Goal: Task Accomplishment & Management: Use online tool/utility

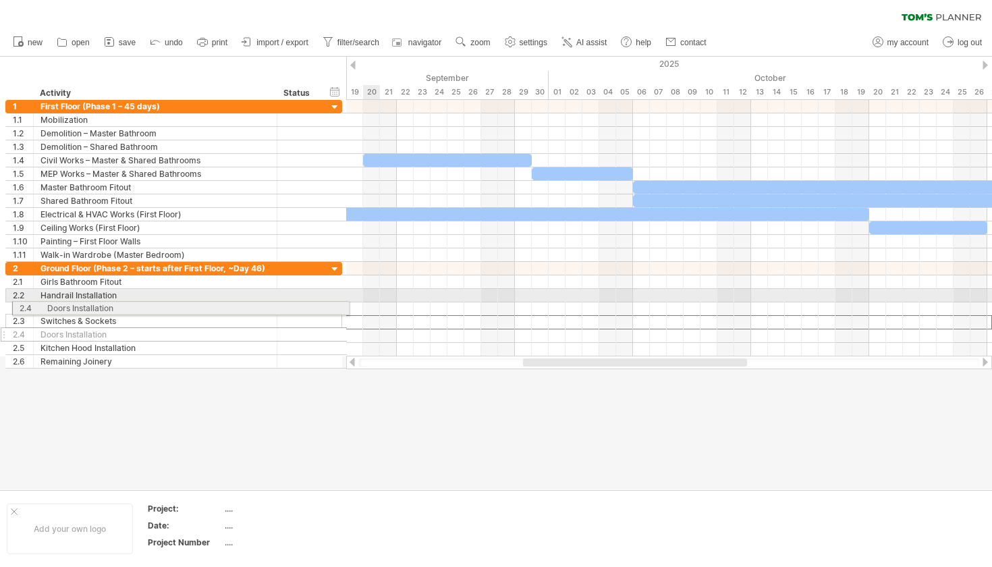
drag, startPoint x: 5, startPoint y: 325, endPoint x: 7, endPoint y: 306, distance: 19.0
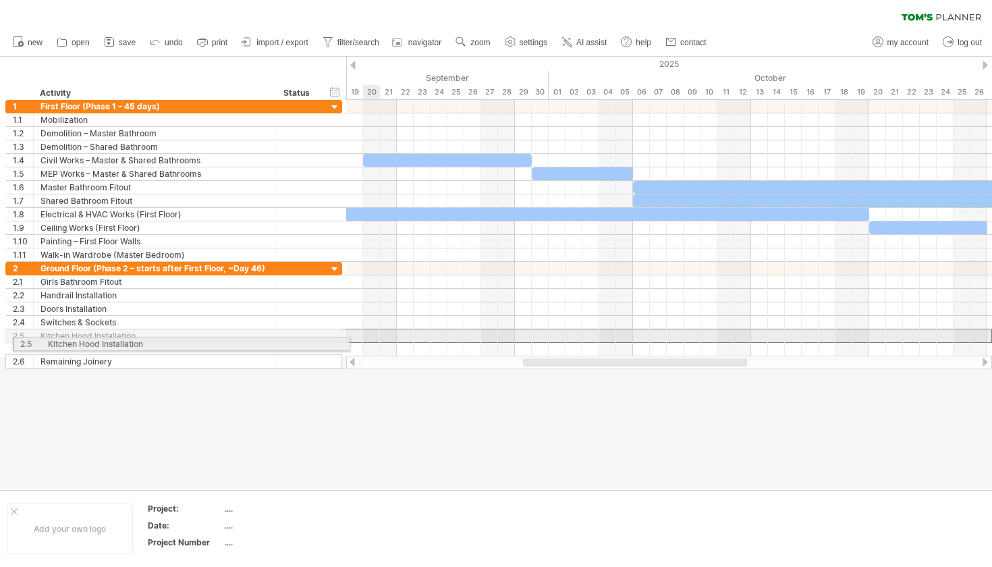
click at [8, 342] on div "**********" at bounding box center [173, 336] width 337 height 14
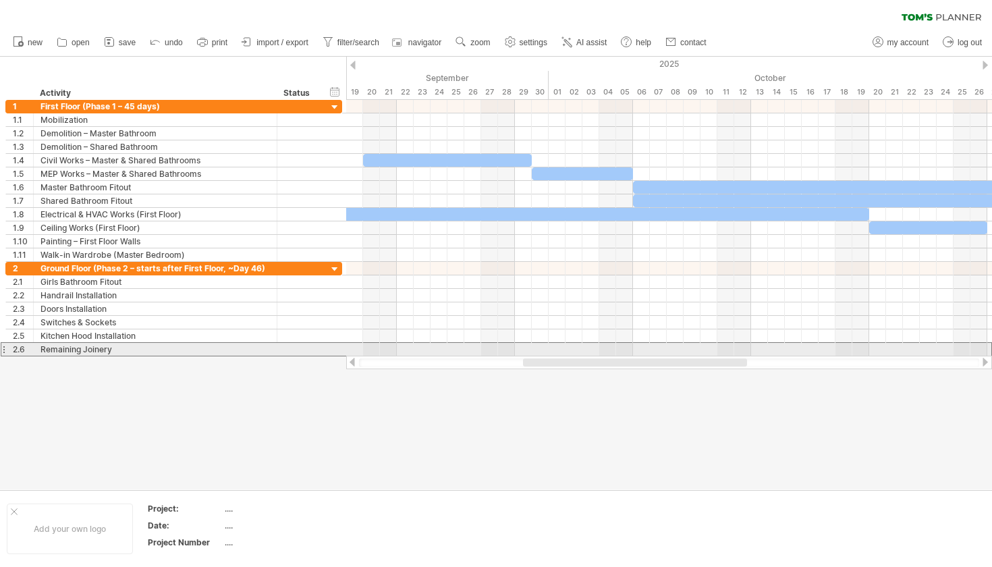
click at [5, 351] on div at bounding box center [3, 349] width 5 height 14
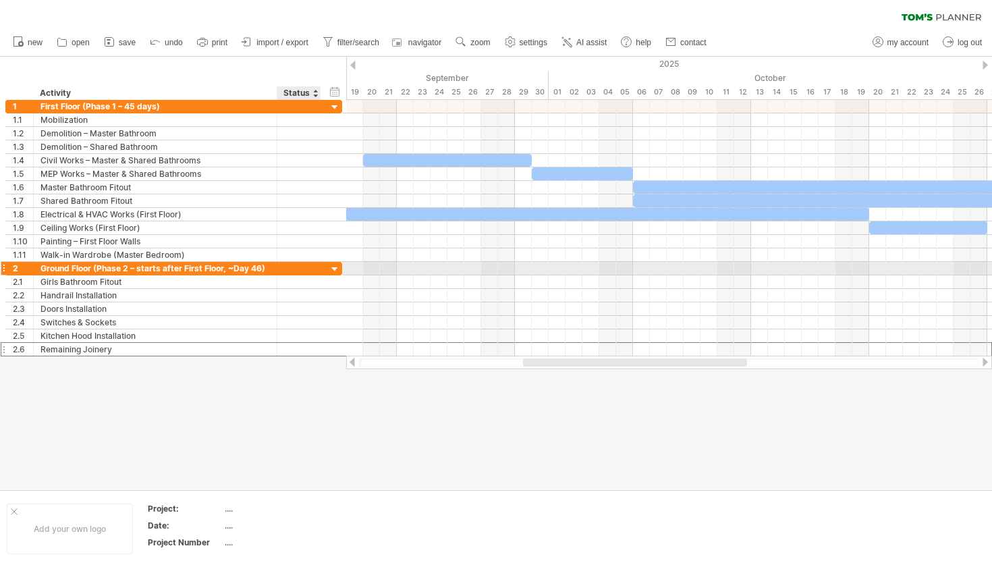
click at [335, 268] on div at bounding box center [335, 269] width 13 height 13
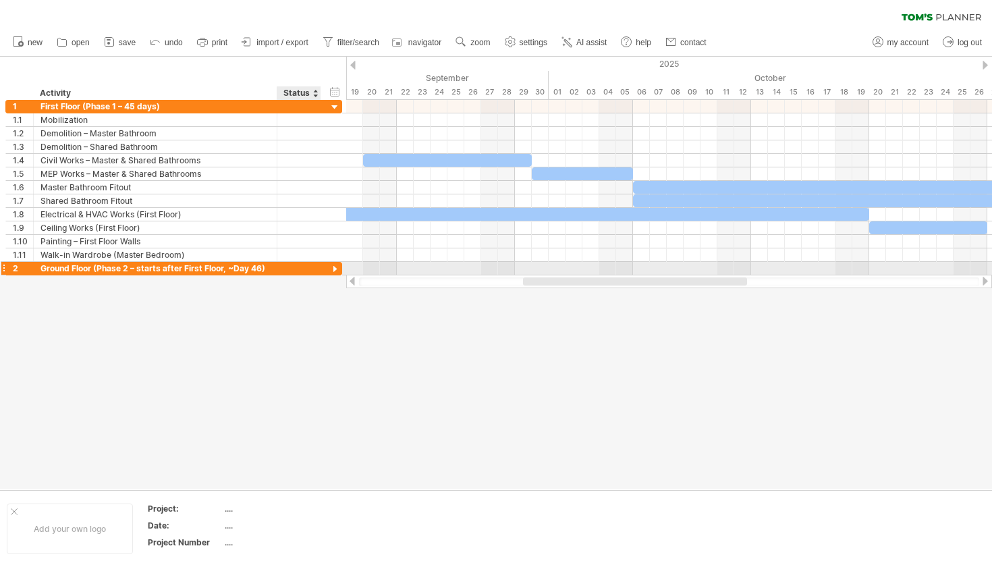
click at [335, 268] on div at bounding box center [335, 269] width 13 height 13
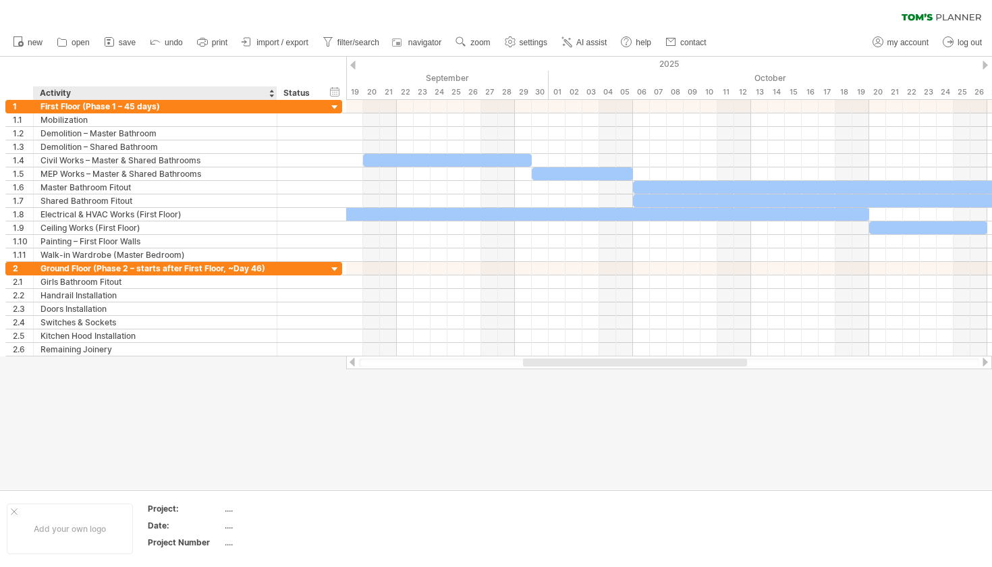
click at [270, 96] on div at bounding box center [271, 92] width 5 height 13
click at [254, 96] on div "Activity" at bounding box center [154, 92] width 229 height 13
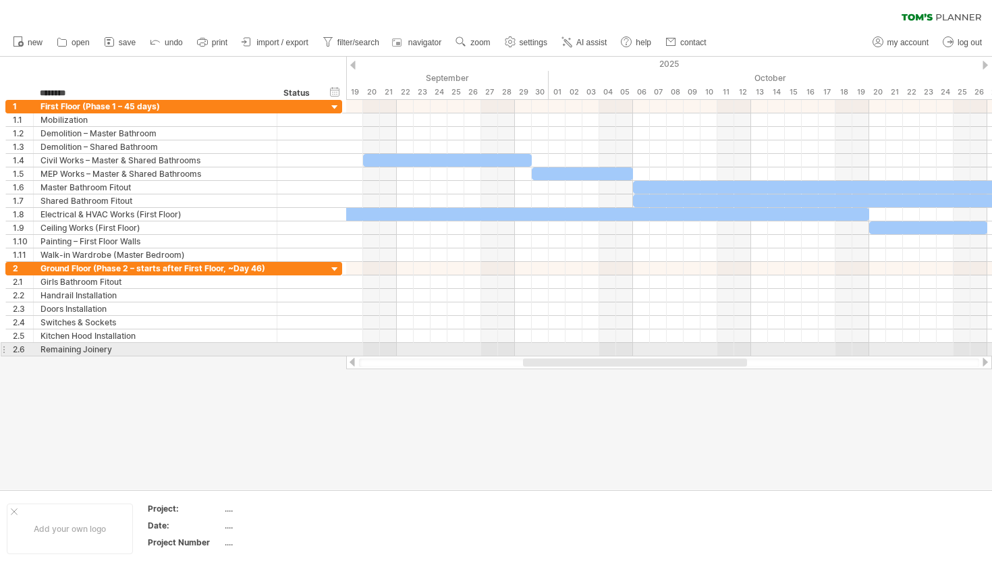
click at [2, 350] on div at bounding box center [3, 349] width 5 height 14
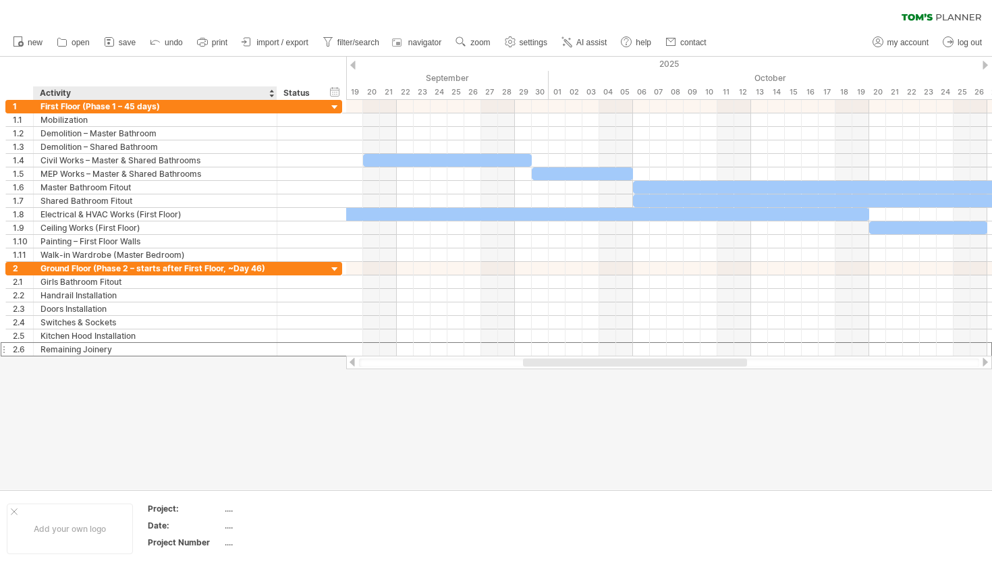
click at [218, 391] on div at bounding box center [496, 273] width 992 height 432
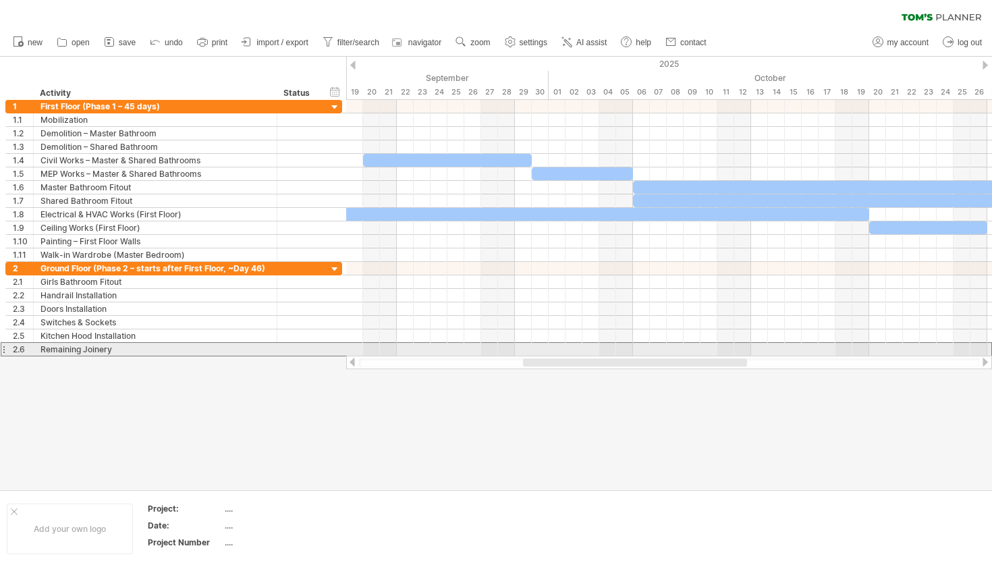
click at [5, 352] on div at bounding box center [3, 349] width 5 height 14
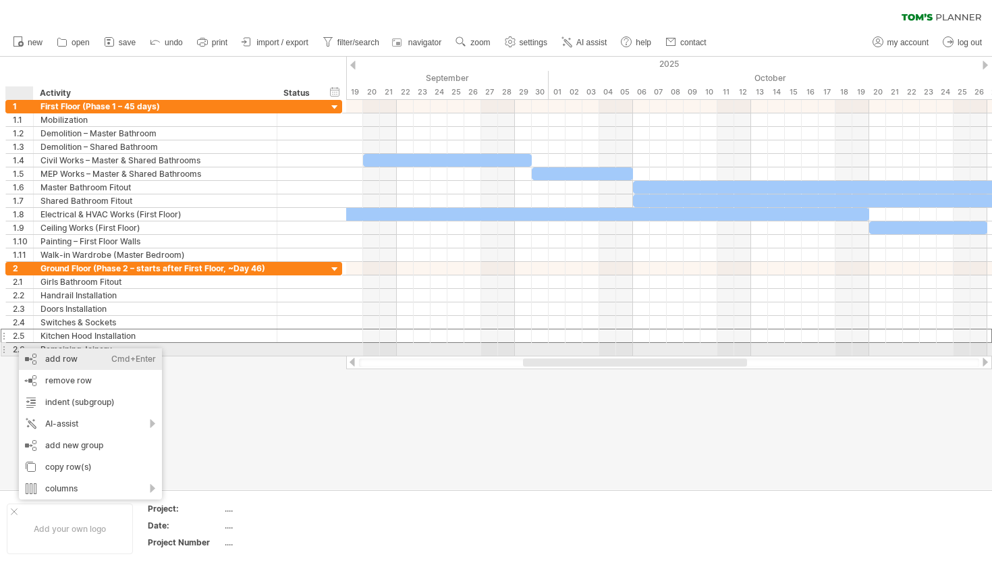
click at [20, 352] on div "add row Ctrl+Enter Cmd+Enter" at bounding box center [90, 359] width 143 height 22
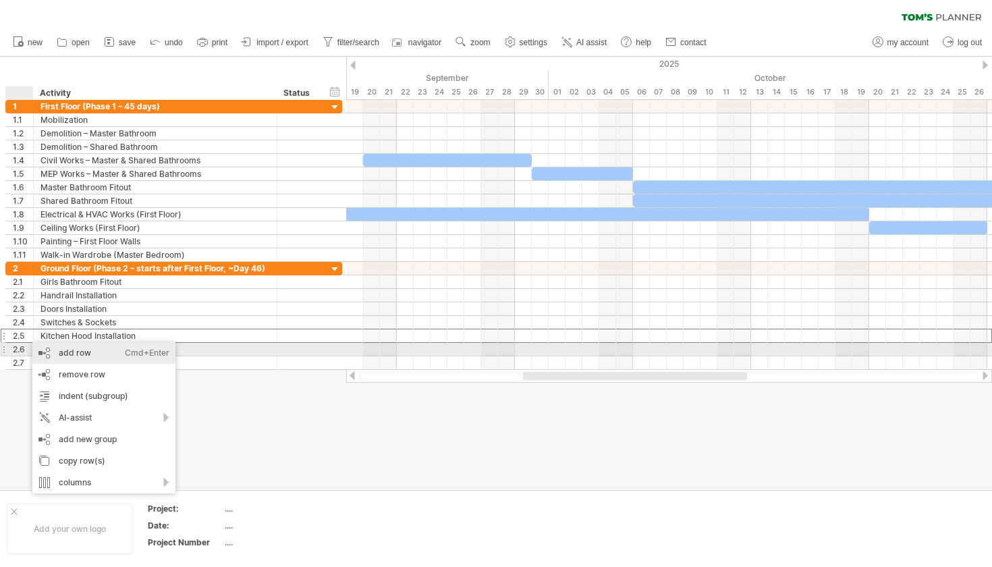
click at [38, 345] on div "add row Ctrl+Enter Cmd+Enter" at bounding box center [103, 353] width 143 height 22
click at [42, 347] on div "add row Ctrl+Enter Cmd+Enter" at bounding box center [101, 354] width 143 height 22
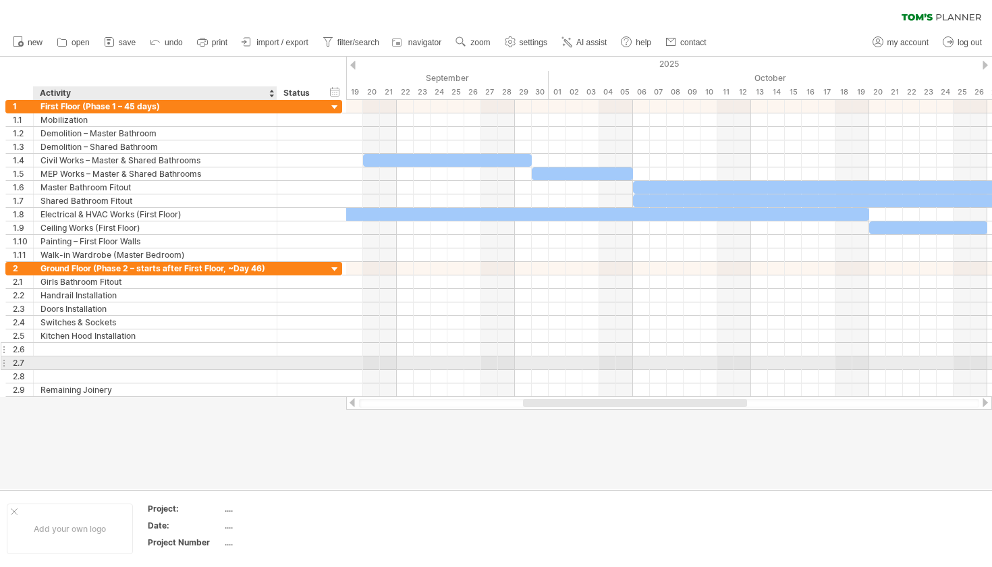
click at [49, 347] on div at bounding box center [154, 349] width 229 height 13
click at [49, 347] on input "text" at bounding box center [154, 349] width 229 height 13
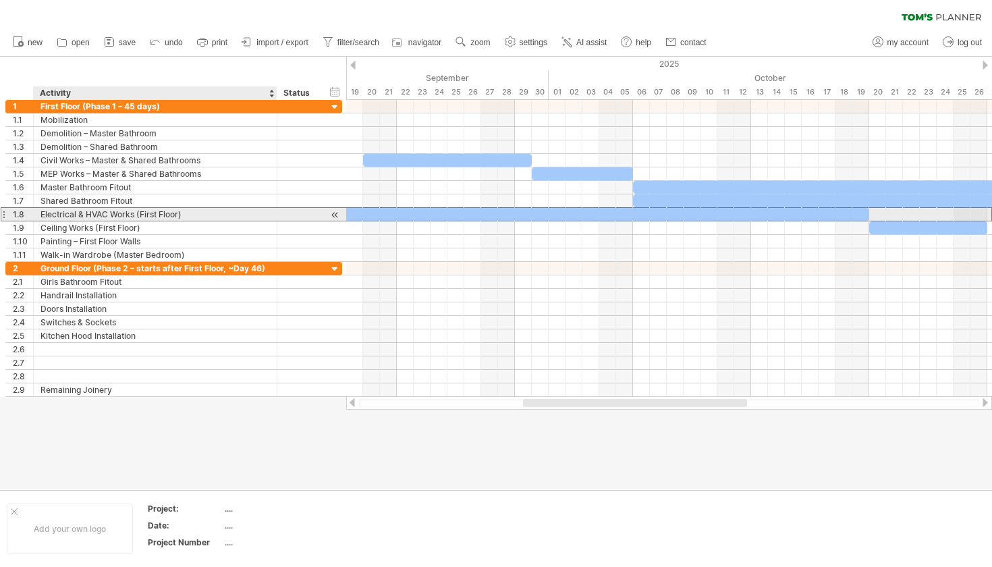
click at [130, 211] on div "Electrical & HVAC Works (First Floor)" at bounding box center [154, 214] width 229 height 13
click at [190, 214] on input "**********" at bounding box center [154, 214] width 229 height 13
drag, startPoint x: 190, startPoint y: 214, endPoint x: 34, endPoint y: 210, distance: 155.2
click at [34, 210] on div "**********" at bounding box center [156, 214] width 244 height 13
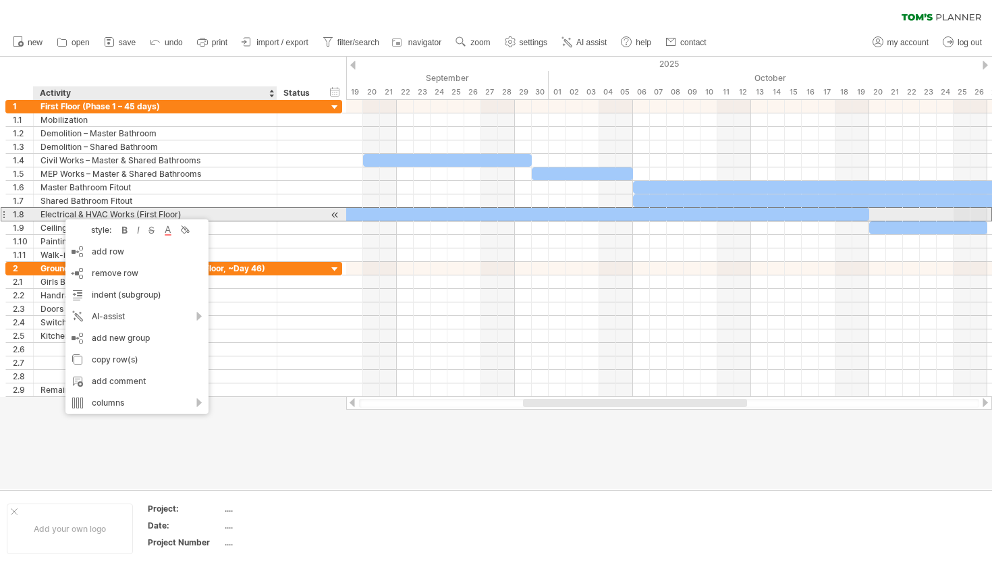
click at [51, 215] on div "Electrical & HVAC Works (First Floor)" at bounding box center [154, 214] width 229 height 13
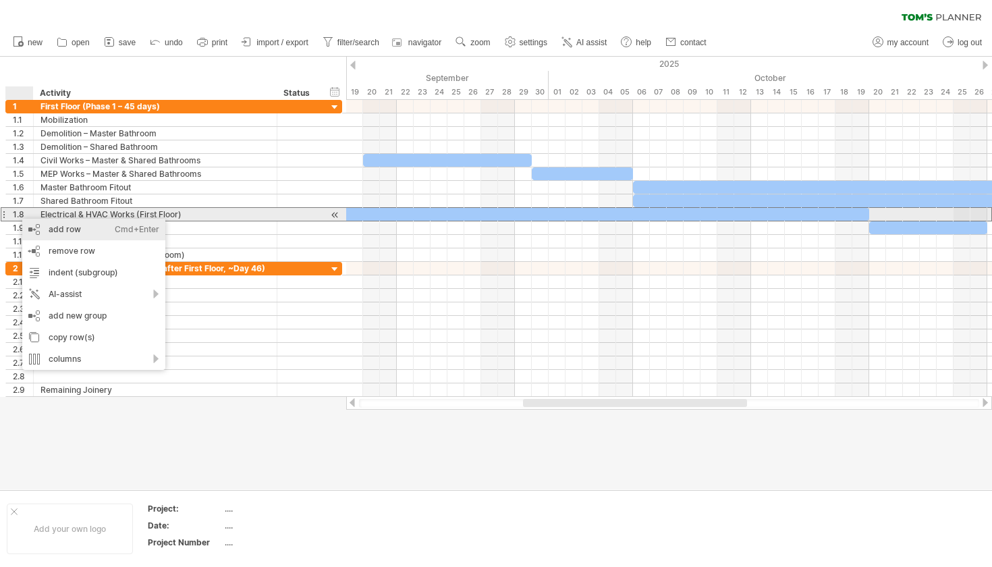
click at [37, 221] on div "add row Ctrl+Enter Cmd+Enter" at bounding box center [93, 230] width 143 height 22
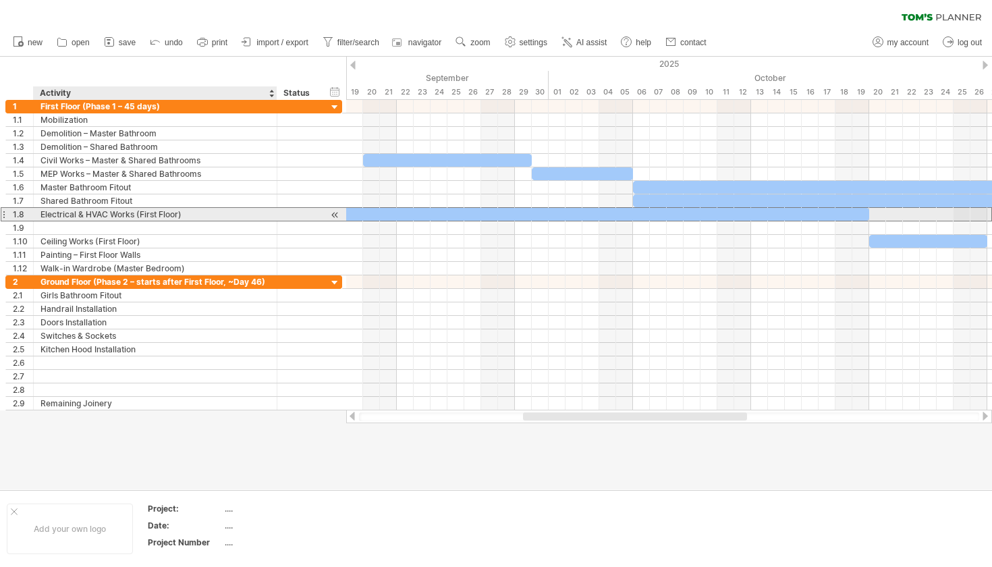
click at [78, 217] on div "Electrical & HVAC Works (First Floor)" at bounding box center [154, 214] width 229 height 13
click at [0, 0] on input "**********" at bounding box center [0, 0] width 0 height 0
click at [83, 217] on input "**********" at bounding box center [154, 214] width 229 height 13
type input "**********"
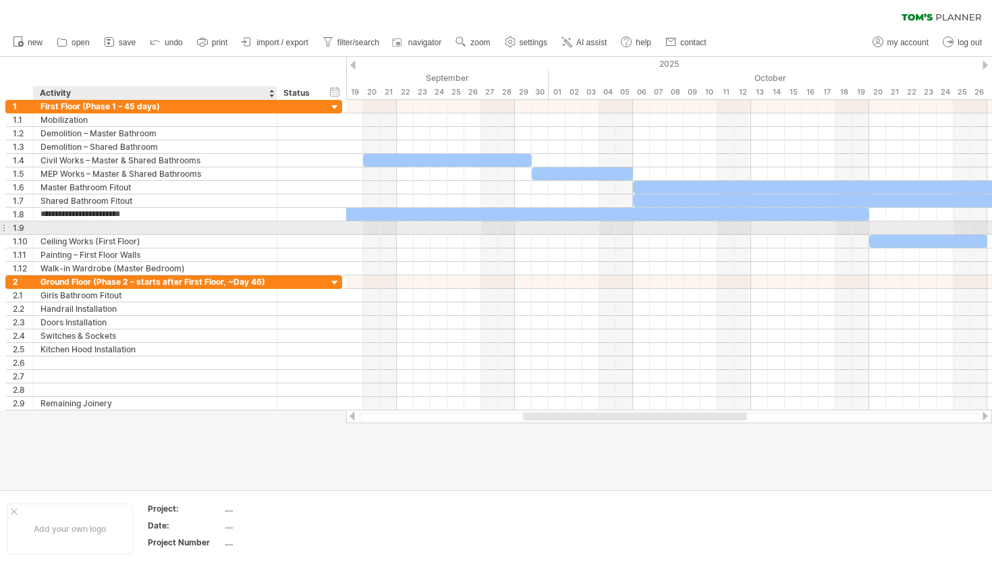
click at [84, 227] on div at bounding box center [154, 227] width 229 height 13
click at [84, 227] on input "text" at bounding box center [154, 227] width 229 height 13
type input "*"
type input "**********"
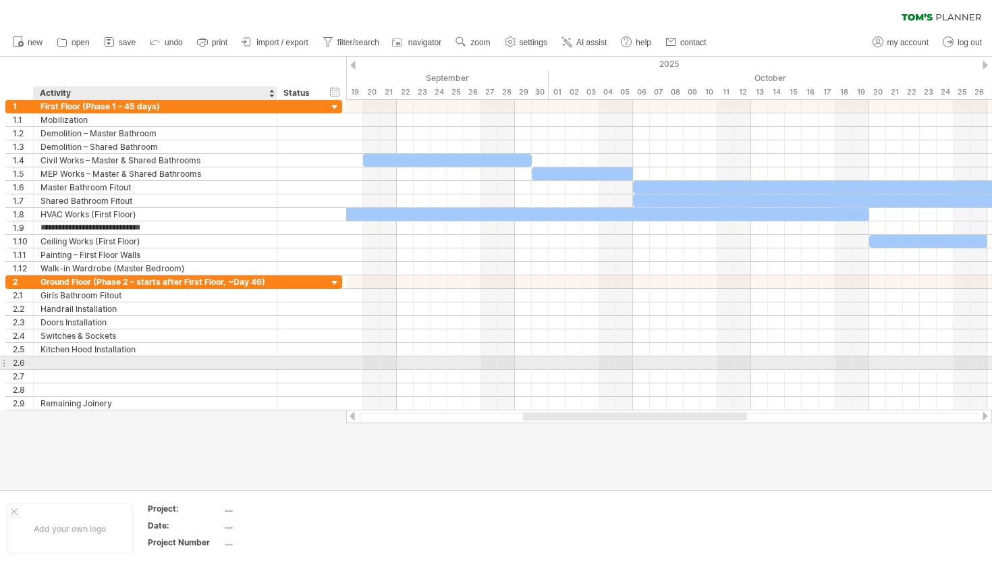
click at [56, 360] on div at bounding box center [154, 362] width 229 height 13
click at [56, 360] on input "text" at bounding box center [154, 362] width 229 height 13
click at [107, 362] on div "HVAC Works (First Floor)" at bounding box center [154, 362] width 229 height 13
click at [0, 0] on input "**********" at bounding box center [0, 0] width 0 height 0
type input "**********"
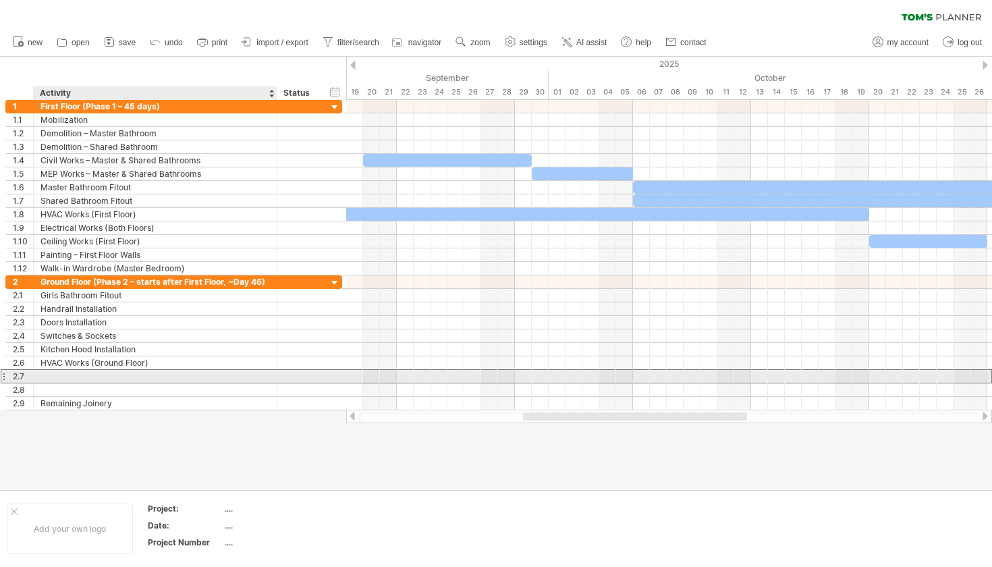
click at [109, 376] on div at bounding box center [154, 376] width 229 height 13
click at [0, 0] on input "text" at bounding box center [0, 0] width 0 height 0
type input "*"
click at [115, 376] on div "Ceiling Works (First Floor)" at bounding box center [154, 376] width 229 height 13
click at [115, 376] on input "**********" at bounding box center [154, 376] width 229 height 13
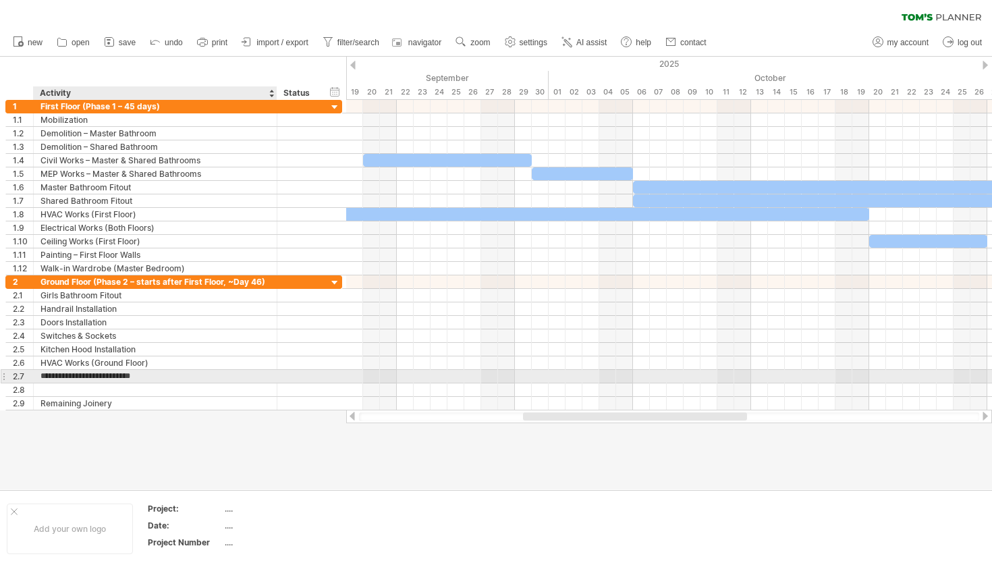
type input "**********"
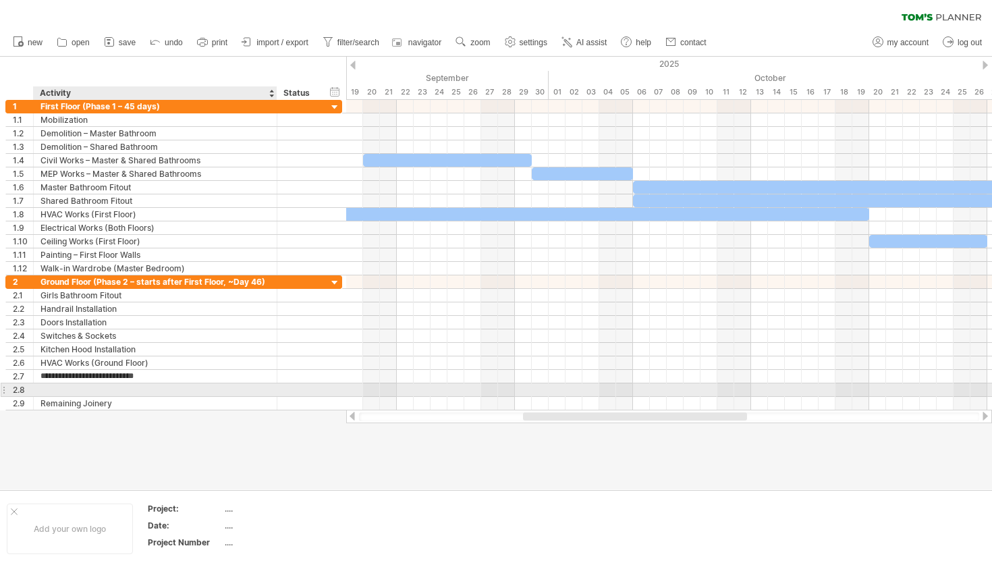
click at [114, 392] on div at bounding box center [154, 389] width 229 height 13
click at [114, 392] on input "text" at bounding box center [154, 389] width 229 height 13
click at [95, 386] on div "Painting – First Floor Walls" at bounding box center [154, 389] width 229 height 13
click at [95, 386] on input "**********" at bounding box center [154, 389] width 229 height 13
type input "**********"
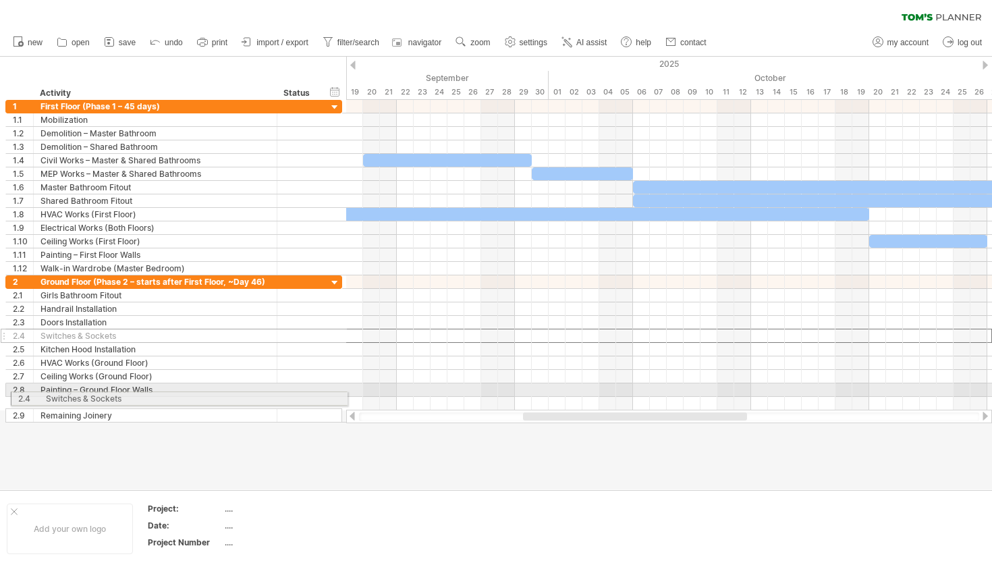
drag, startPoint x: 7, startPoint y: 334, endPoint x: 6, endPoint y: 395, distance: 60.7
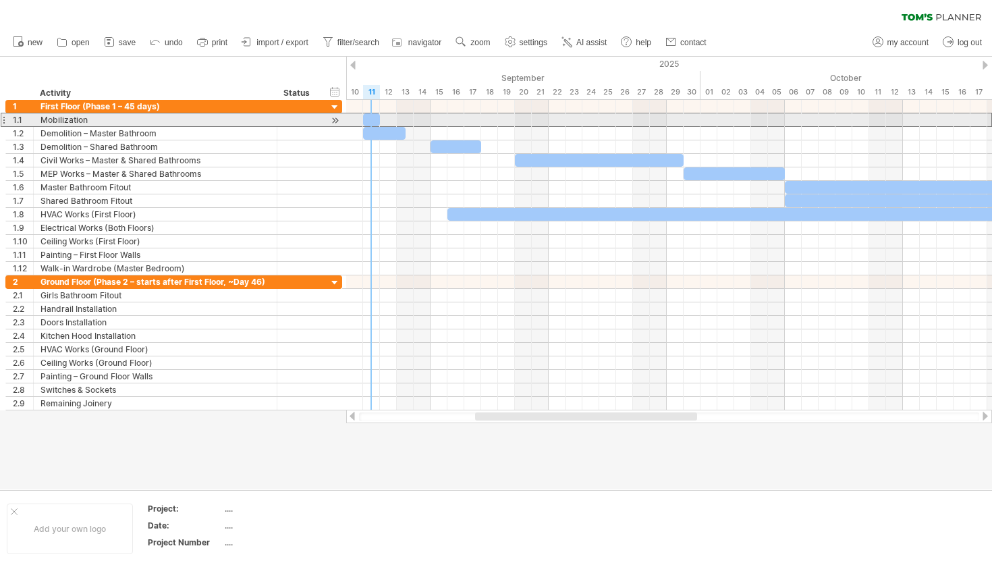
click at [5, 121] on div at bounding box center [3, 120] width 5 height 14
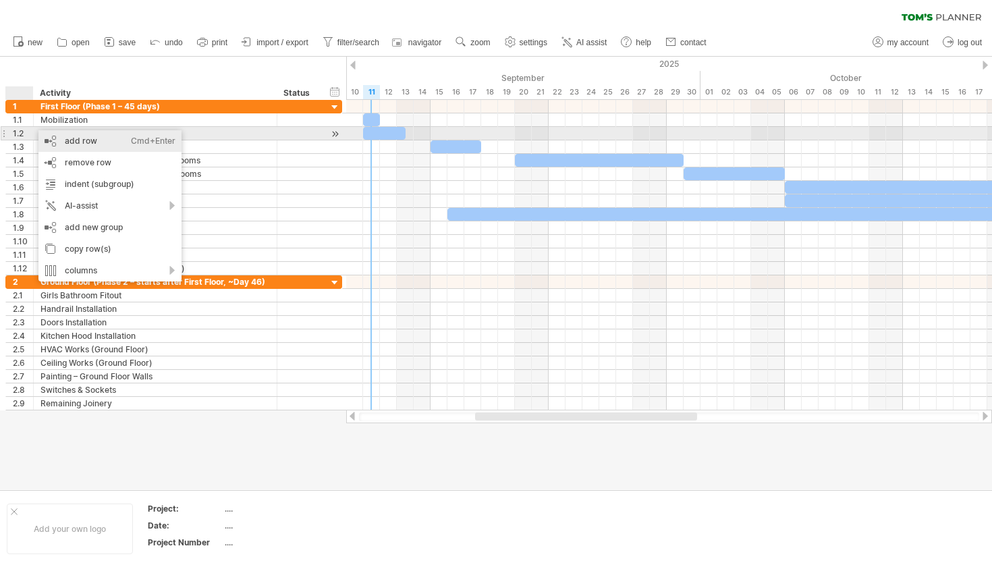
click at [43, 136] on div "add row Ctrl+Enter Cmd+Enter" at bounding box center [109, 141] width 143 height 22
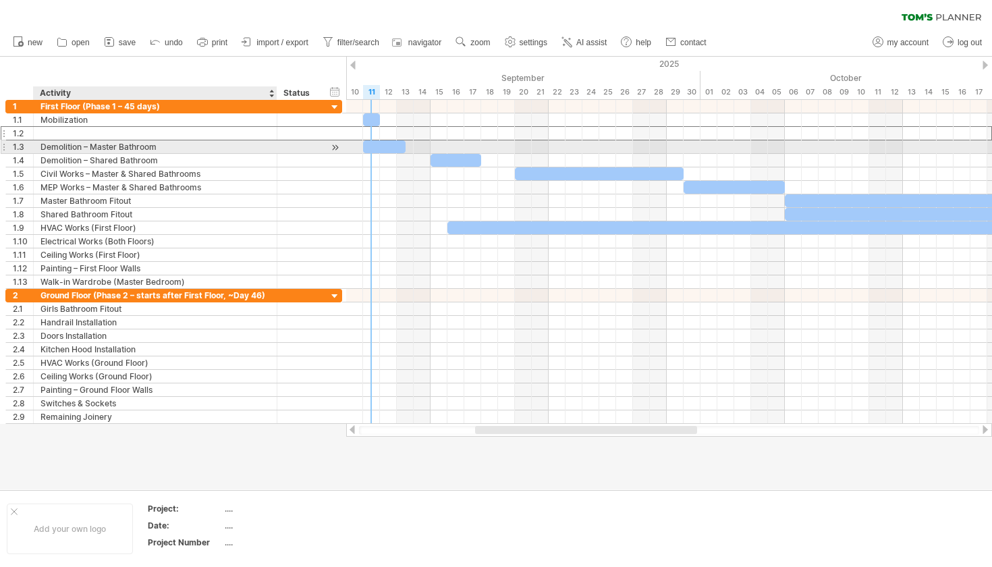
click at [54, 134] on div at bounding box center [154, 133] width 229 height 13
click at [0, 0] on input "text" at bounding box center [0, 0] width 0 height 0
type input "**********"
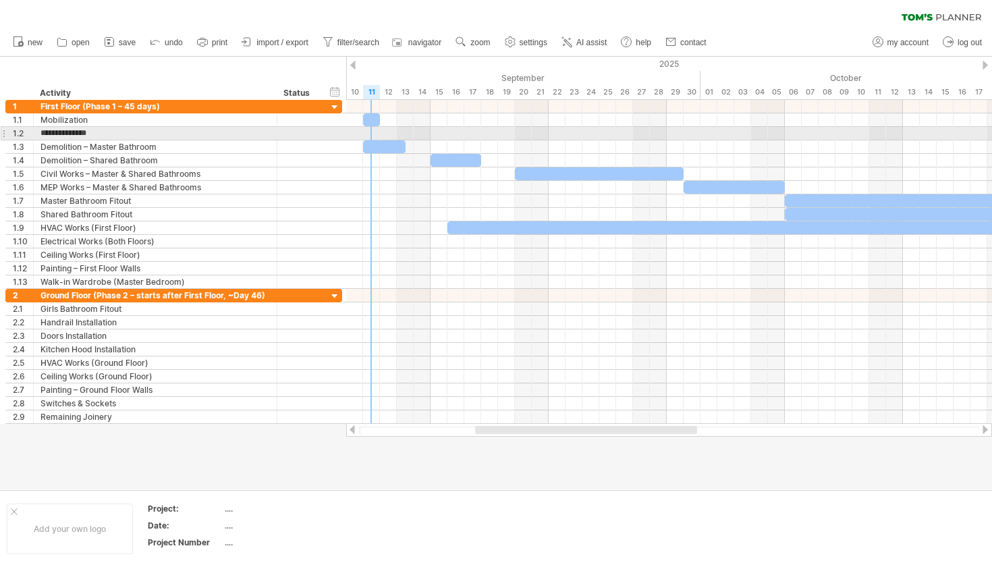
click at [374, 129] on div at bounding box center [669, 133] width 646 height 13
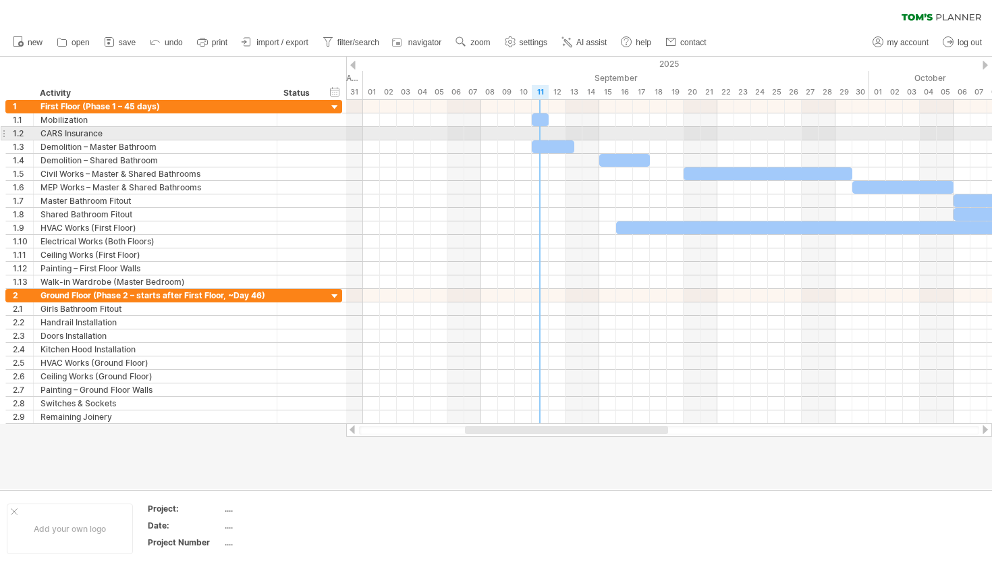
click at [538, 134] on div at bounding box center [669, 133] width 646 height 13
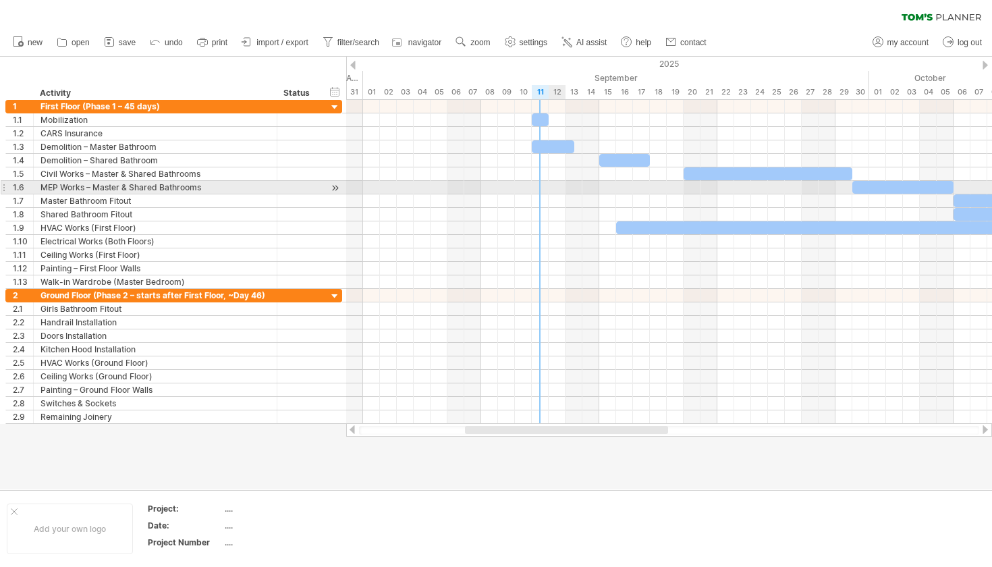
click at [553, 194] on div at bounding box center [669, 187] width 646 height 13
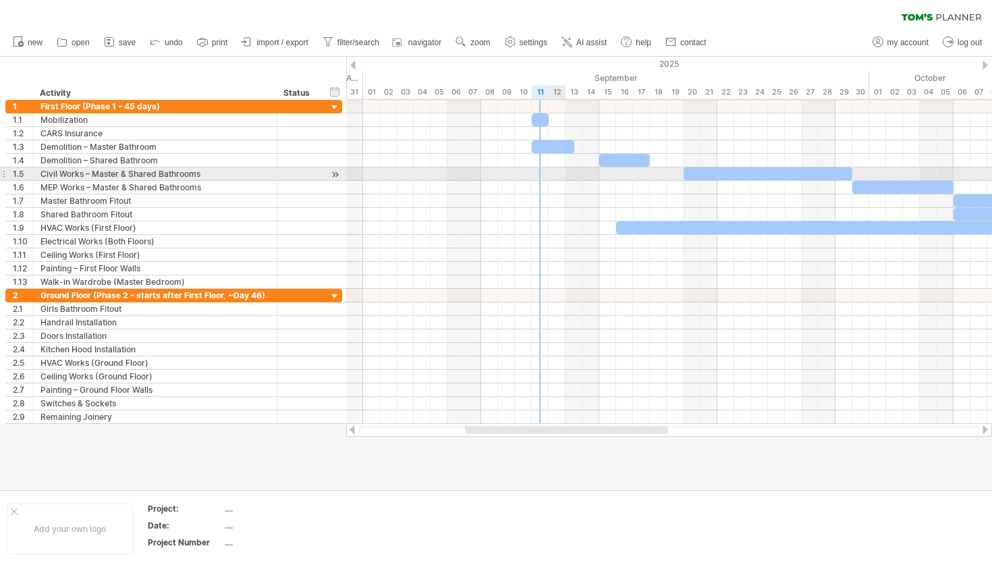
click at [549, 176] on div at bounding box center [669, 173] width 646 height 13
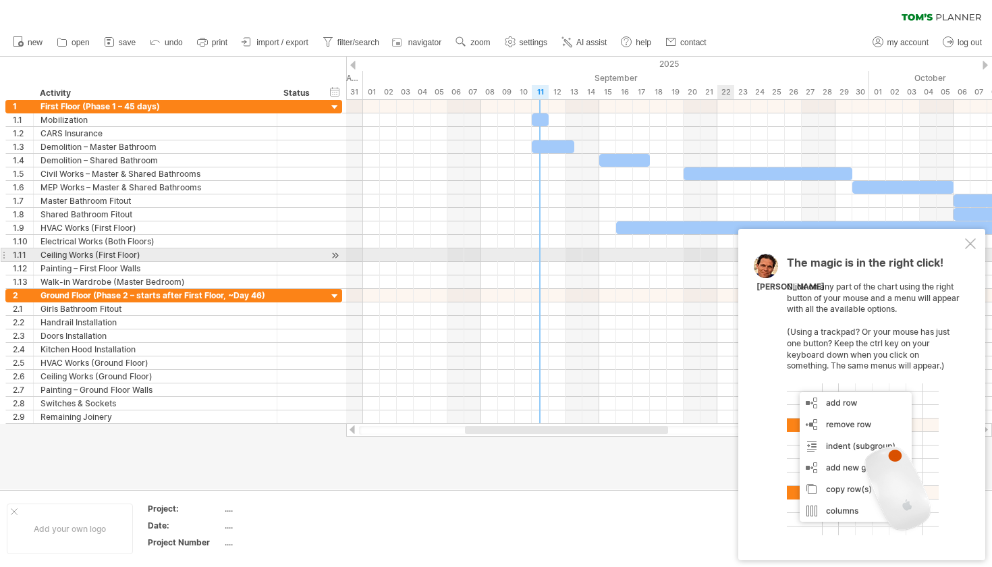
click at [972, 249] on div at bounding box center [970, 243] width 11 height 11
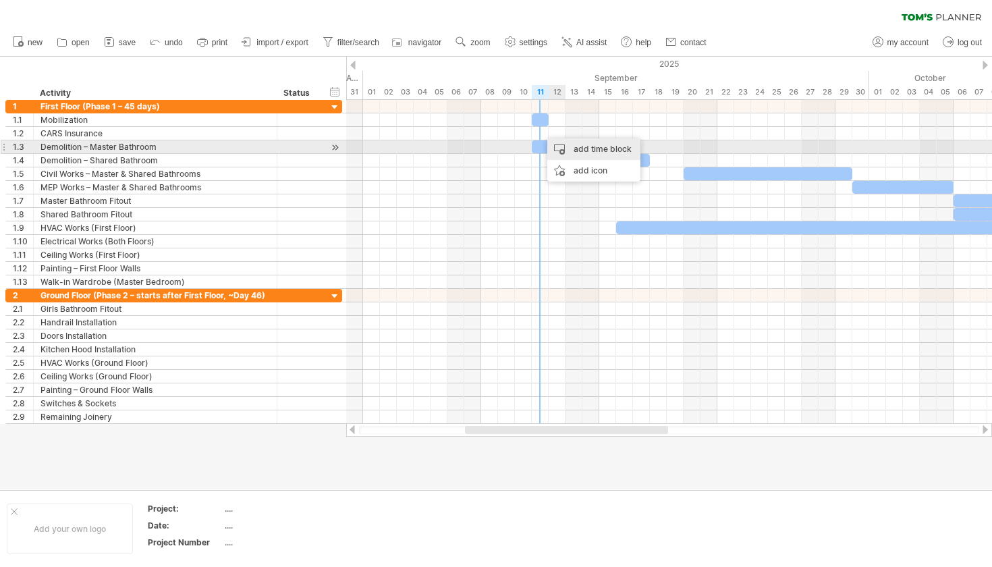
click at [567, 146] on div "add time block" at bounding box center [593, 149] width 93 height 22
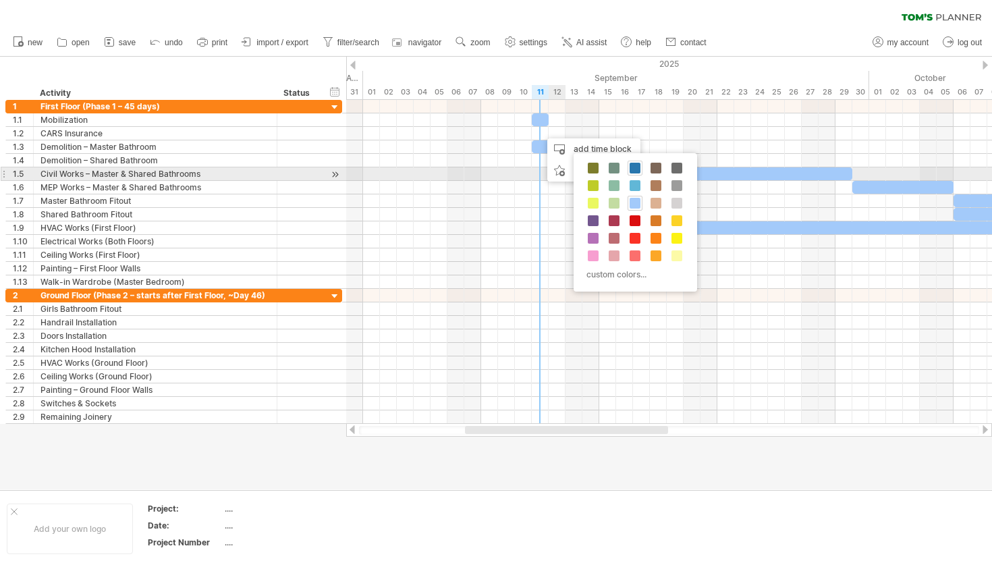
click at [632, 169] on span at bounding box center [634, 168] width 11 height 11
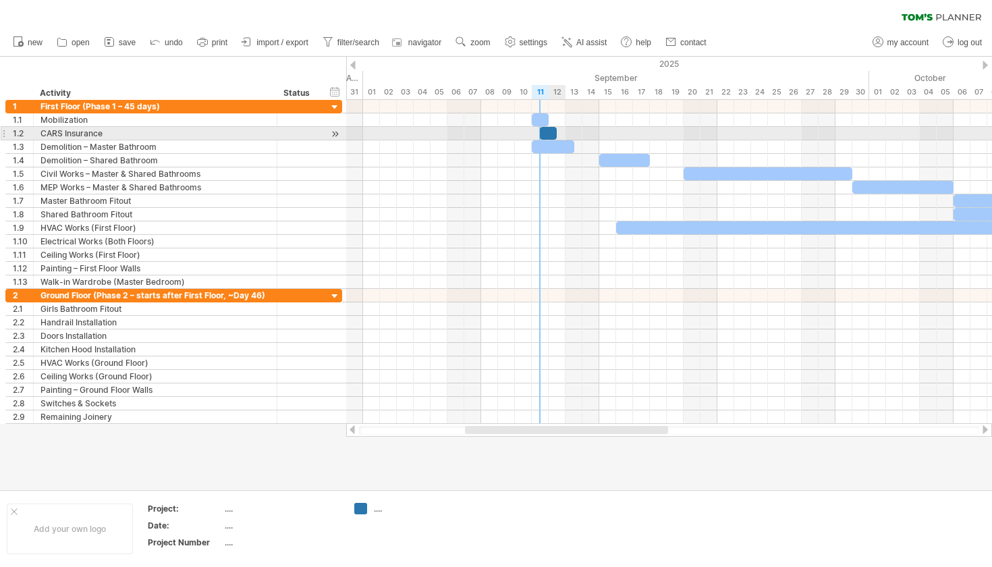
click at [550, 132] on div at bounding box center [548, 133] width 17 height 13
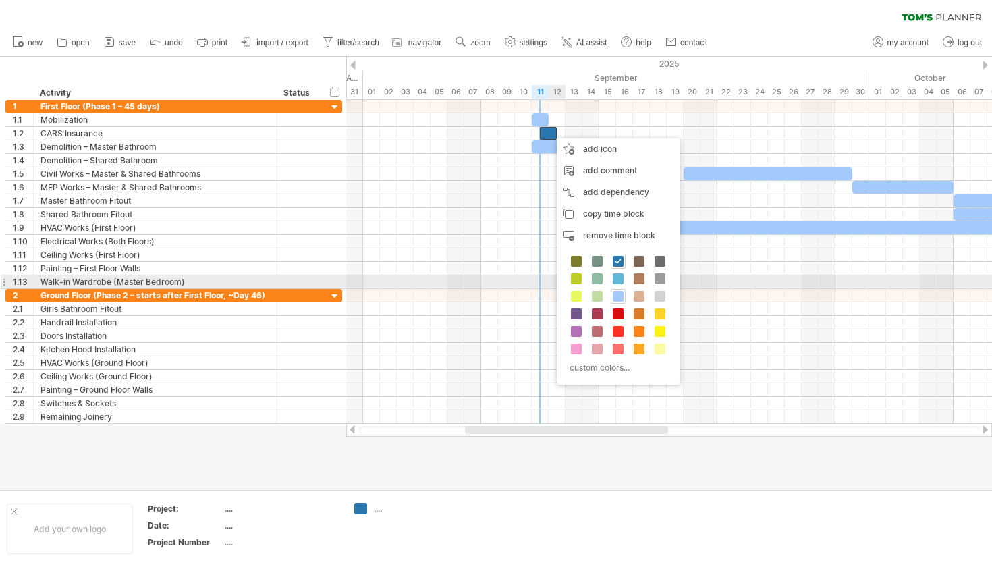
click at [619, 288] on div "custom colors..." at bounding box center [618, 315] width 123 height 138
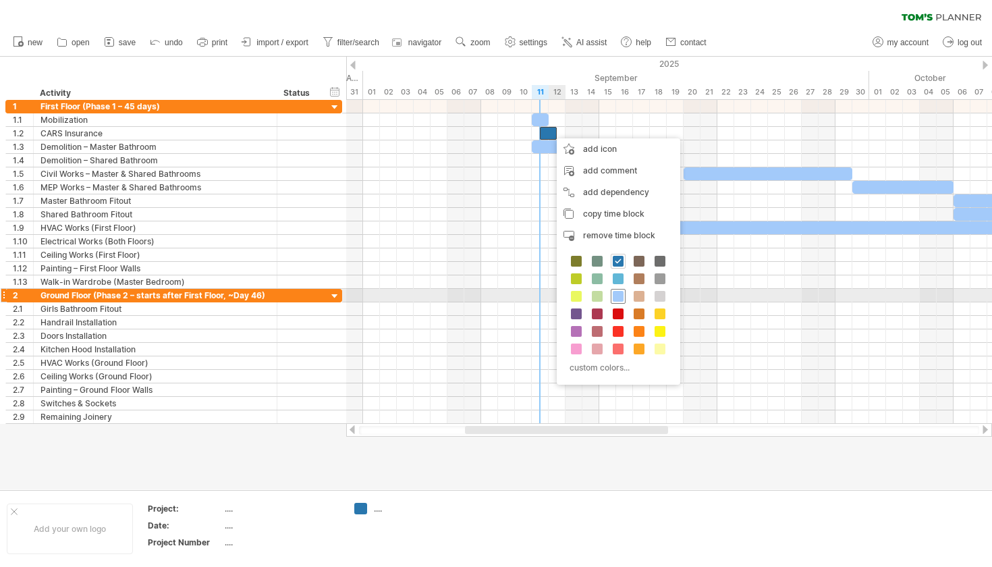
click at [618, 292] on span at bounding box center [618, 296] width 11 height 11
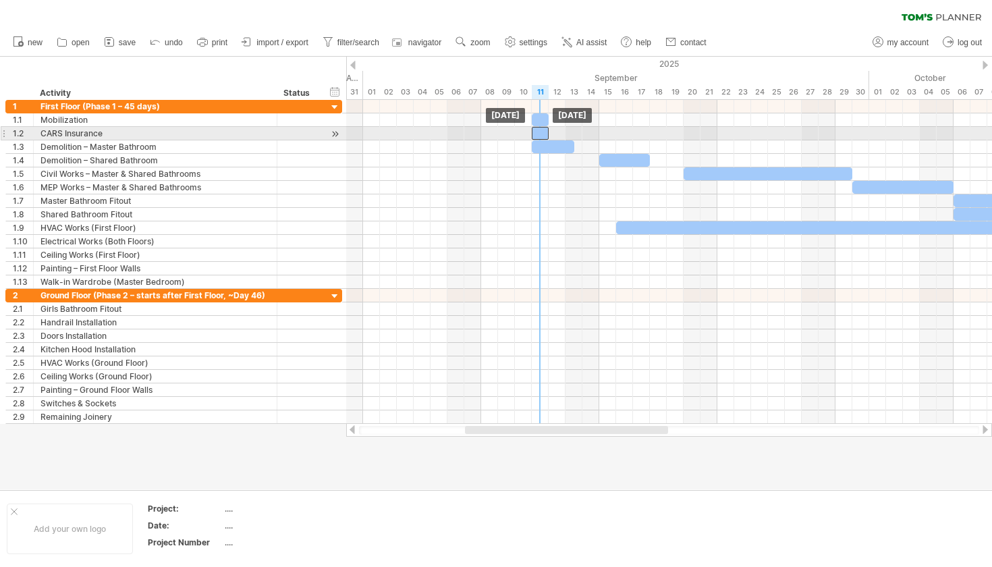
drag, startPoint x: 547, startPoint y: 134, endPoint x: 537, endPoint y: 133, distance: 10.2
click at [538, 134] on div at bounding box center [540, 133] width 17 height 13
drag, startPoint x: 546, startPoint y: 135, endPoint x: 596, endPoint y: 134, distance: 49.3
click at [596, 134] on div at bounding box center [565, 133] width 67 height 13
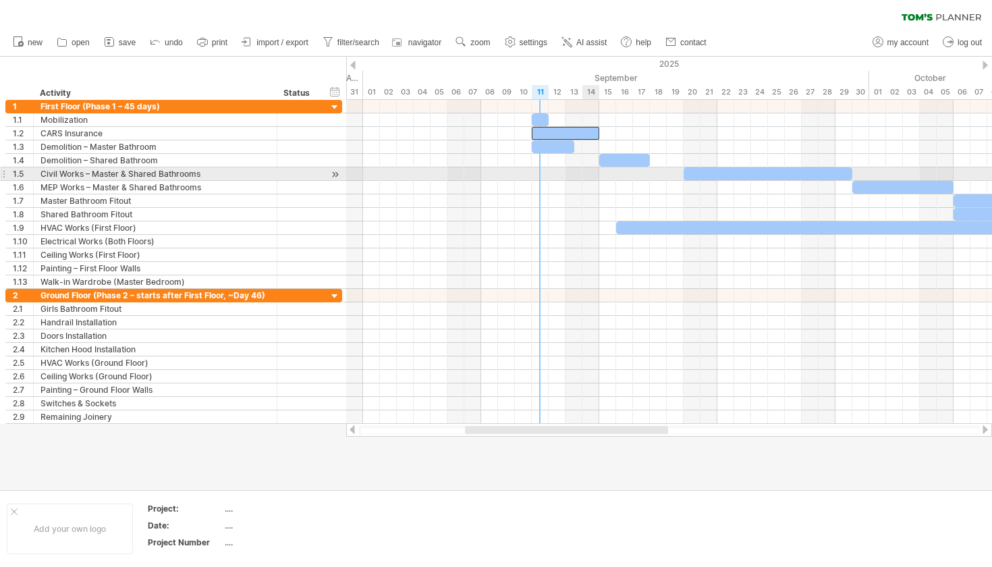
click at [589, 168] on div at bounding box center [669, 173] width 646 height 13
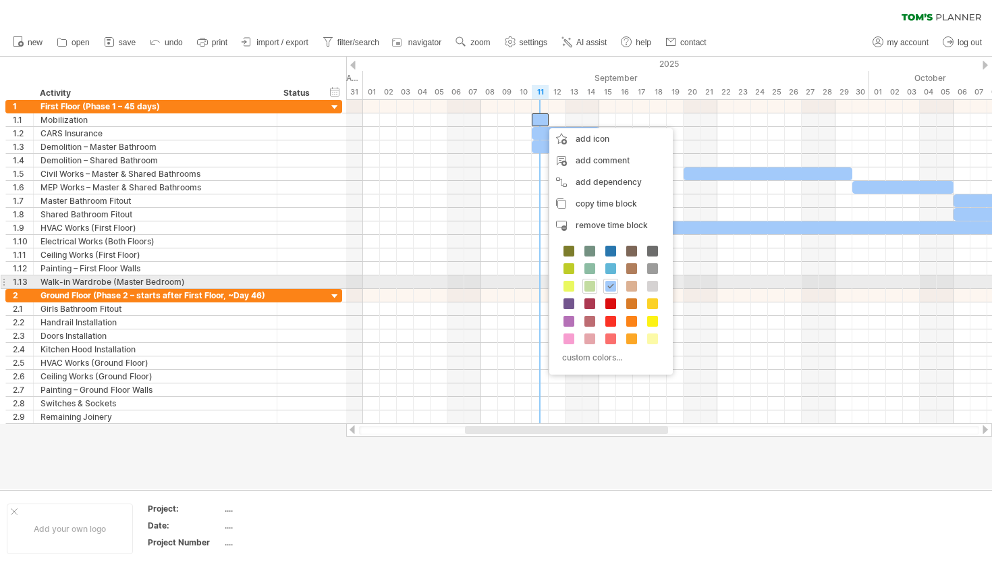
click at [588, 283] on span at bounding box center [589, 286] width 11 height 11
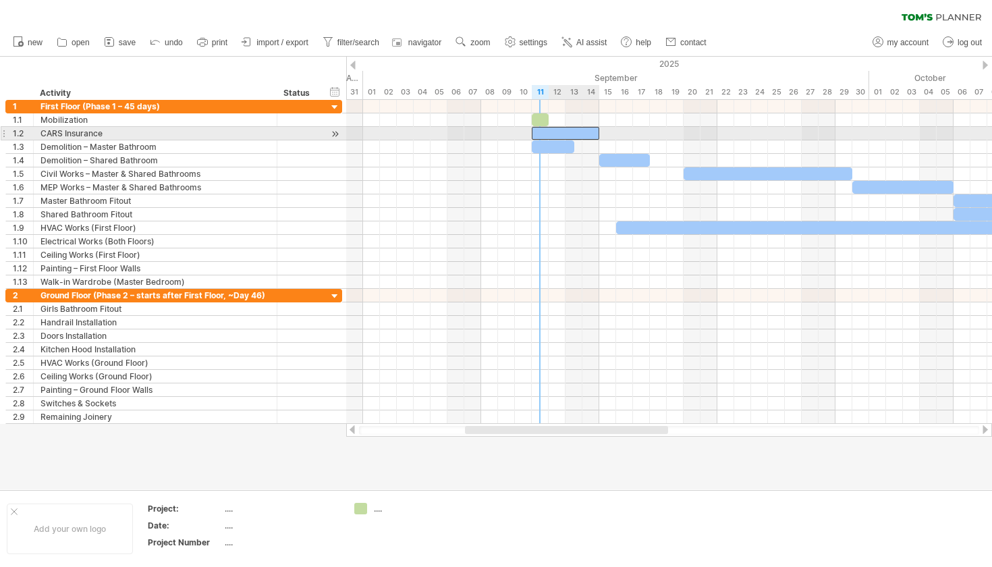
click at [558, 136] on div at bounding box center [565, 133] width 67 height 13
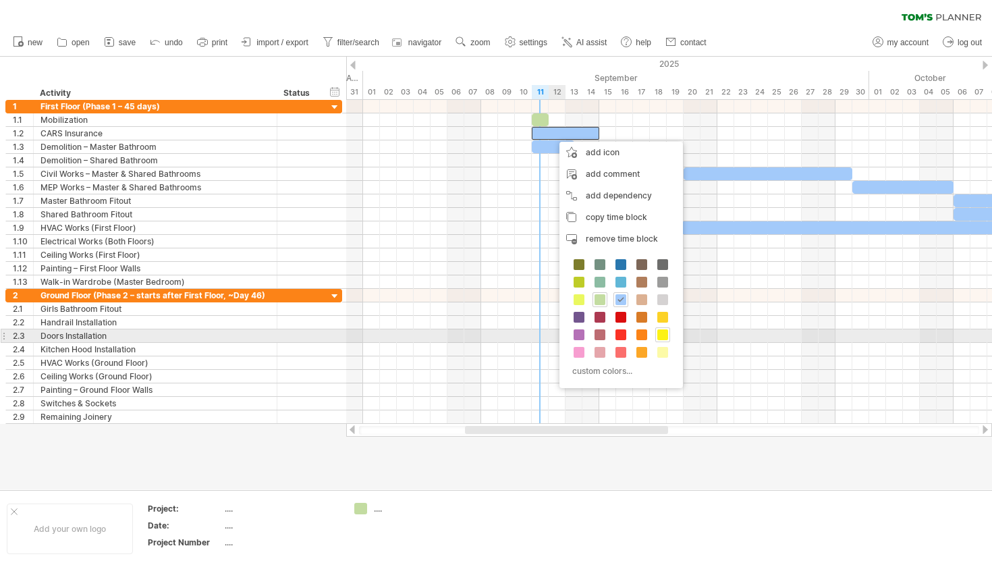
click at [660, 332] on span at bounding box center [662, 334] width 11 height 11
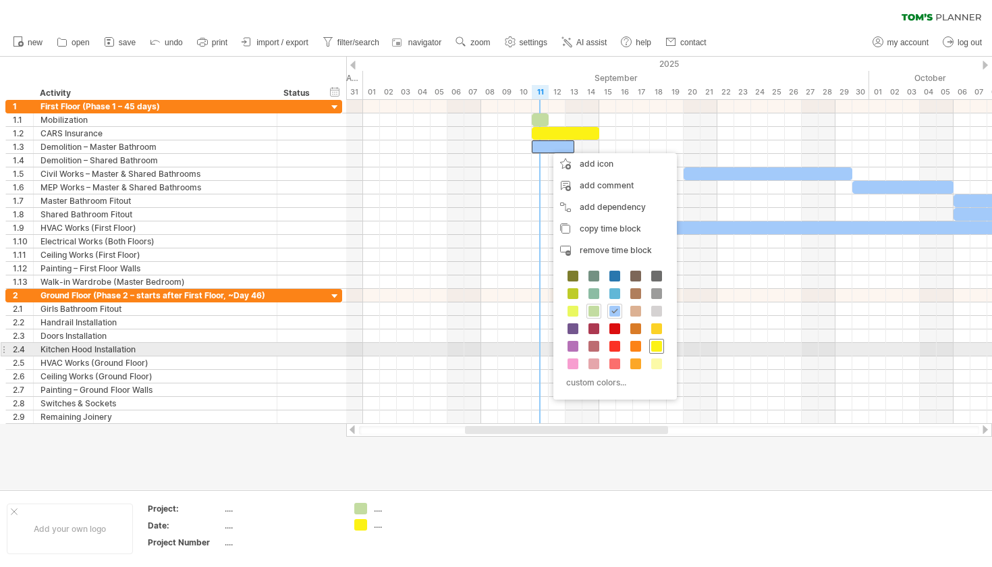
click at [654, 343] on span at bounding box center [656, 346] width 11 height 11
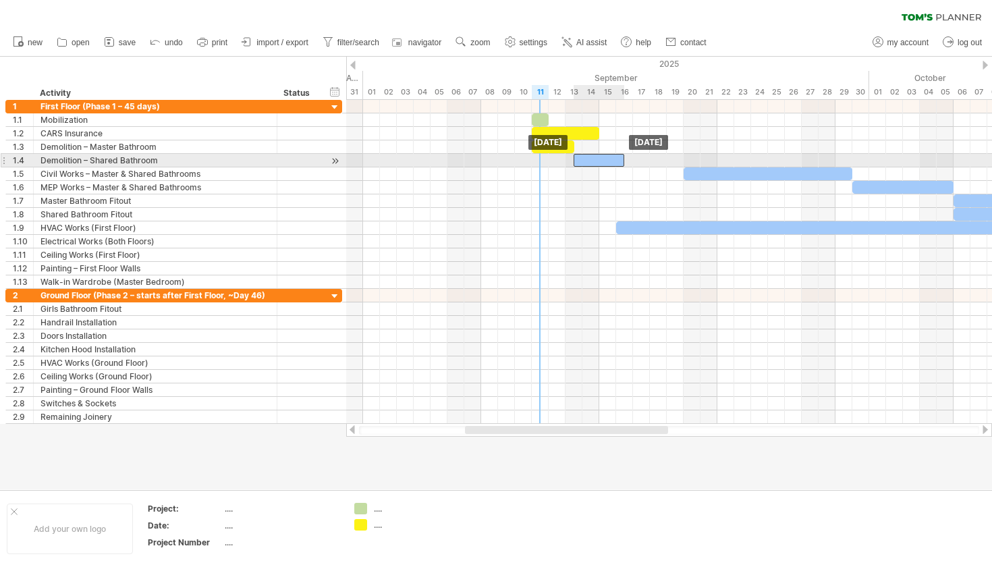
drag, startPoint x: 629, startPoint y: 159, endPoint x: 604, endPoint y: 160, distance: 24.3
click at [604, 161] on div at bounding box center [598, 160] width 51 height 13
drag, startPoint x: 604, startPoint y: 160, endPoint x: 633, endPoint y: 156, distance: 28.6
click at [633, 156] on div at bounding box center [624, 160] width 51 height 13
drag, startPoint x: 648, startPoint y: 160, endPoint x: 633, endPoint y: 160, distance: 15.5
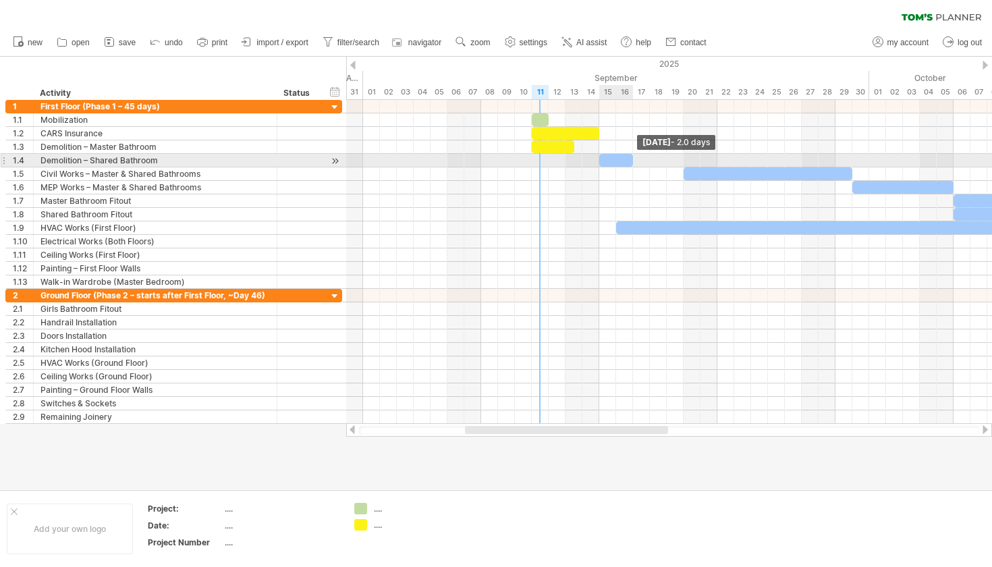
click at [633, 160] on span at bounding box center [632, 160] width 5 height 13
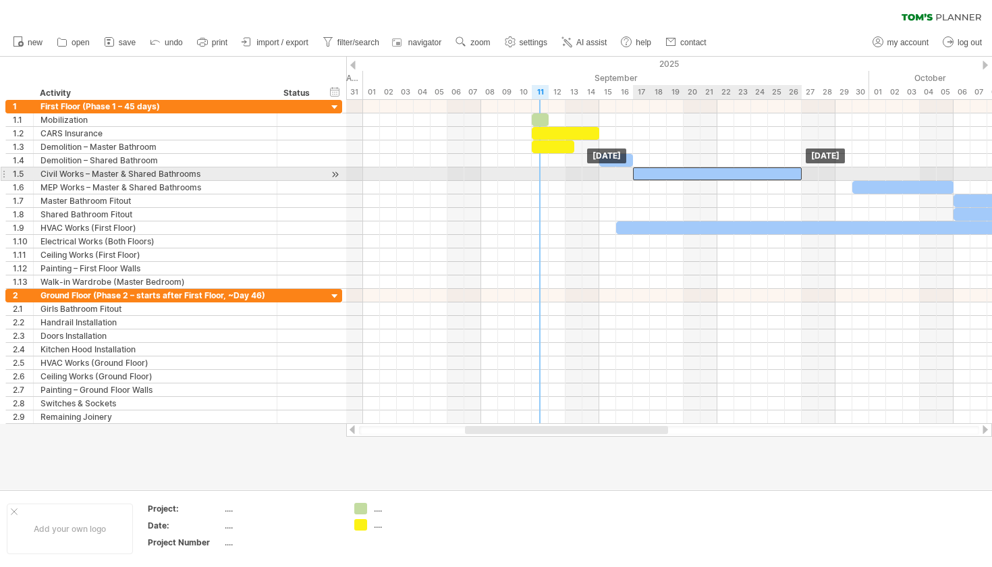
drag, startPoint x: 718, startPoint y: 173, endPoint x: 663, endPoint y: 176, distance: 54.7
click at [664, 177] on div at bounding box center [717, 173] width 169 height 13
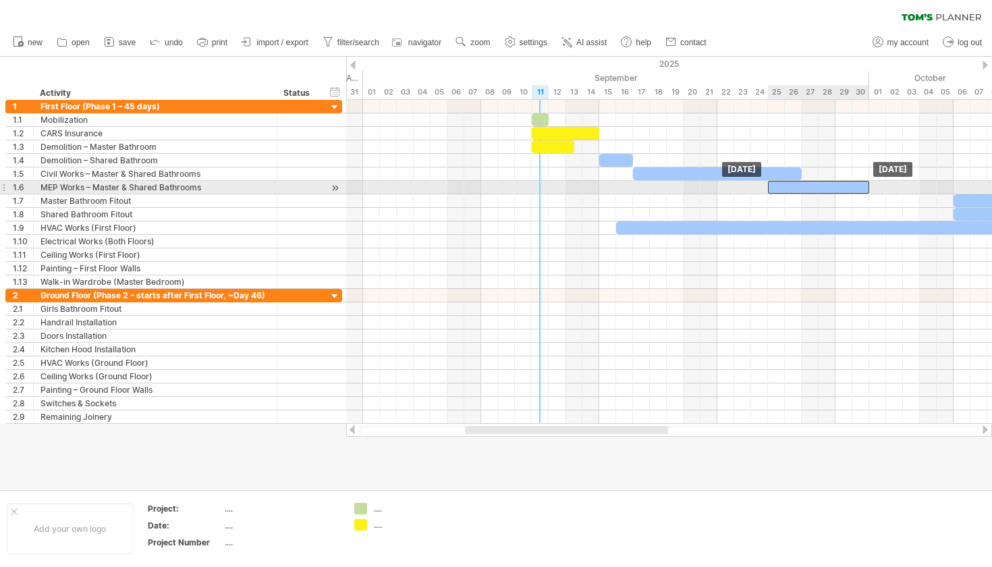
drag, startPoint x: 871, startPoint y: 186, endPoint x: 789, endPoint y: 188, distance: 81.7
click at [789, 188] on div at bounding box center [818, 187] width 101 height 13
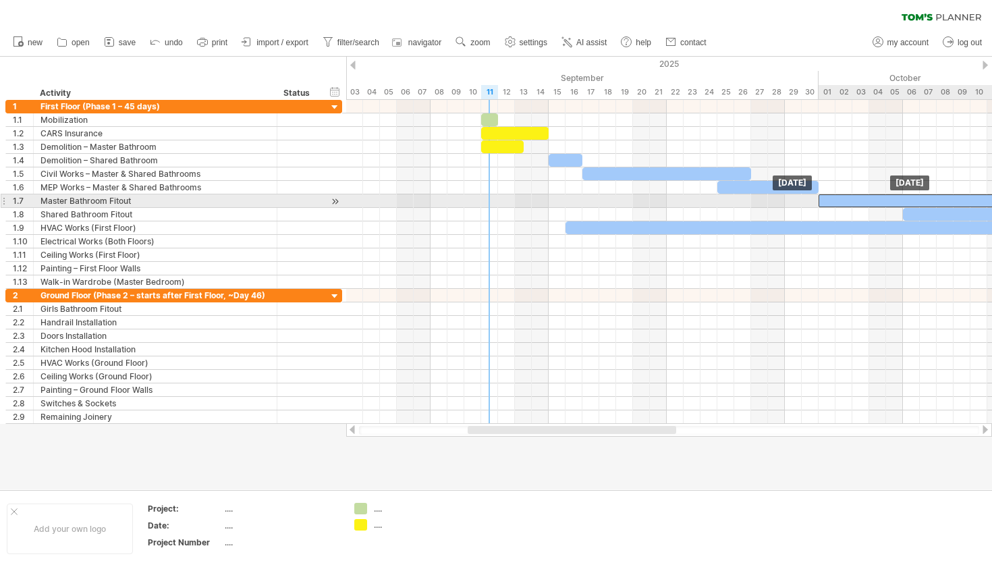
drag, startPoint x: 920, startPoint y: 196, endPoint x: 839, endPoint y: 197, distance: 81.0
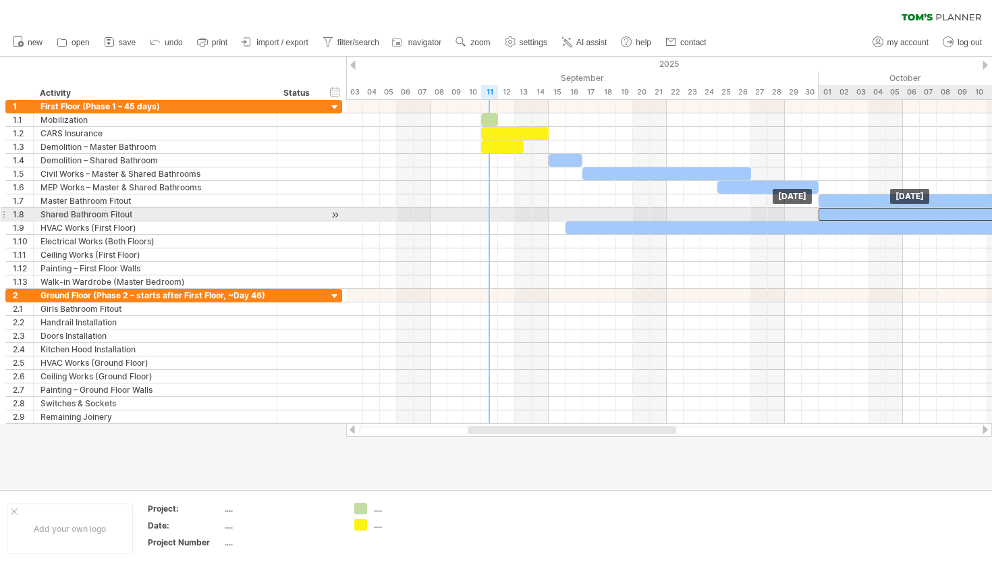
drag, startPoint x: 919, startPoint y: 216, endPoint x: 834, endPoint y: 212, distance: 85.1
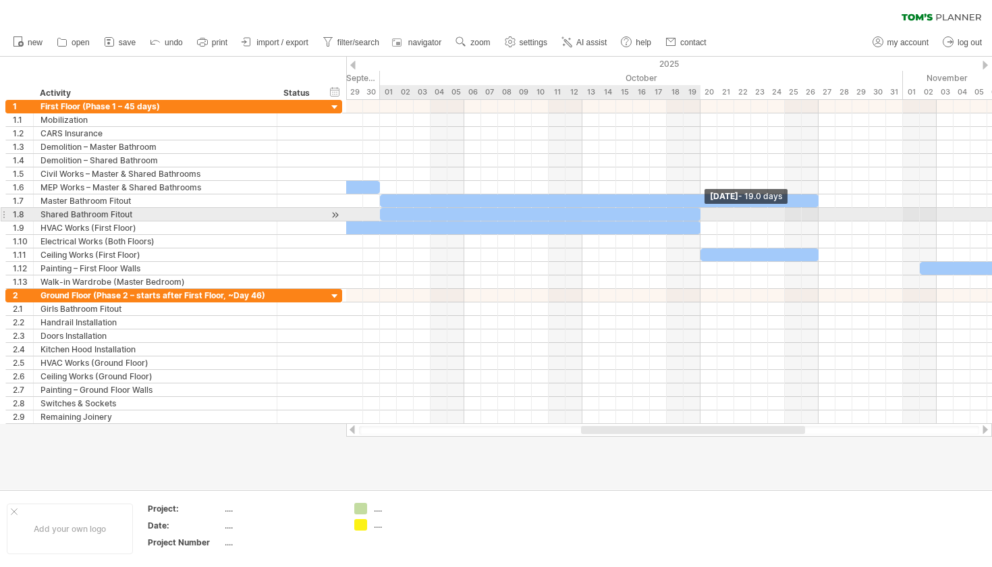
drag, startPoint x: 818, startPoint y: 214, endPoint x: 703, endPoint y: 216, distance: 114.7
click at [703, 216] on div "[DATE] - 19.0 days [DATE]" at bounding box center [669, 262] width 646 height 324
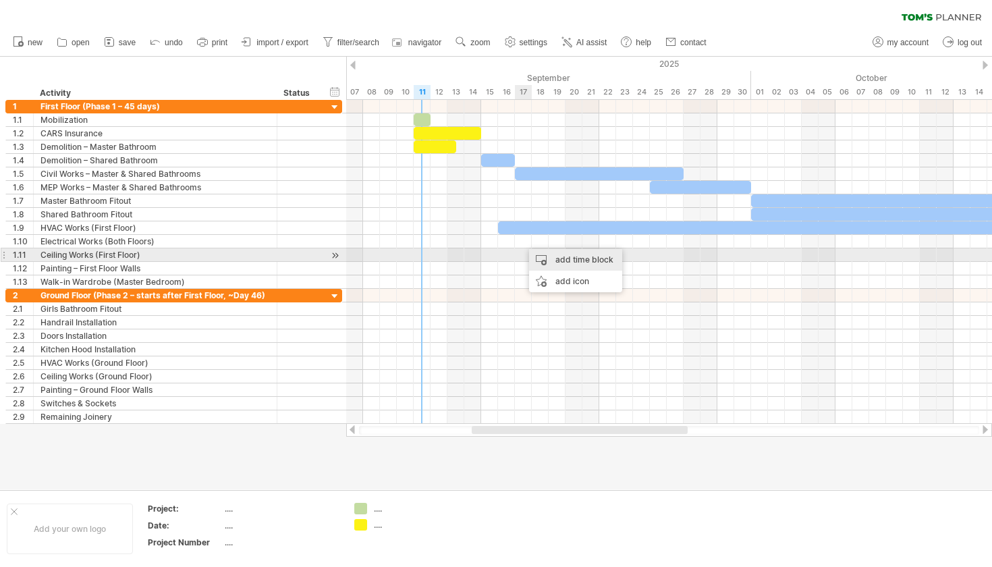
click at [542, 256] on div "add time block" at bounding box center [575, 260] width 93 height 22
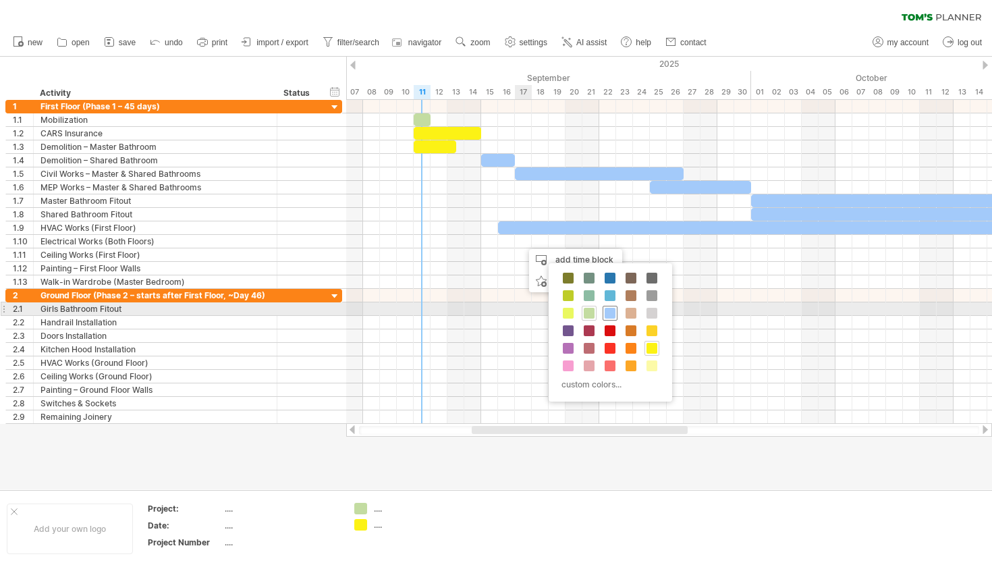
click at [611, 307] on div at bounding box center [609, 313] width 15 height 15
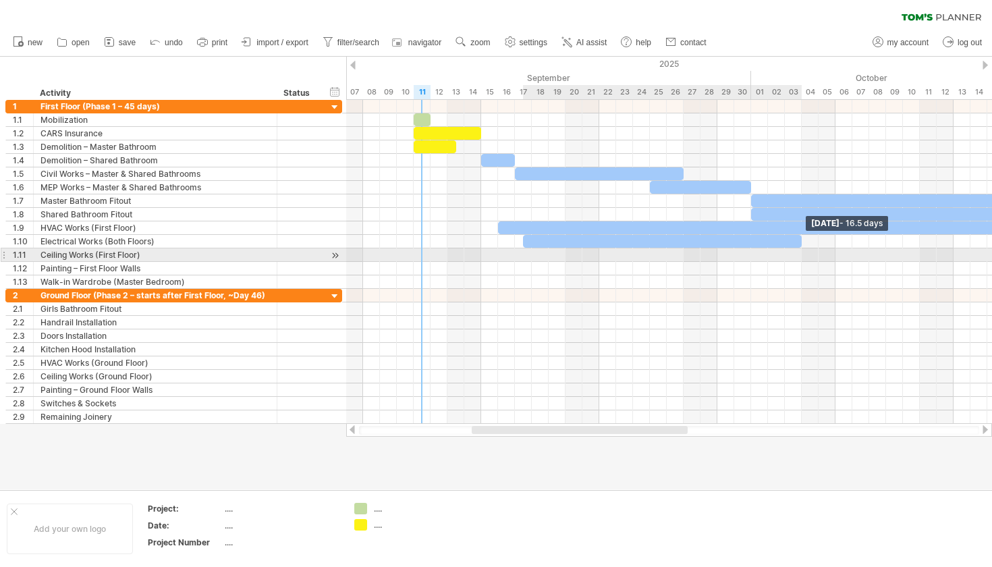
drag, startPoint x: 539, startPoint y: 242, endPoint x: 797, endPoint y: 253, distance: 258.7
click at [797, 253] on div "[DATE] - 16.5 days [DATE]" at bounding box center [669, 262] width 646 height 324
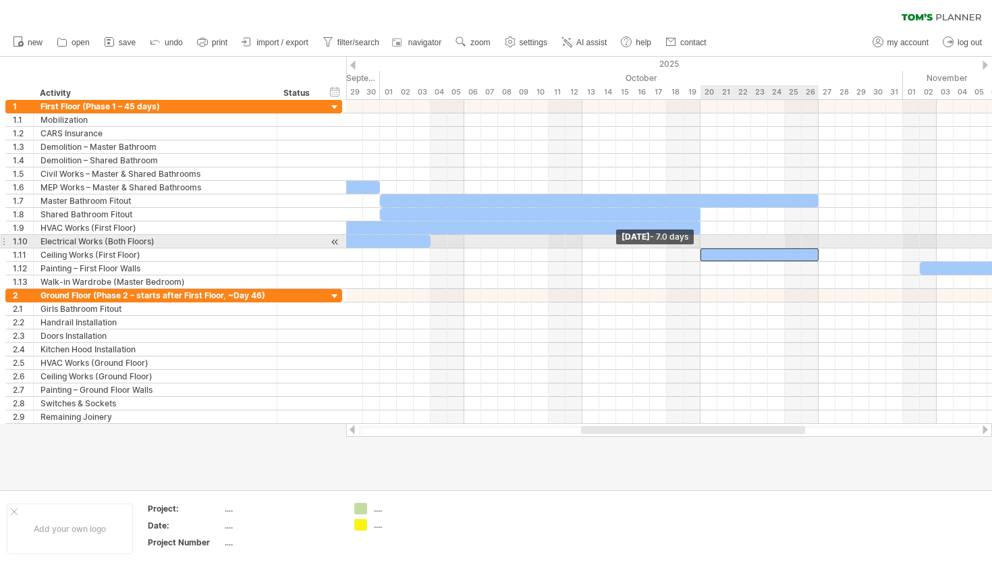
drag, startPoint x: 700, startPoint y: 256, endPoint x: 701, endPoint y: 242, distance: 14.2
click at [701, 242] on div "[DATE] - 16.5 days [DATE] - 7.0 days" at bounding box center [669, 262] width 646 height 324
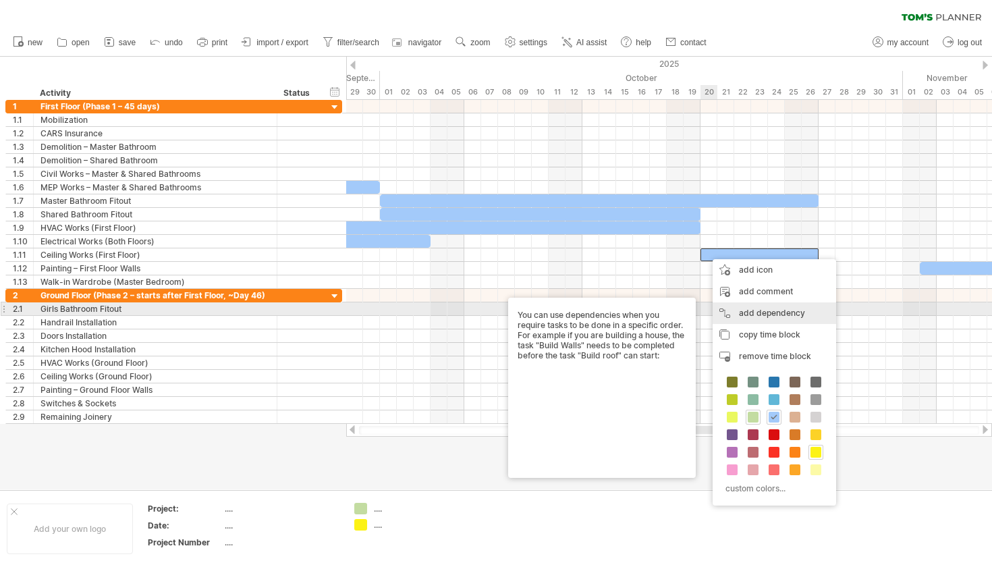
click at [730, 313] on div "add dependency You can use dependencies when you require tasks to be done in a …" at bounding box center [773, 313] width 123 height 22
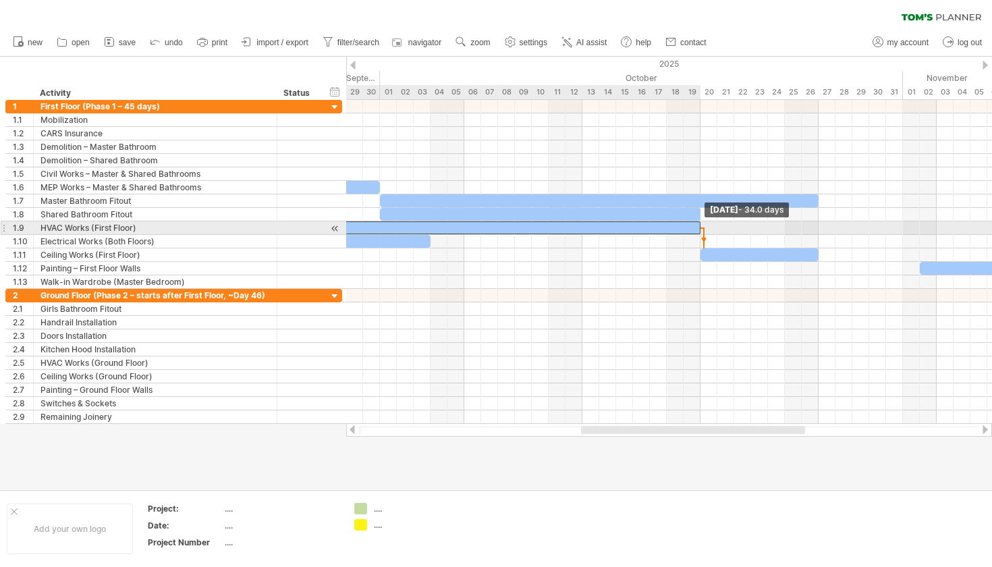
click at [700, 227] on span at bounding box center [700, 227] width 5 height 13
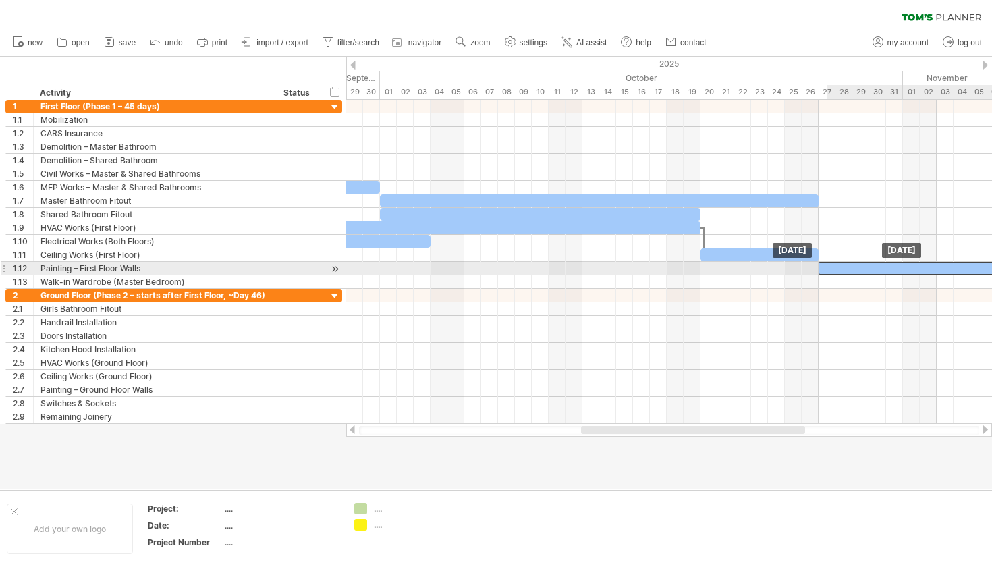
drag, startPoint x: 930, startPoint y: 267, endPoint x: 833, endPoint y: 273, distance: 97.3
click at [833, 273] on div at bounding box center [936, 268] width 236 height 13
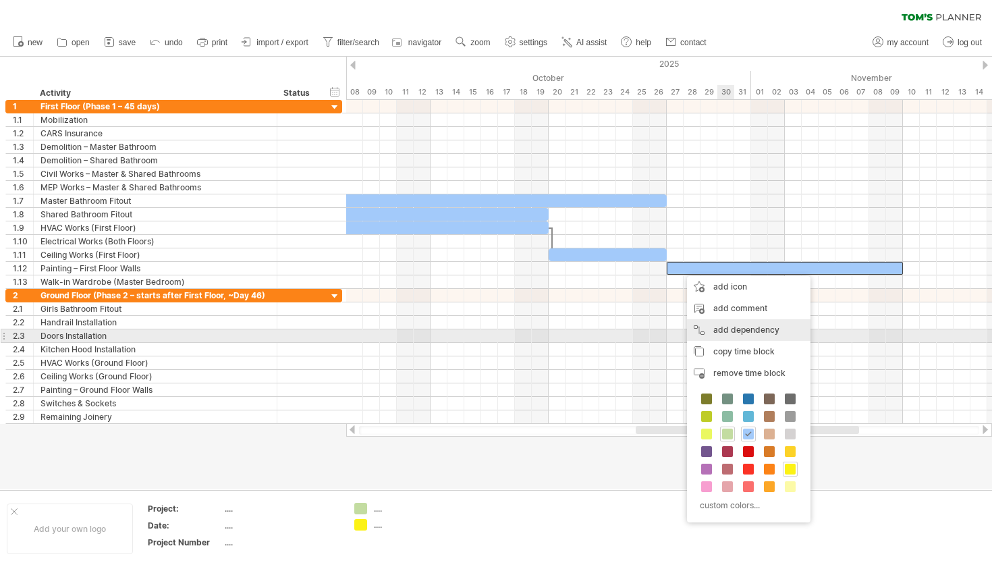
click at [731, 333] on div "add dependency You can use dependencies when you require tasks to be done in a …" at bounding box center [748, 330] width 123 height 22
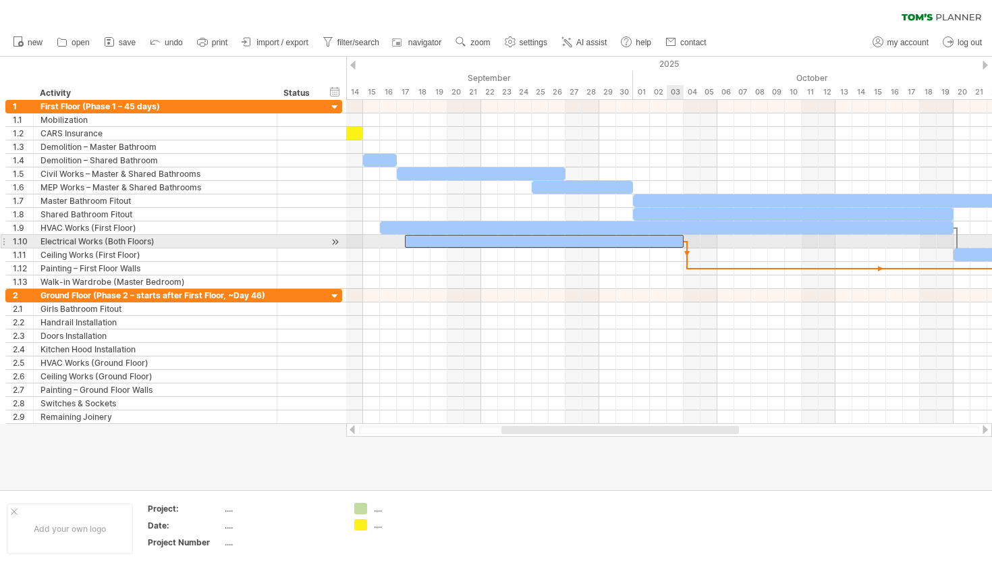
click at [681, 239] on span at bounding box center [683, 241] width 5 height 13
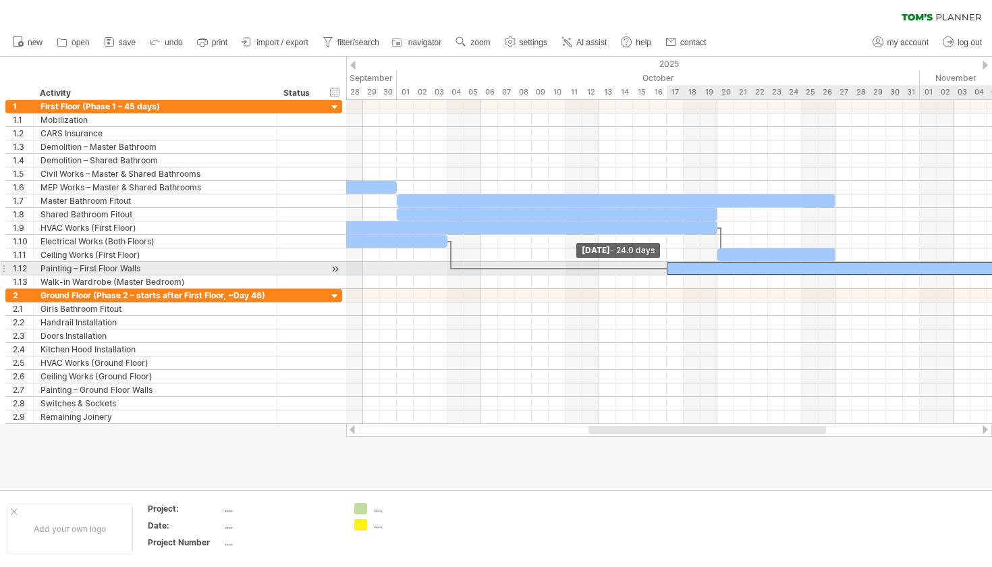
drag, startPoint x: 836, startPoint y: 266, endPoint x: 667, endPoint y: 268, distance: 168.7
click at [667, 268] on span at bounding box center [666, 268] width 5 height 13
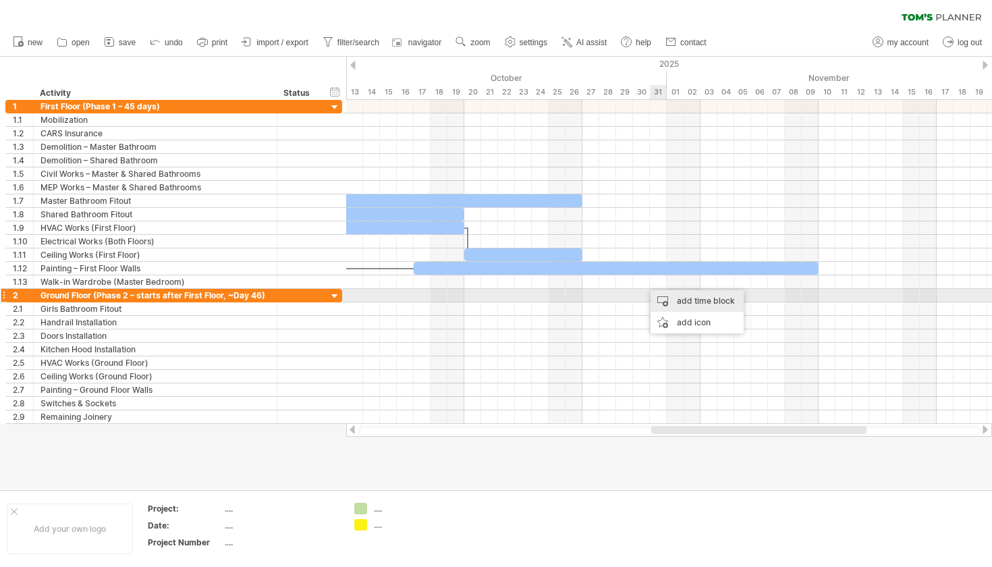
click at [652, 291] on div "add time block" at bounding box center [696, 301] width 93 height 22
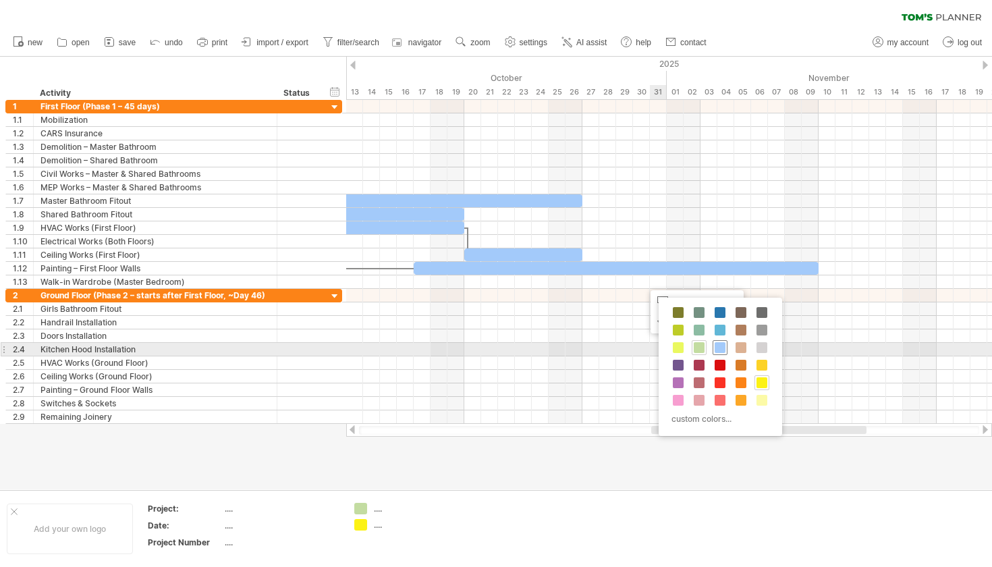
click at [717, 350] on span at bounding box center [719, 347] width 11 height 11
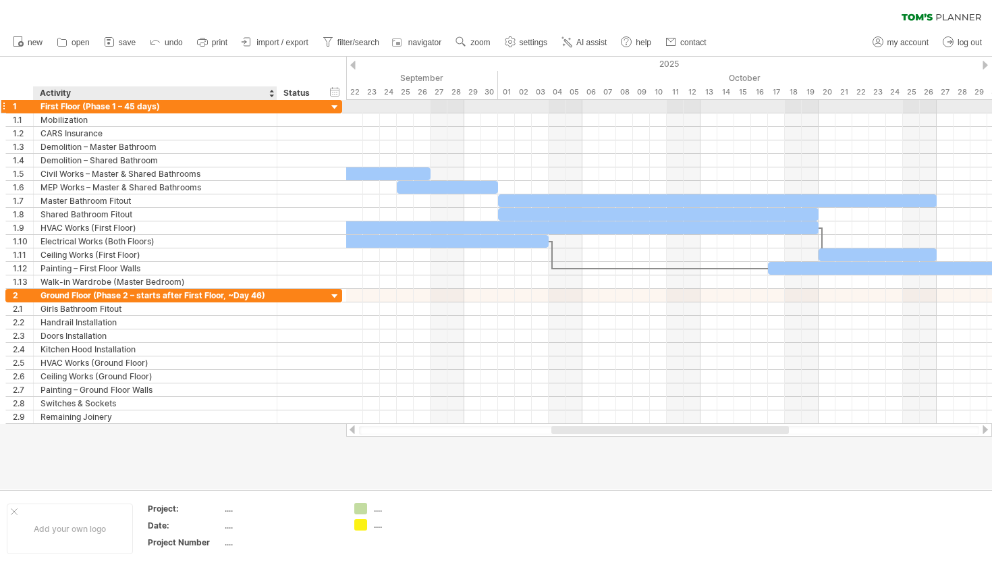
click at [133, 105] on div "First Floor (Phase 1 – 45 days)" at bounding box center [154, 106] width 229 height 13
type input "**********"
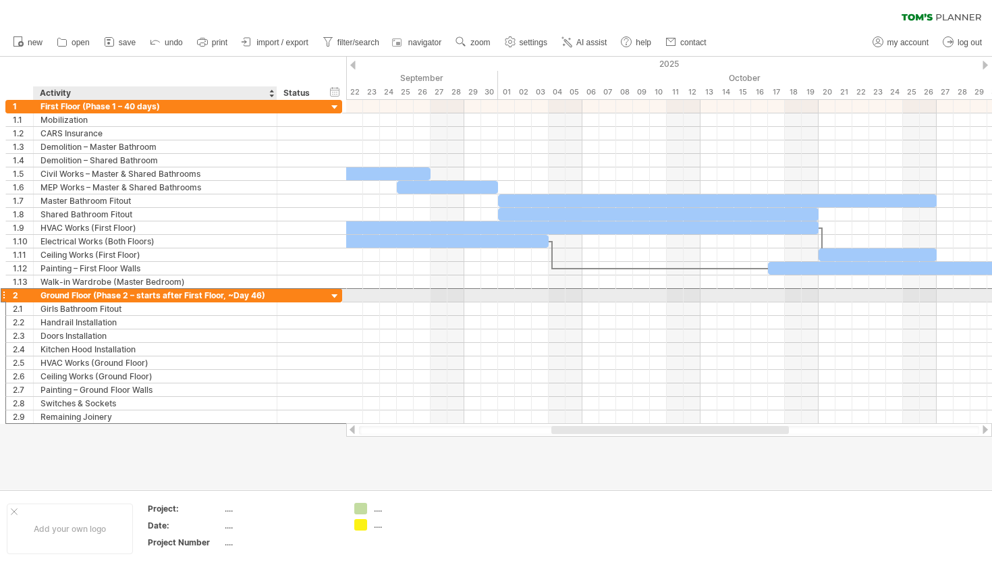
click at [258, 293] on div "Ground Floor (Phase 2 – starts after First Floor, ~Day 46)" at bounding box center [154, 295] width 229 height 13
click at [258, 293] on input "**********" at bounding box center [154, 295] width 229 height 13
type input "**********"
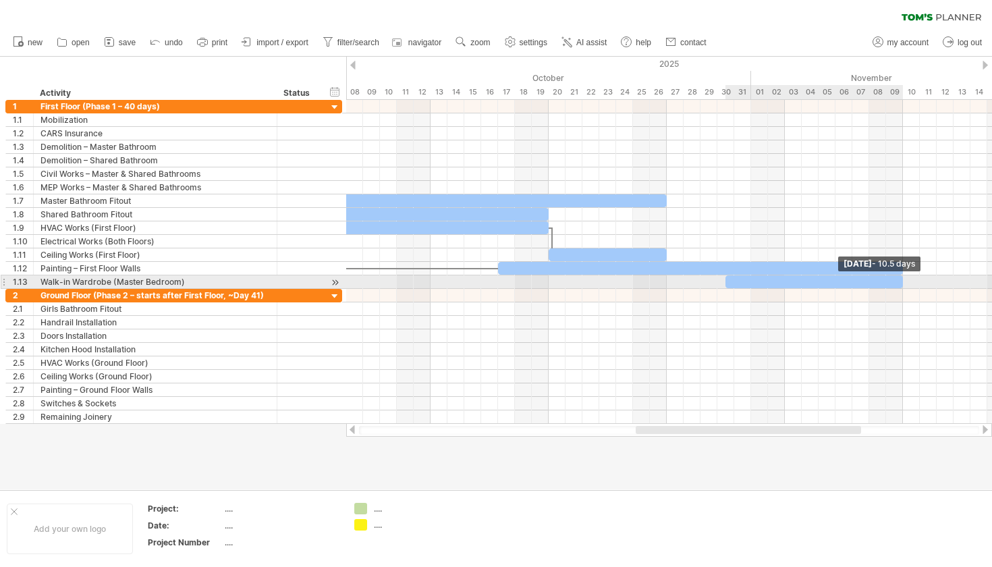
drag, startPoint x: 742, startPoint y: 282, endPoint x: 907, endPoint y: 272, distance: 165.6
click at [907, 272] on div "[DATE] - 10.5 days [DATE] - 24.0 days" at bounding box center [669, 262] width 646 height 324
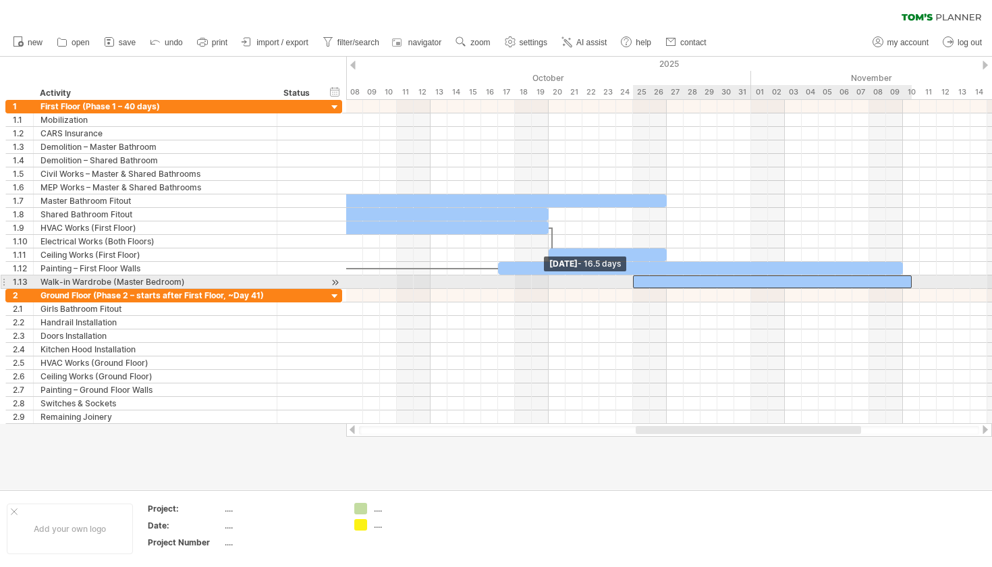
drag, startPoint x: 726, startPoint y: 281, endPoint x: 634, endPoint y: 281, distance: 92.4
click at [634, 281] on span at bounding box center [632, 281] width 5 height 13
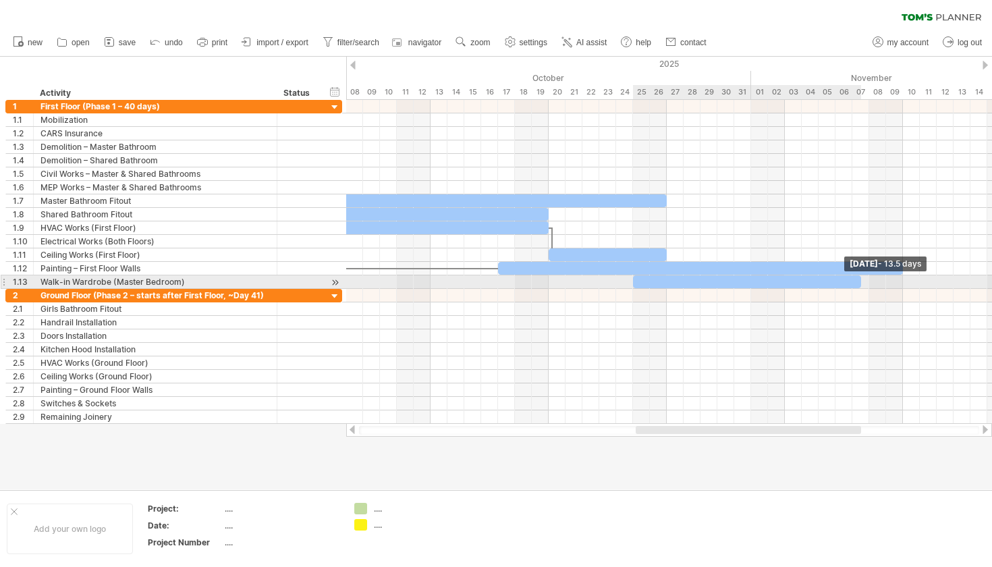
drag, startPoint x: 909, startPoint y: 281, endPoint x: 855, endPoint y: 280, distance: 54.0
click at [855, 281] on div at bounding box center [747, 281] width 228 height 13
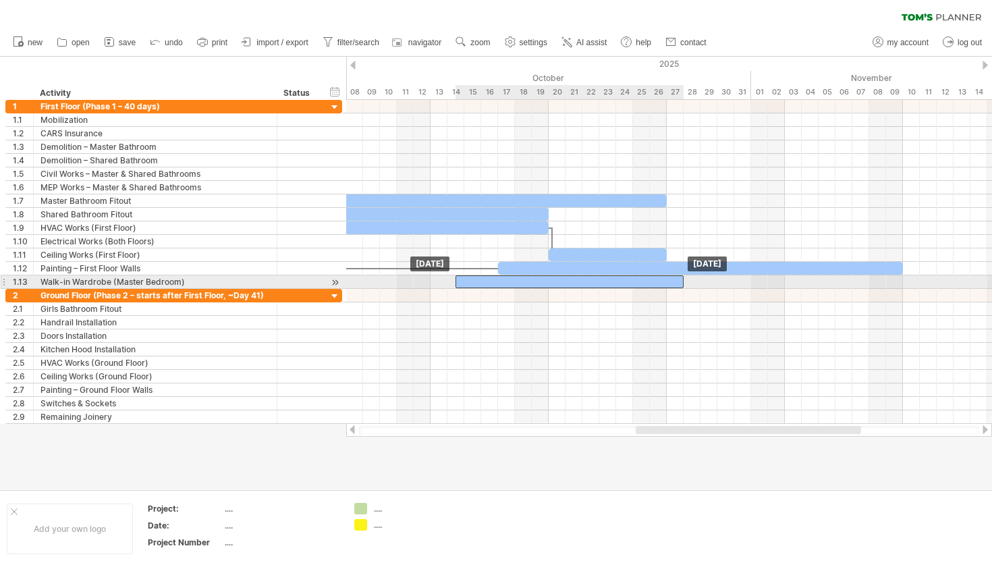
drag, startPoint x: 774, startPoint y: 280, endPoint x: 598, endPoint y: 281, distance: 175.4
click at [598, 281] on div at bounding box center [569, 281] width 228 height 13
drag, startPoint x: 457, startPoint y: 281, endPoint x: 428, endPoint y: 281, distance: 29.0
click at [428, 281] on span at bounding box center [430, 281] width 5 height 13
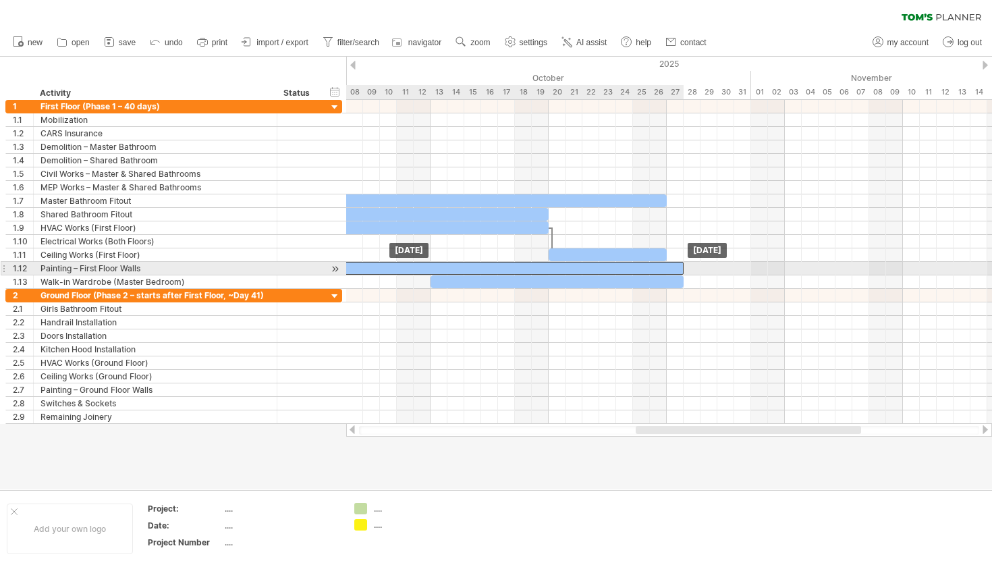
drag, startPoint x: 891, startPoint y: 270, endPoint x: 673, endPoint y: 273, distance: 217.9
click at [673, 273] on div at bounding box center [481, 268] width 405 height 13
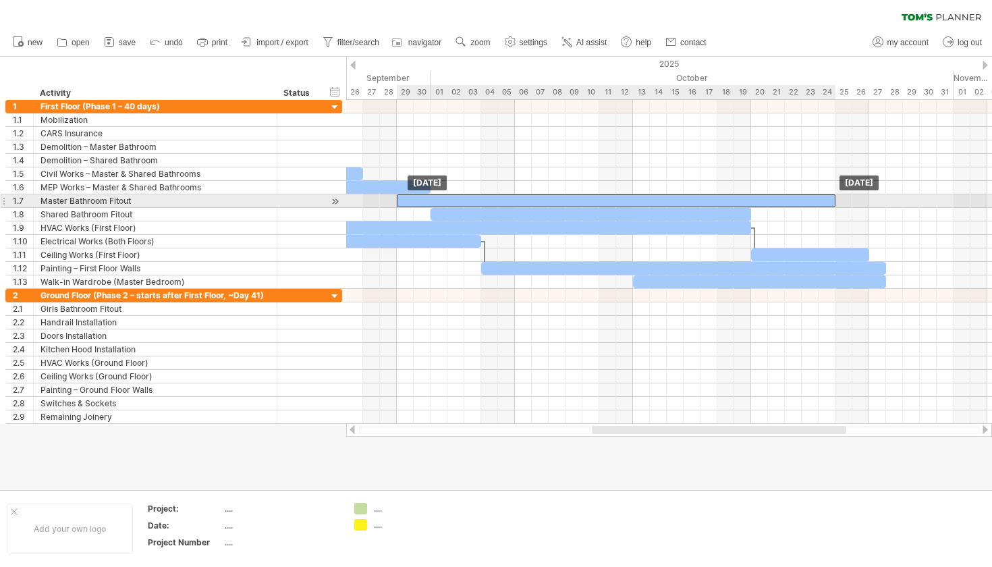
drag, startPoint x: 799, startPoint y: 204, endPoint x: 766, endPoint y: 204, distance: 33.1
click at [766, 204] on div at bounding box center [616, 200] width 439 height 13
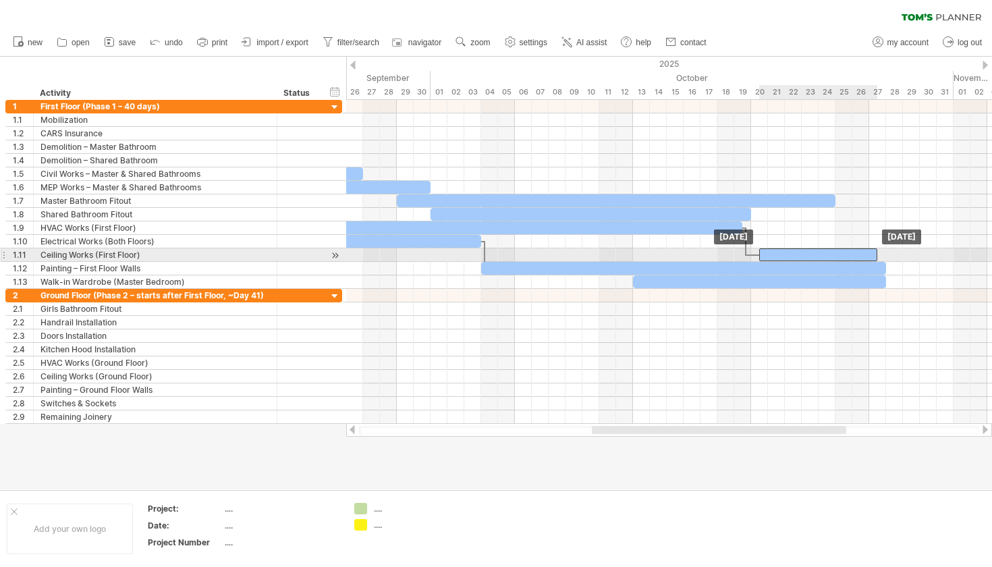
drag, startPoint x: 774, startPoint y: 250, endPoint x: 783, endPoint y: 249, distance: 8.9
click at [783, 249] on div at bounding box center [818, 254] width 118 height 13
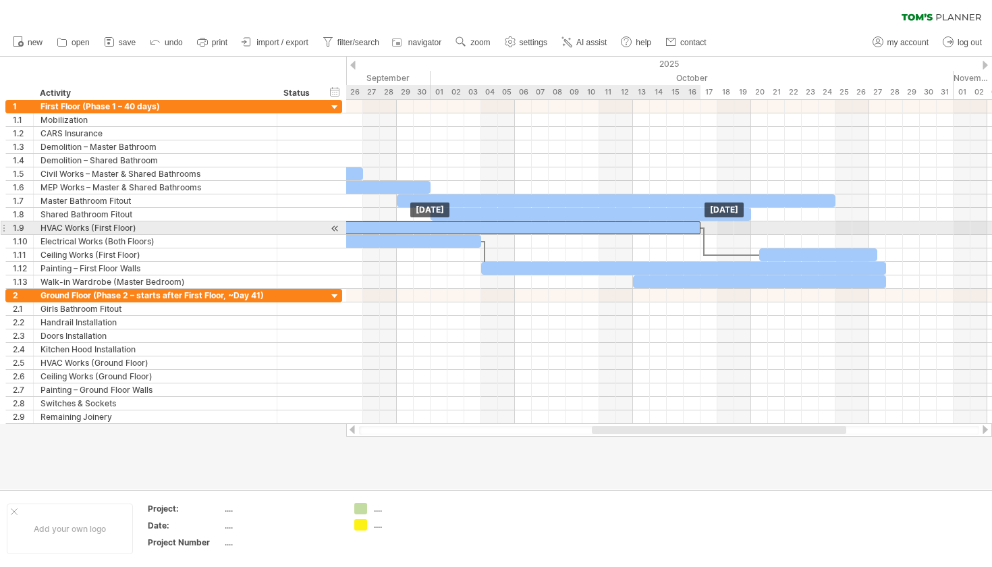
drag, startPoint x: 727, startPoint y: 225, endPoint x: 685, endPoint y: 225, distance: 41.8
click at [685, 225] on div at bounding box center [413, 227] width 573 height 13
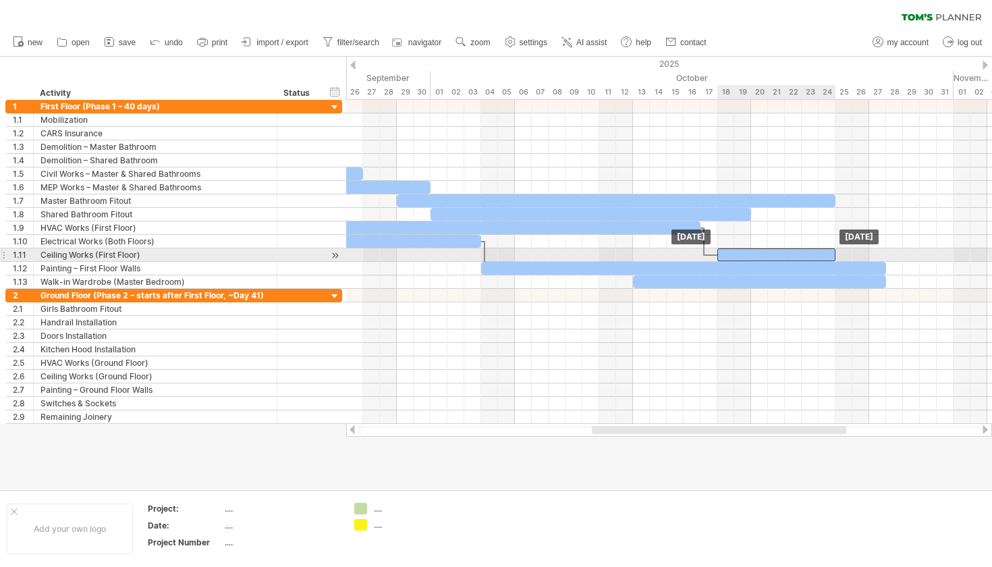
drag, startPoint x: 778, startPoint y: 252, endPoint x: 738, endPoint y: 254, distance: 39.9
click at [738, 254] on div at bounding box center [776, 254] width 118 height 13
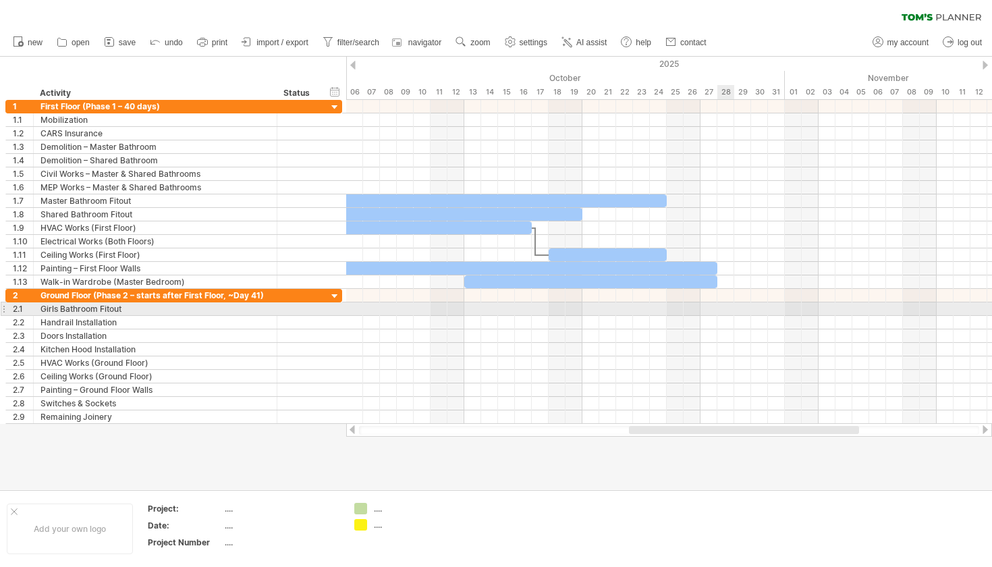
click at [725, 312] on div at bounding box center [669, 308] width 646 height 13
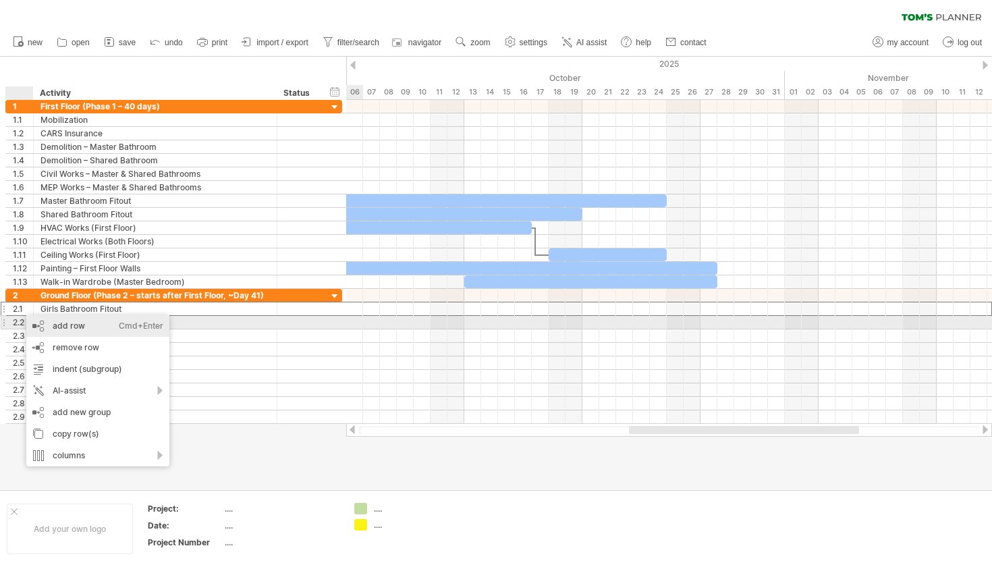
click at [36, 320] on div "add row Ctrl+Enter Cmd+Enter" at bounding box center [97, 326] width 143 height 22
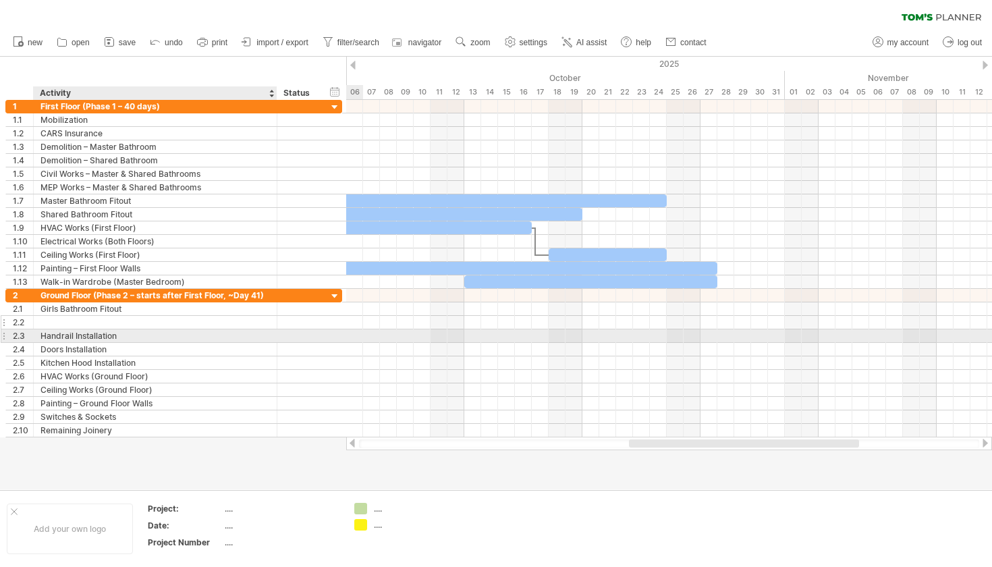
click at [59, 319] on div at bounding box center [154, 322] width 229 height 13
click at [115, 323] on div "Demolition – Master Bathroom" at bounding box center [154, 322] width 229 height 13
click at [115, 323] on input "**********" at bounding box center [154, 322] width 229 height 13
type input "**********"
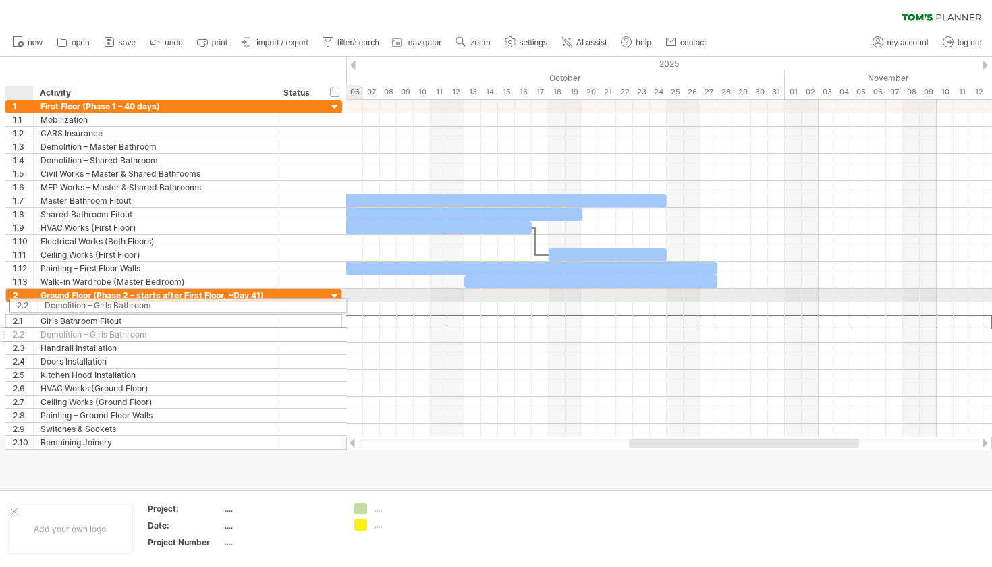
drag, startPoint x: 18, startPoint y: 321, endPoint x: 18, endPoint y: 303, distance: 18.2
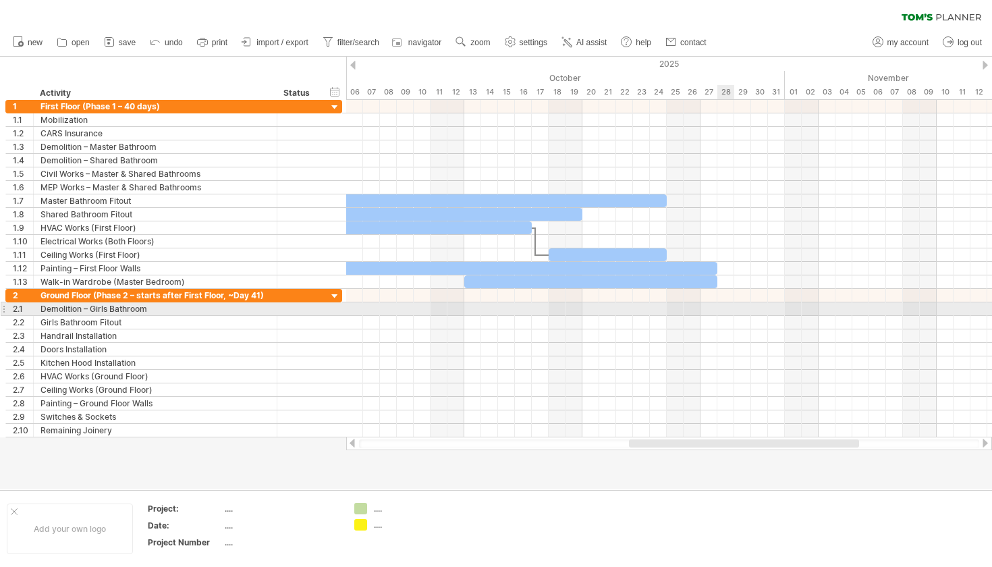
click at [725, 307] on div at bounding box center [669, 308] width 646 height 13
click at [725, 310] on div at bounding box center [669, 308] width 646 height 13
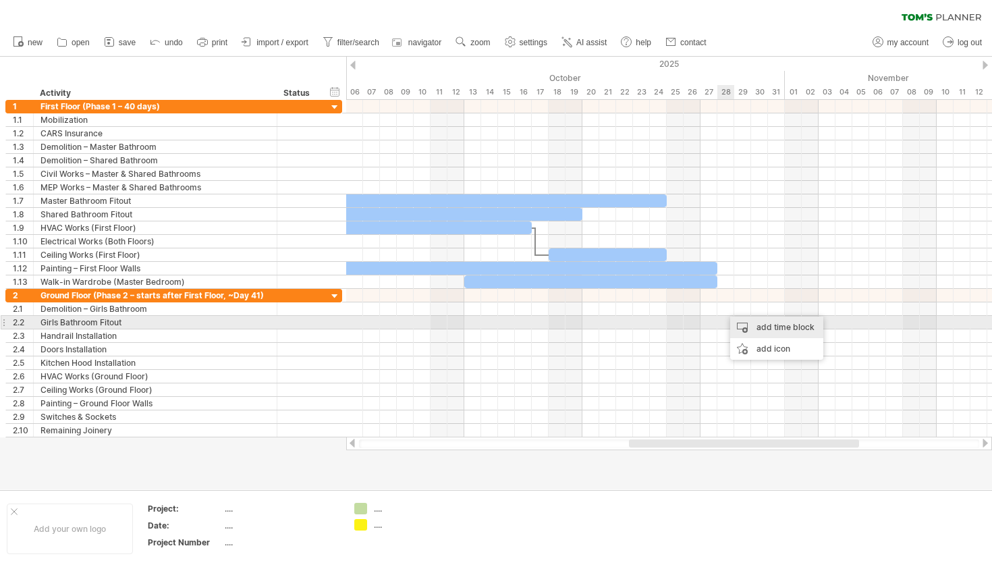
click at [737, 318] on div "add time block" at bounding box center [776, 327] width 93 height 22
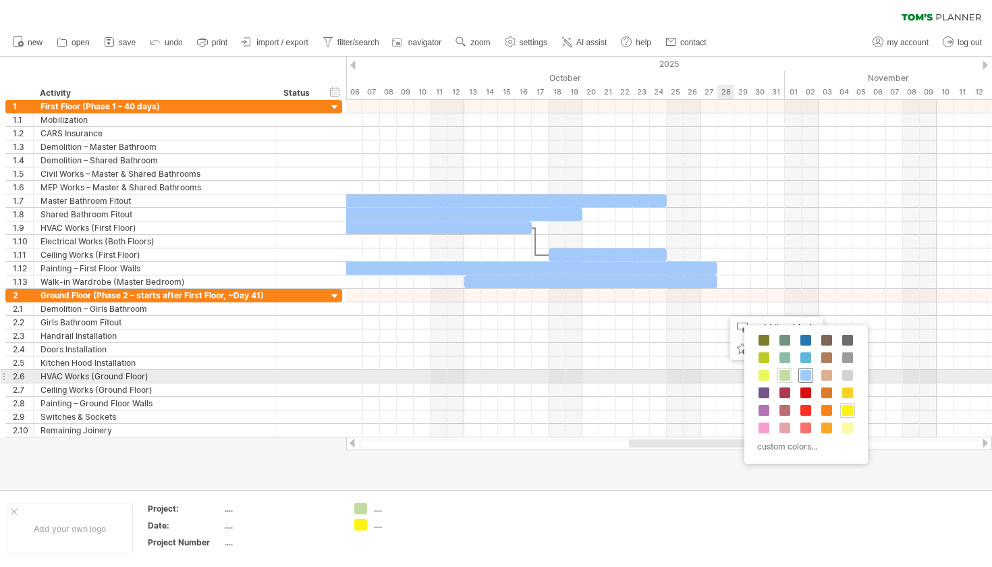
click at [809, 377] on span at bounding box center [805, 375] width 11 height 11
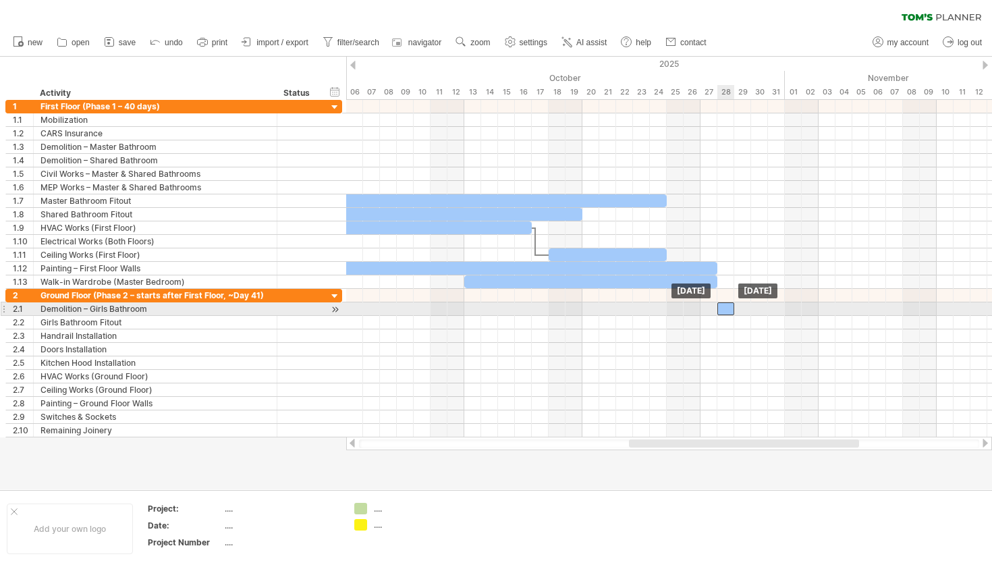
click at [729, 309] on div at bounding box center [725, 308] width 17 height 13
drag, startPoint x: 732, startPoint y: 309, endPoint x: 746, endPoint y: 309, distance: 13.5
click at [746, 309] on div at bounding box center [734, 308] width 34 height 13
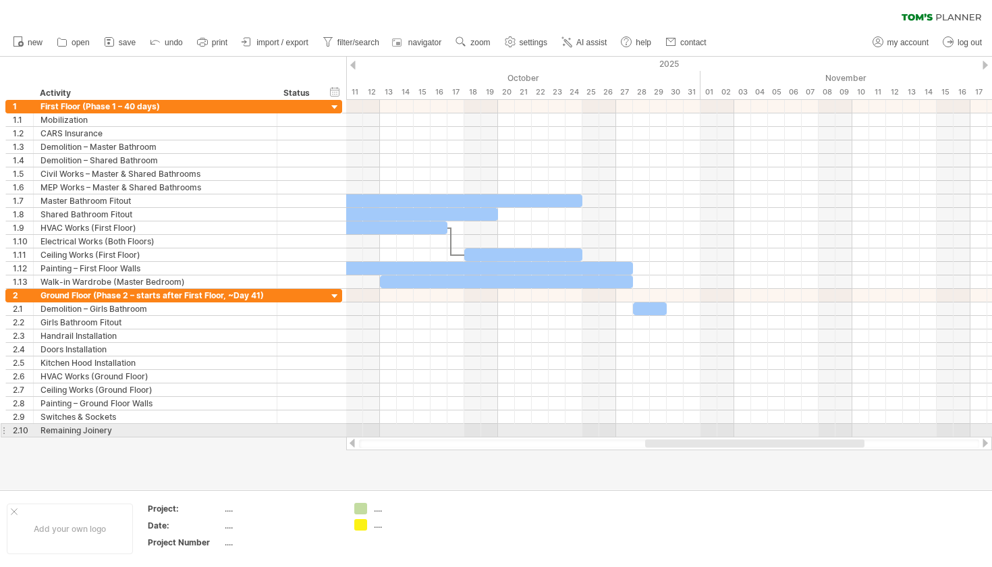
click at [3, 431] on div at bounding box center [3, 430] width 5 height 14
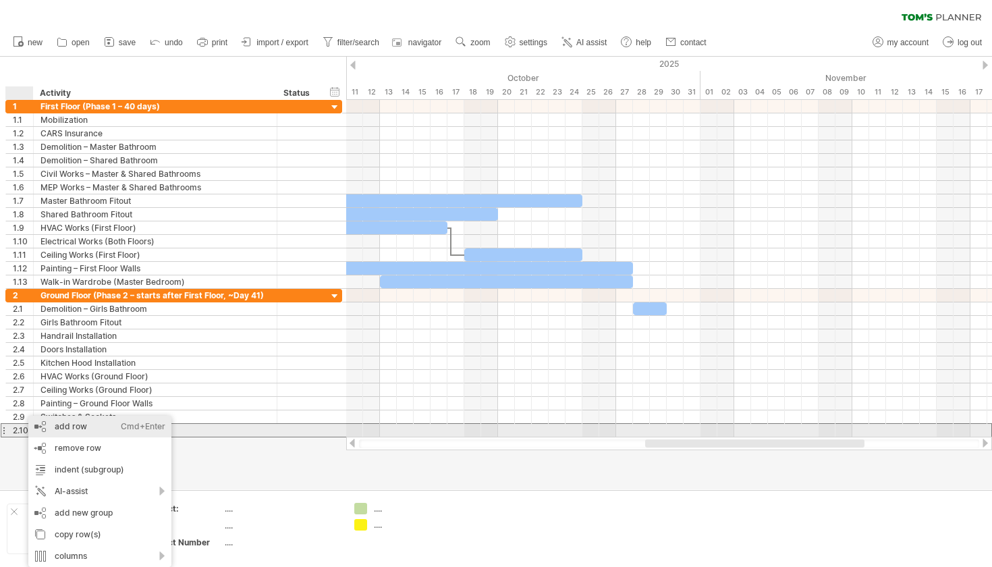
click at [67, 428] on div "add row Ctrl+Enter Cmd+Enter" at bounding box center [99, 427] width 143 height 22
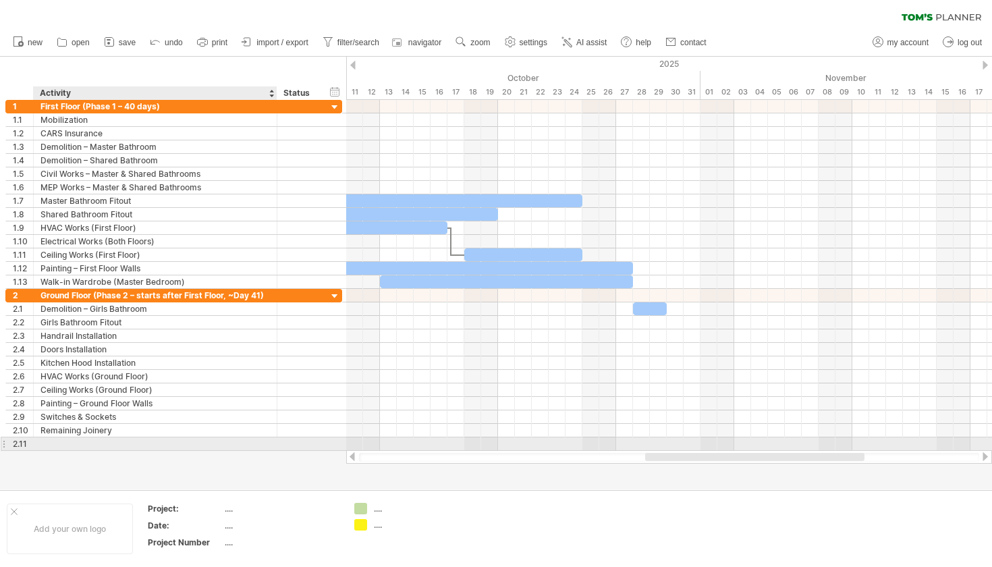
click at [51, 443] on div at bounding box center [154, 443] width 229 height 13
type input "**********"
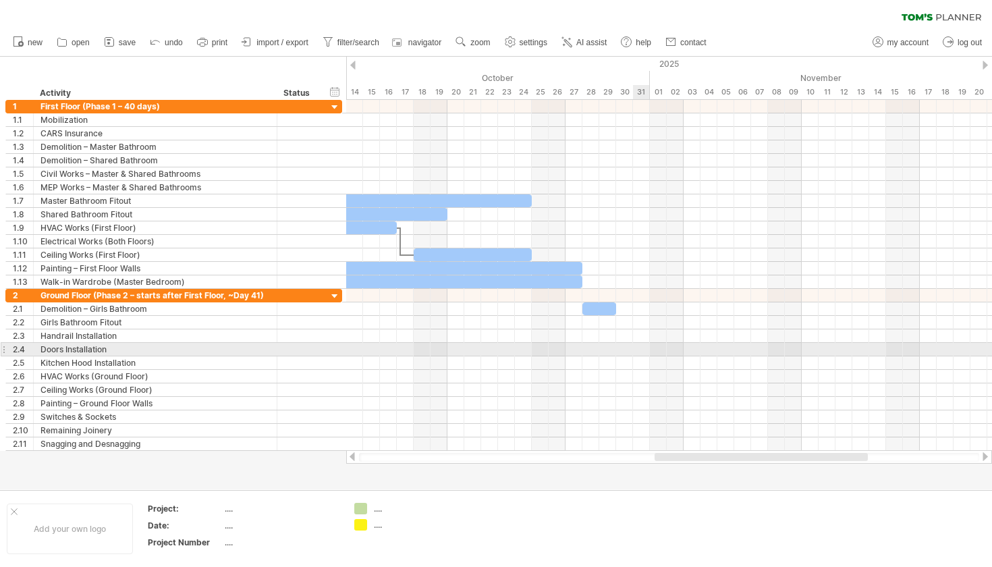
click at [634, 346] on div at bounding box center [669, 349] width 646 height 13
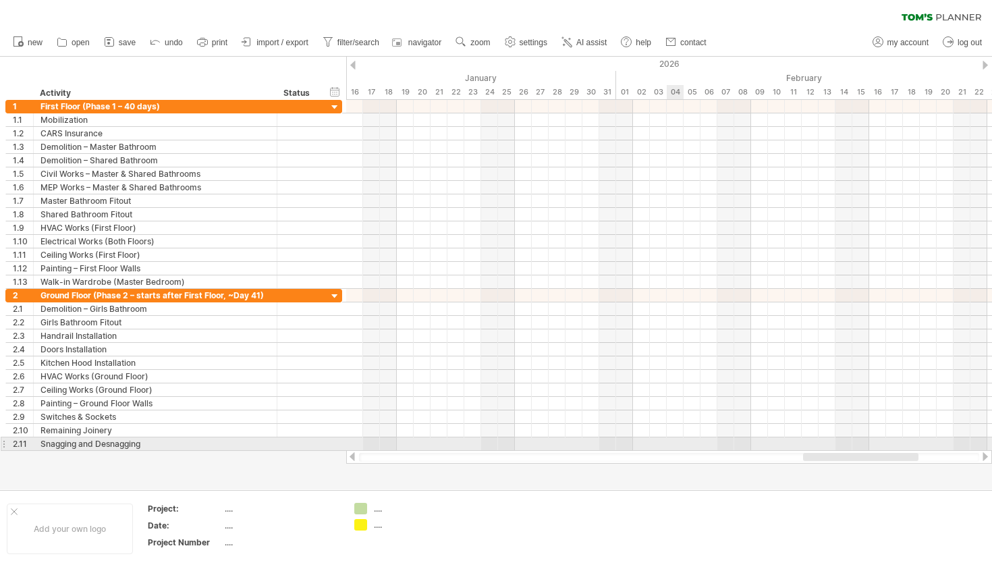
click at [671, 444] on div at bounding box center [669, 443] width 646 height 13
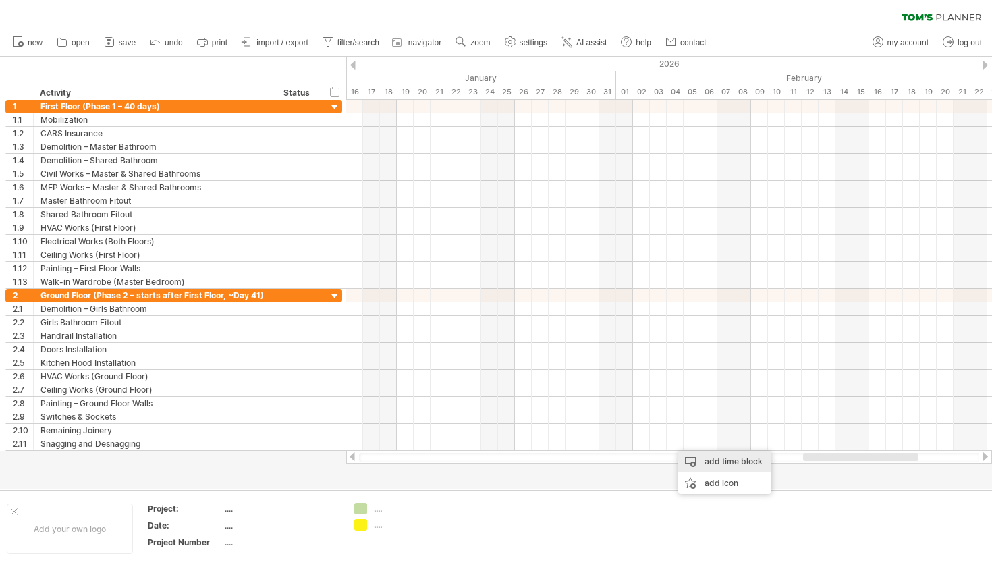
click at [686, 462] on div "add time block" at bounding box center [724, 462] width 93 height 22
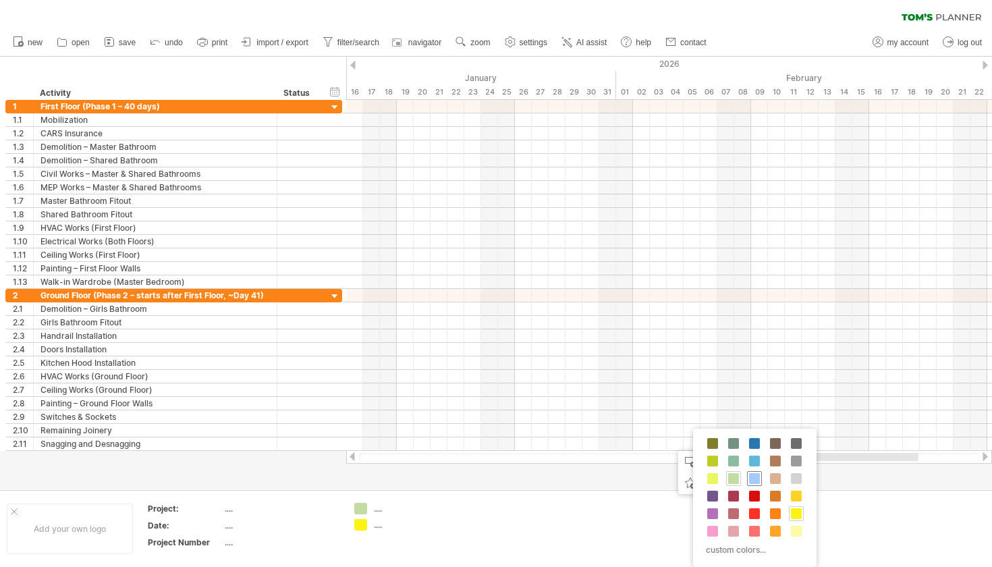
click at [756, 480] on span at bounding box center [754, 478] width 11 height 11
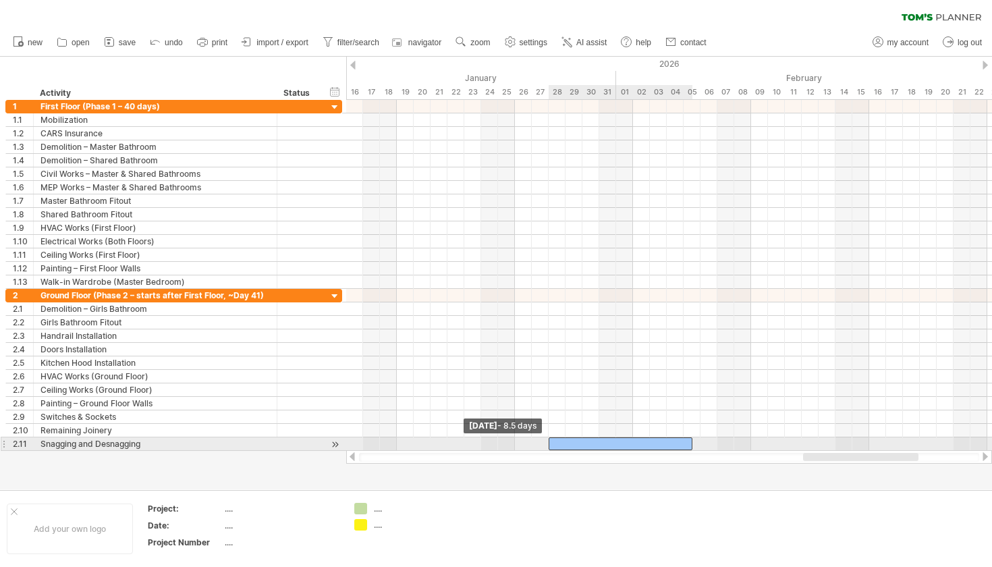
drag, startPoint x: 675, startPoint y: 443, endPoint x: 553, endPoint y: 439, distance: 122.2
click at [553, 439] on div at bounding box center [621, 443] width 144 height 13
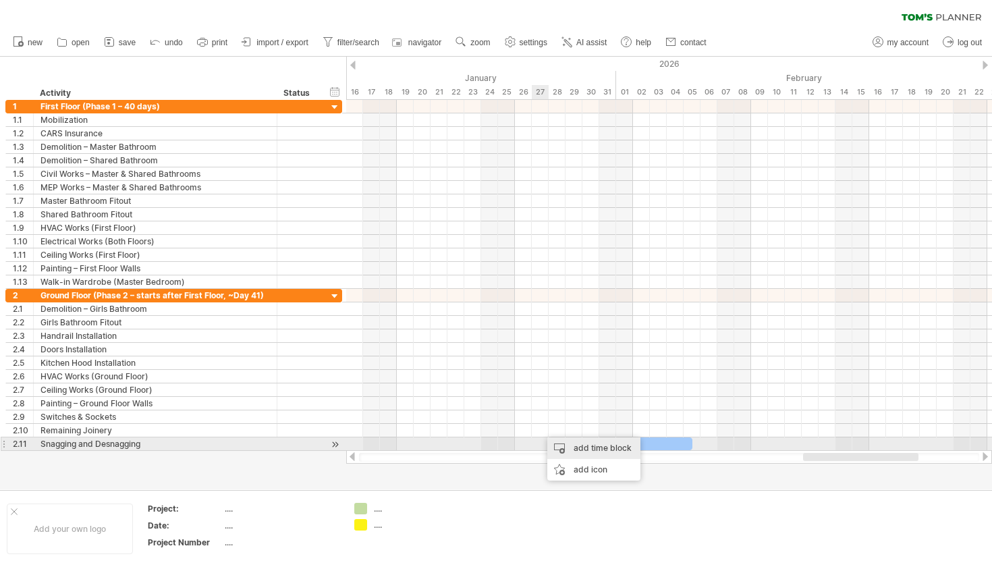
click at [563, 446] on div "add time block" at bounding box center [593, 448] width 93 height 22
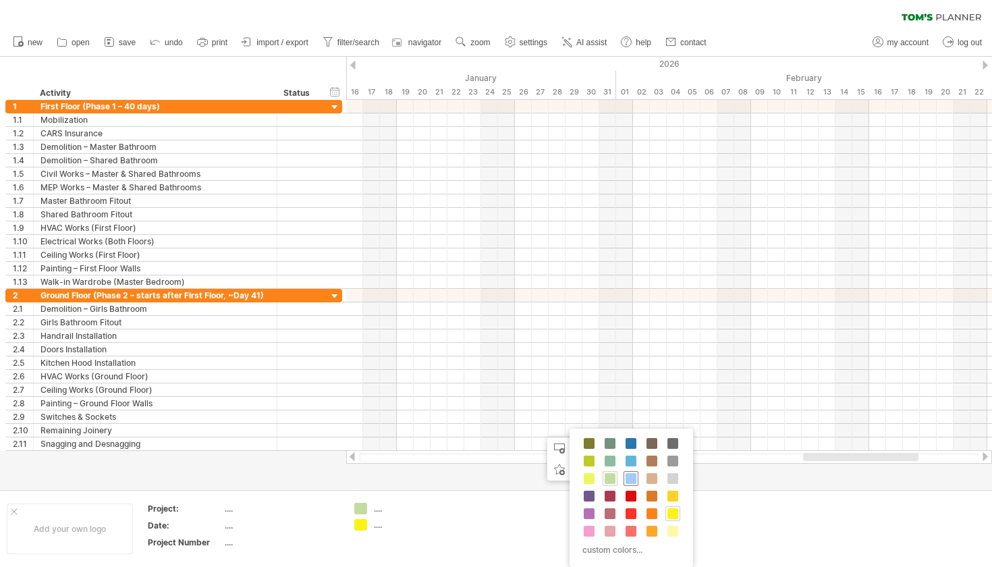
click at [636, 484] on div at bounding box center [630, 478] width 15 height 15
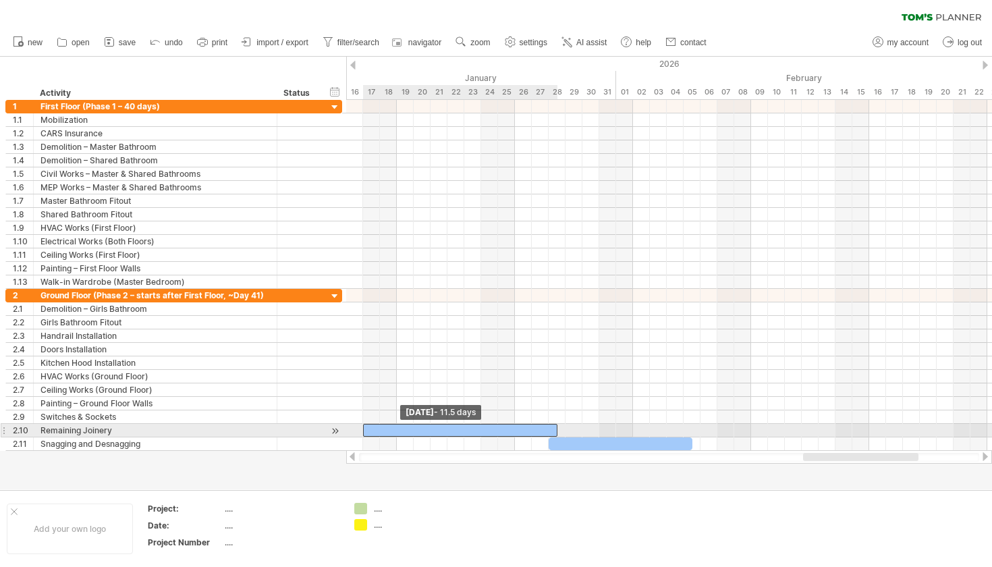
drag, startPoint x: 539, startPoint y: 429, endPoint x: 366, endPoint y: 427, distance: 173.4
click at [366, 427] on div at bounding box center [460, 430] width 194 height 13
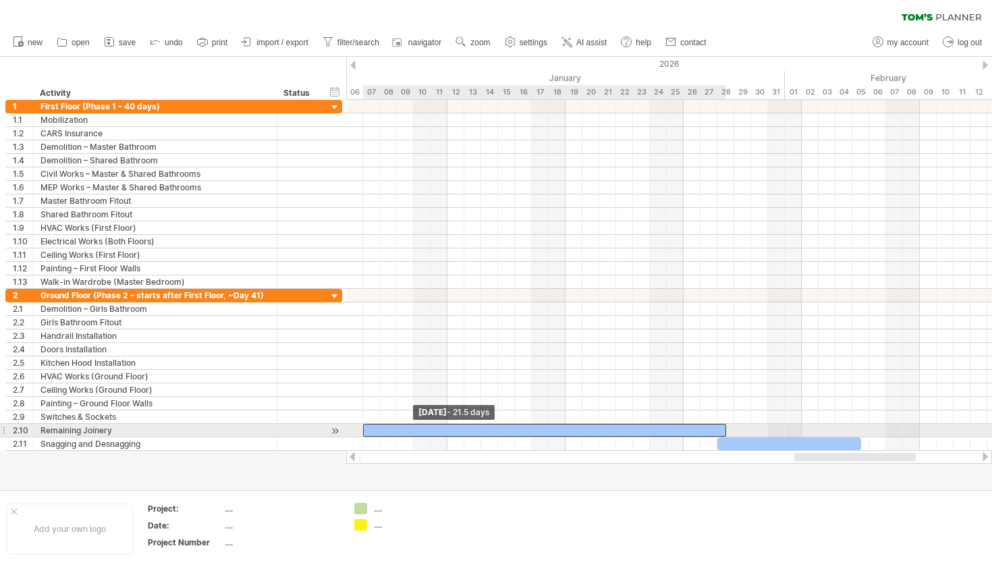
drag, startPoint x: 533, startPoint y: 433, endPoint x: 364, endPoint y: 430, distance: 169.4
click at [364, 430] on span at bounding box center [362, 430] width 5 height 13
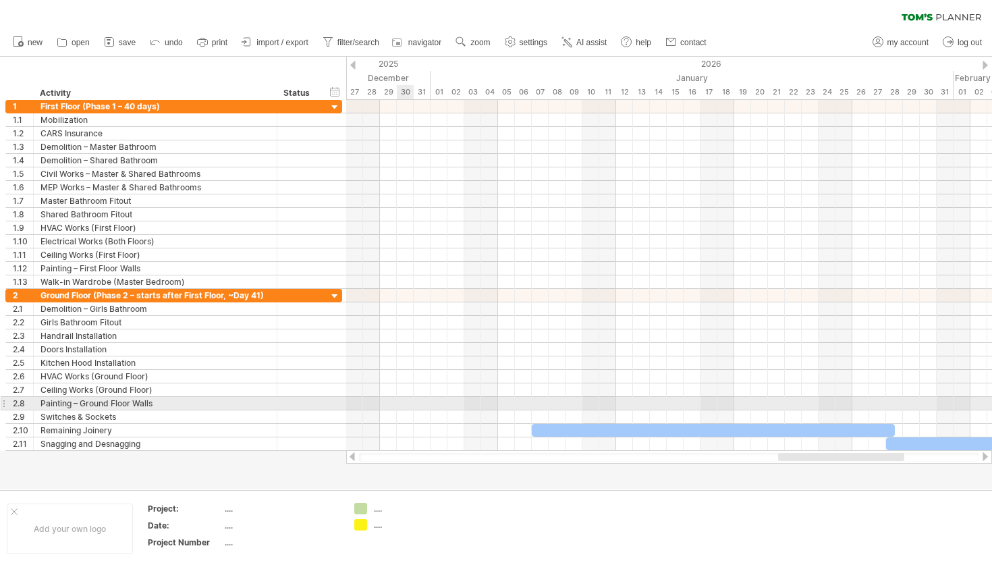
click at [401, 399] on div at bounding box center [669, 403] width 646 height 13
click at [414, 408] on div "add time block" at bounding box center [453, 417] width 93 height 22
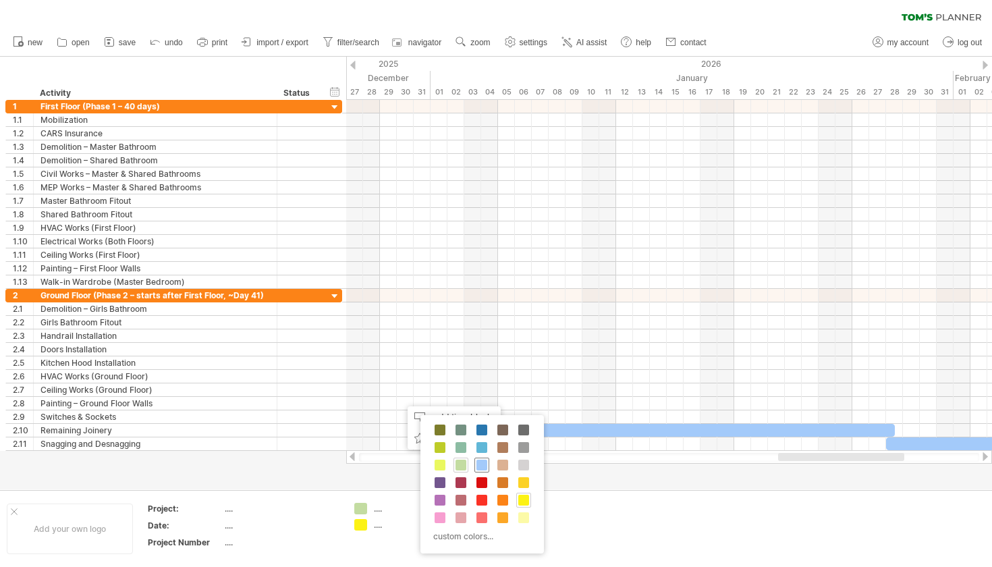
click at [481, 463] on span at bounding box center [481, 464] width 11 height 11
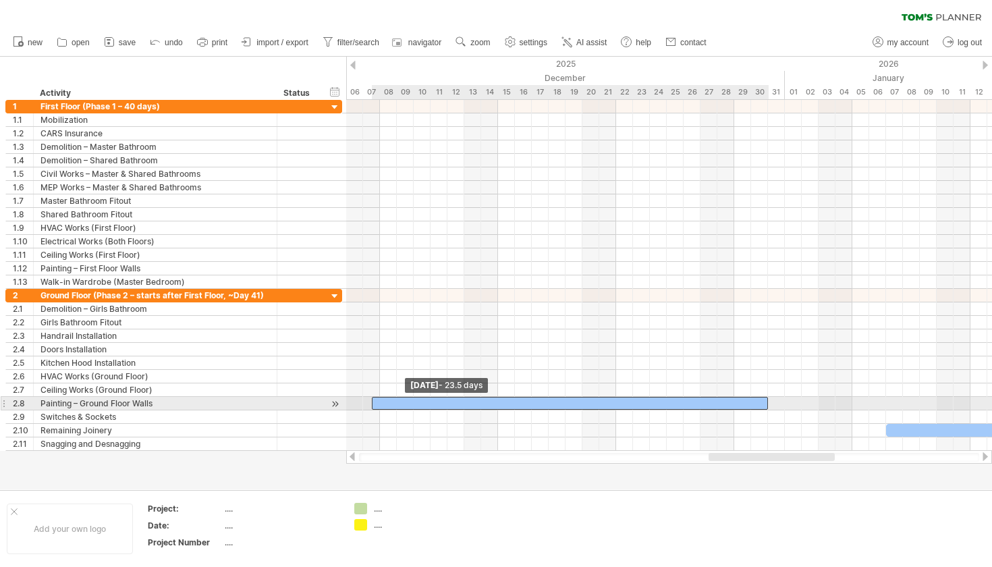
drag, startPoint x: 397, startPoint y: 402, endPoint x: 374, endPoint y: 407, distance: 23.6
click at [374, 407] on span at bounding box center [371, 403] width 5 height 13
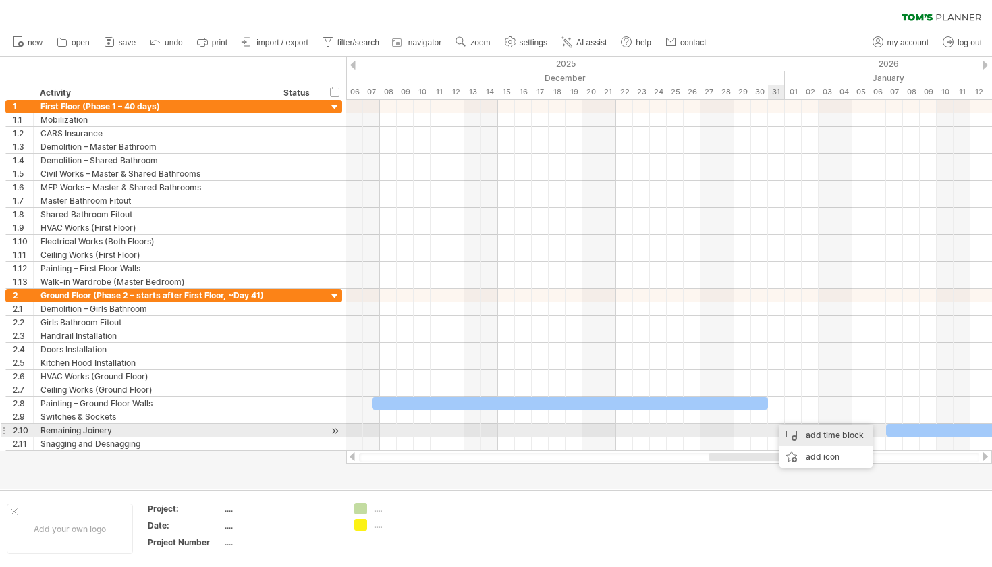
click at [793, 431] on div "add time block" at bounding box center [825, 435] width 93 height 22
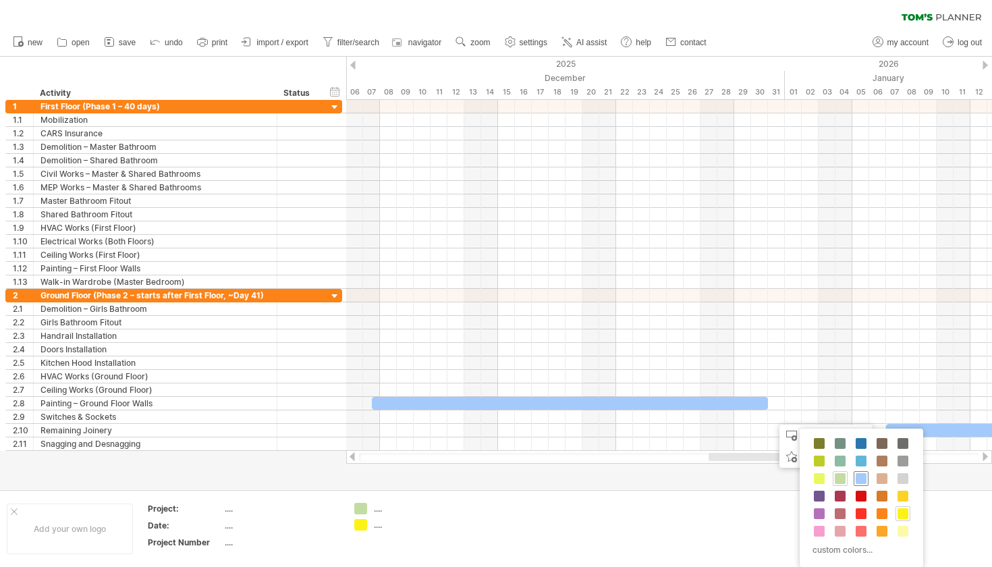
click at [860, 476] on span at bounding box center [860, 478] width 11 height 11
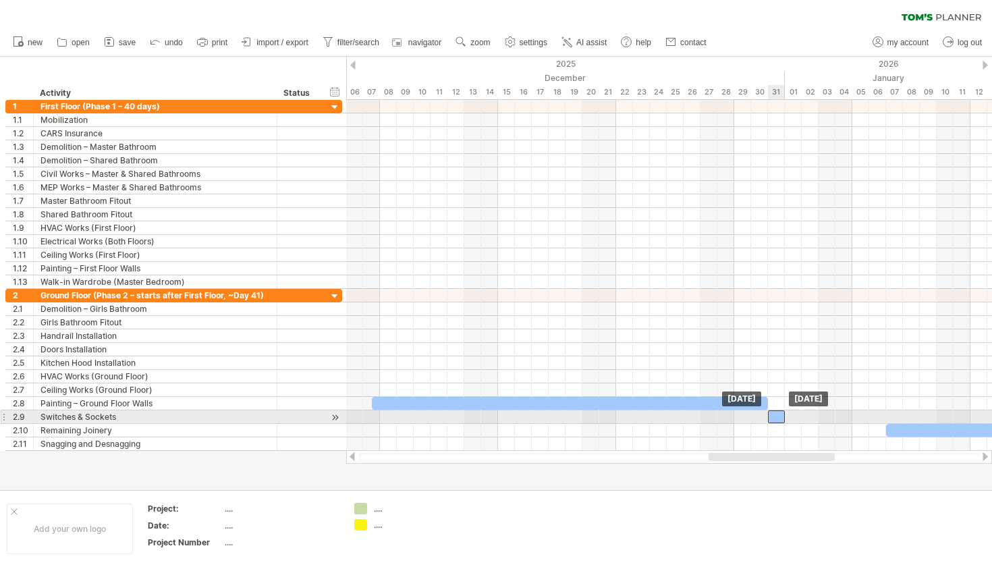
click at [779, 418] on div at bounding box center [776, 416] width 17 height 13
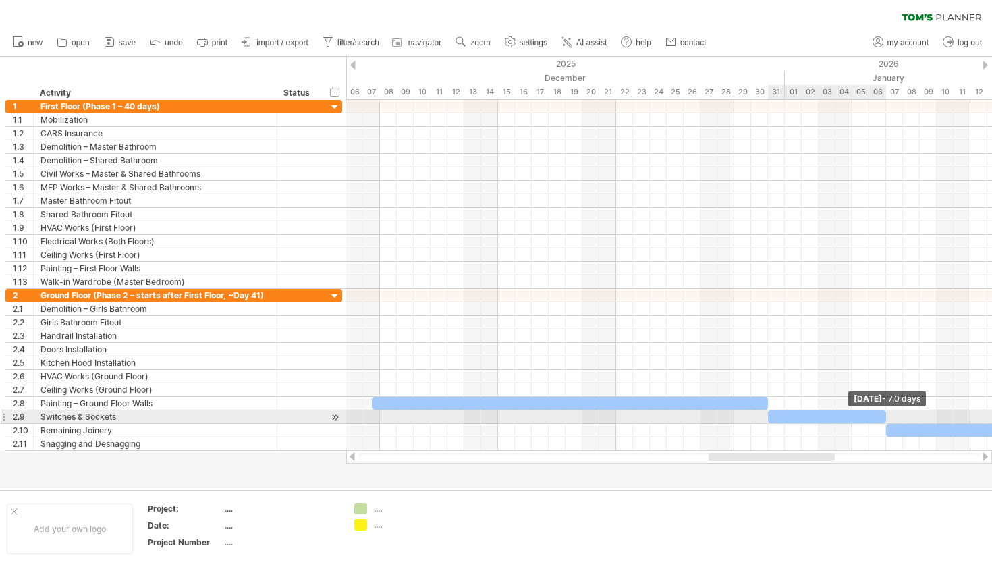
drag, startPoint x: 783, startPoint y: 418, endPoint x: 880, endPoint y: 418, distance: 97.2
click at [880, 418] on div at bounding box center [827, 416] width 118 height 13
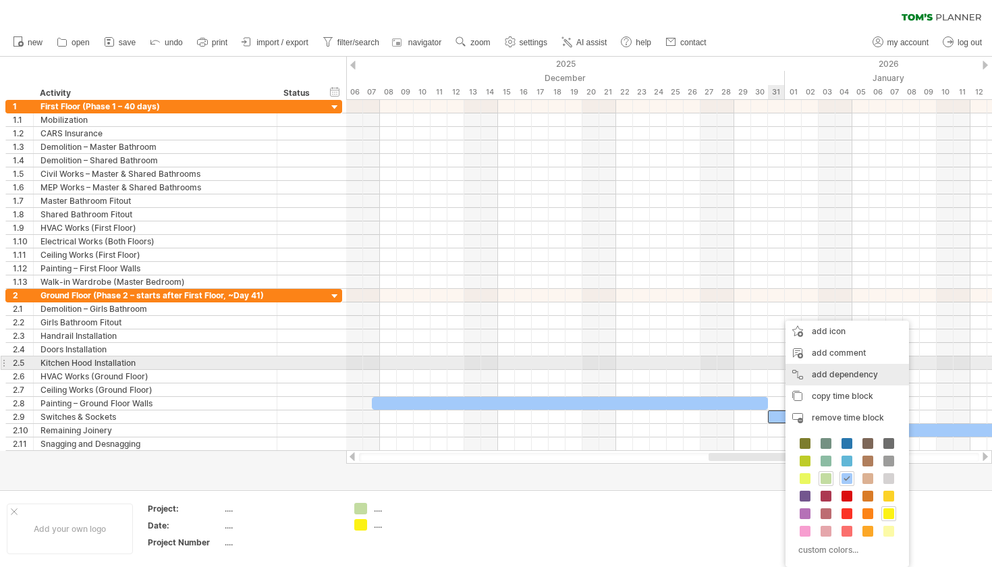
click at [837, 367] on div "add dependency You can use dependencies when you require tasks to be done in a …" at bounding box center [846, 375] width 123 height 22
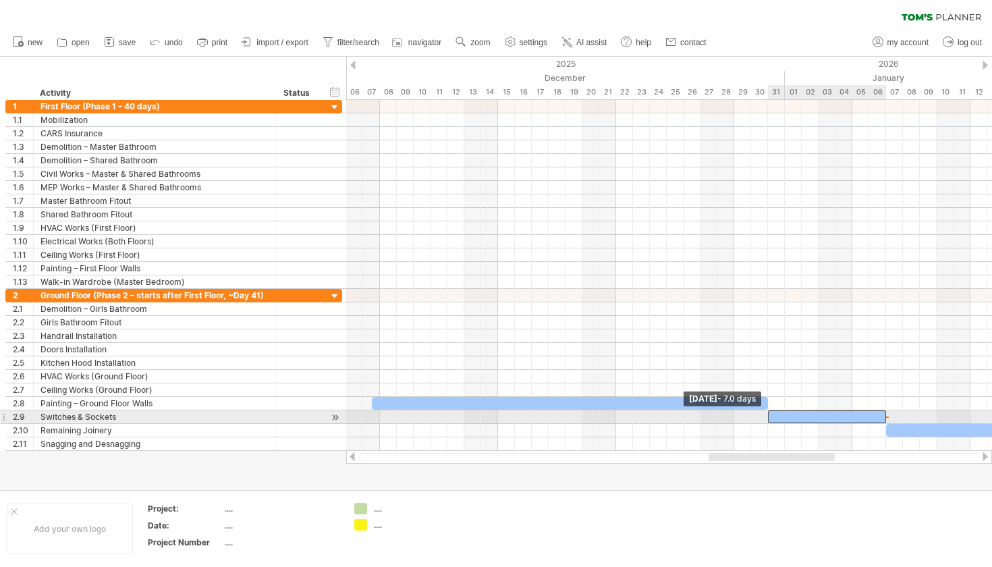
click at [770, 416] on span at bounding box center [767, 416] width 5 height 13
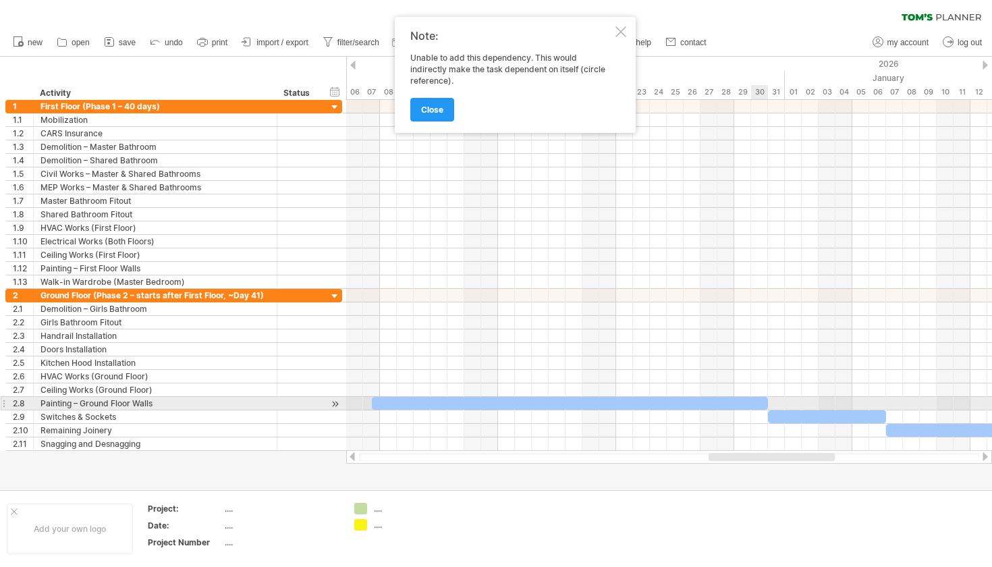
click at [763, 403] on div at bounding box center [570, 403] width 397 height 13
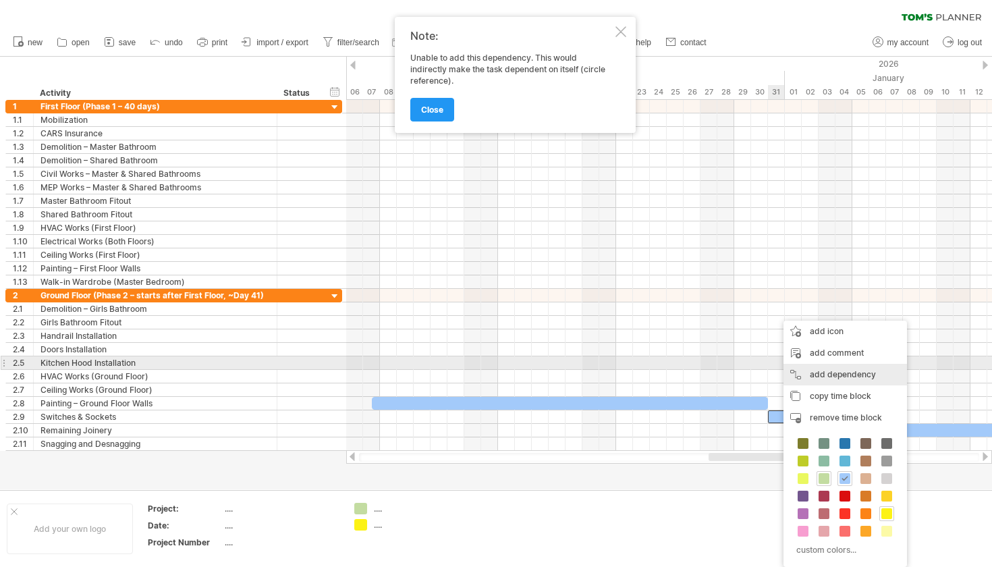
click at [832, 370] on div "add dependency You can use dependencies when you require tasks to be done in a …" at bounding box center [844, 375] width 123 height 22
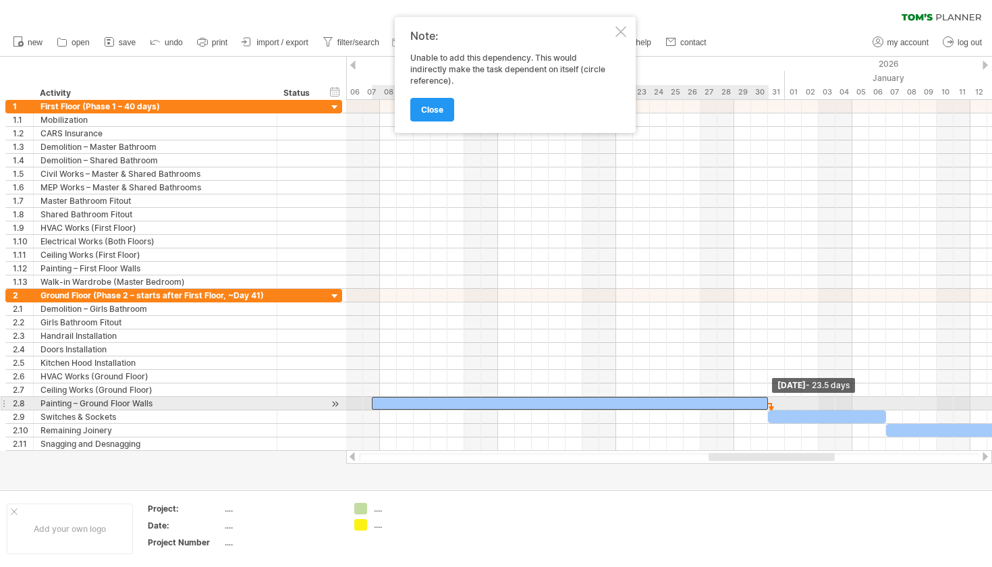
click at [767, 403] on span at bounding box center [767, 403] width 5 height 13
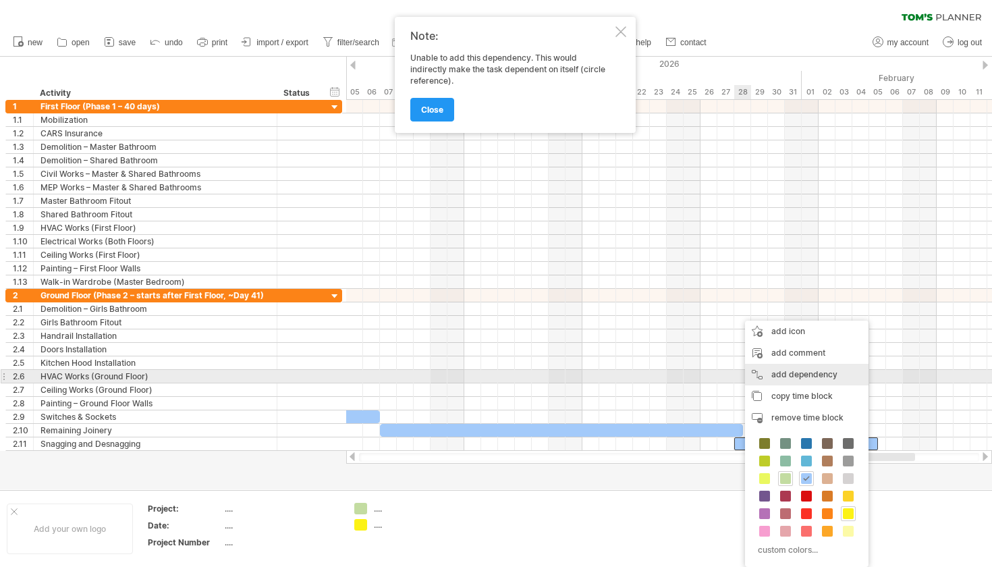
click at [813, 381] on div "add dependency You can use dependencies when you require tasks to be done in a …" at bounding box center [806, 375] width 123 height 22
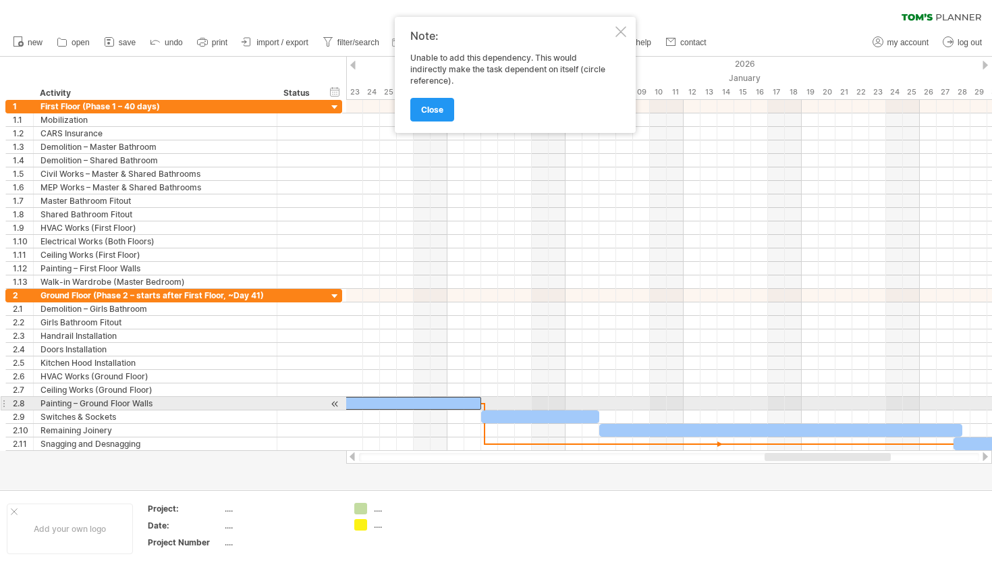
click at [474, 404] on div at bounding box center [283, 403] width 397 height 13
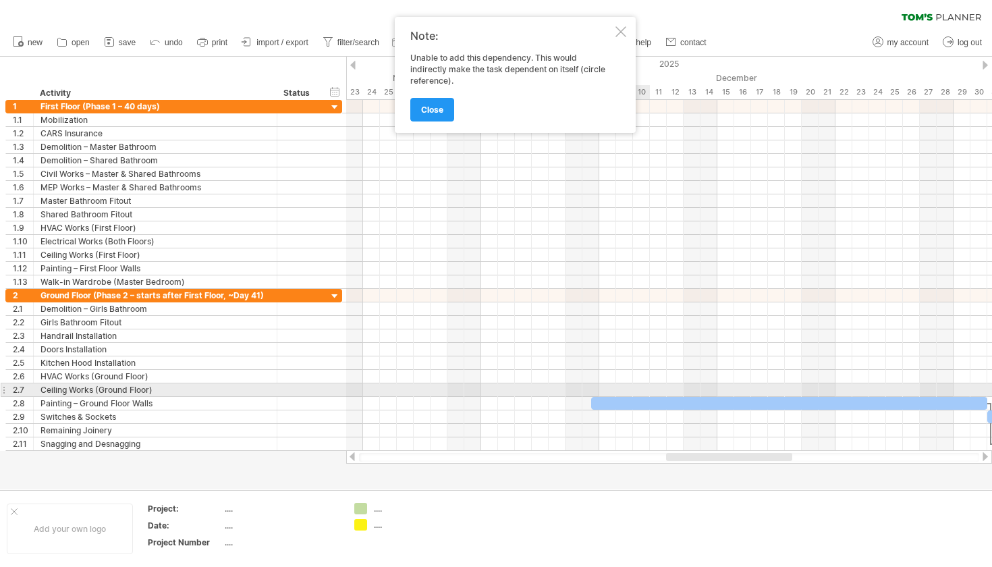
click at [639, 389] on div at bounding box center [669, 389] width 646 height 13
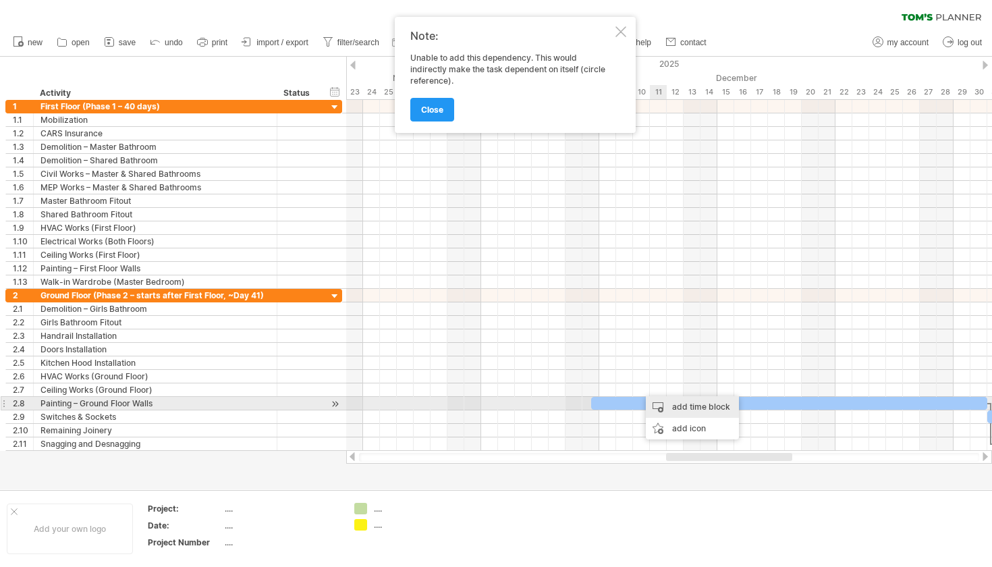
click at [665, 406] on div "add time block" at bounding box center [692, 407] width 93 height 22
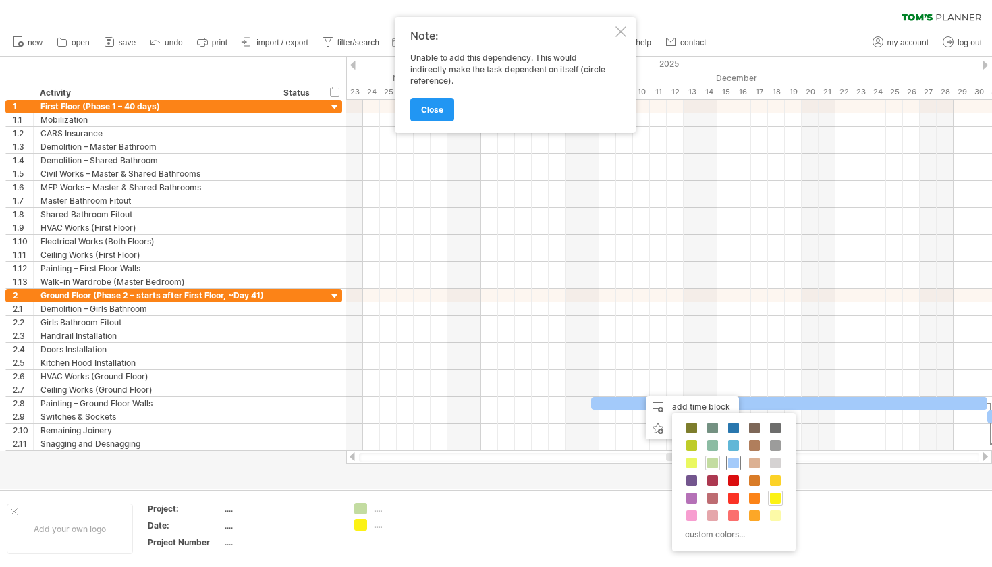
click at [735, 461] on span at bounding box center [733, 462] width 11 height 11
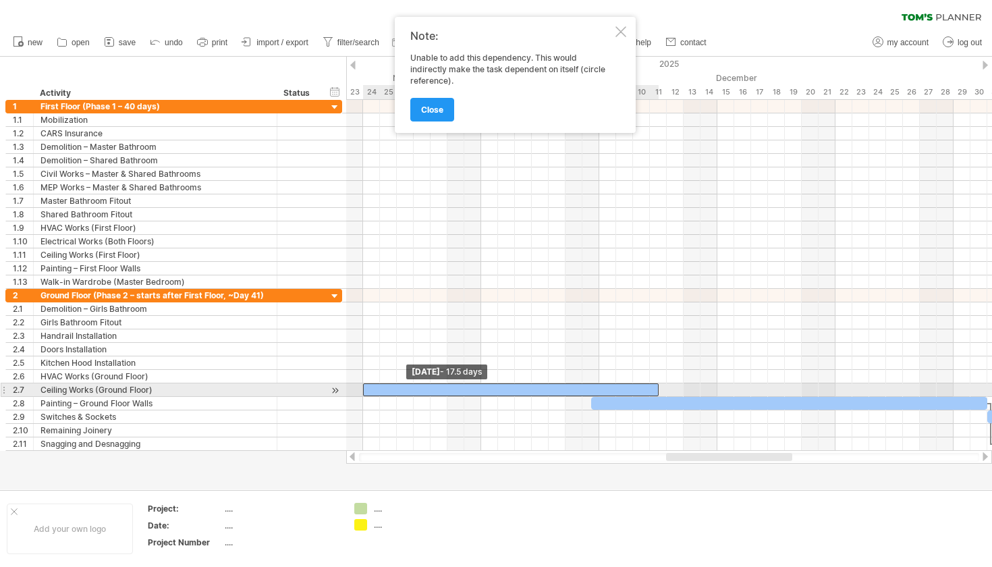
drag, startPoint x: 640, startPoint y: 390, endPoint x: 360, endPoint y: 390, distance: 280.0
click at [360, 390] on div "[DATE] [DATE] - 17.5 days" at bounding box center [669, 275] width 646 height 351
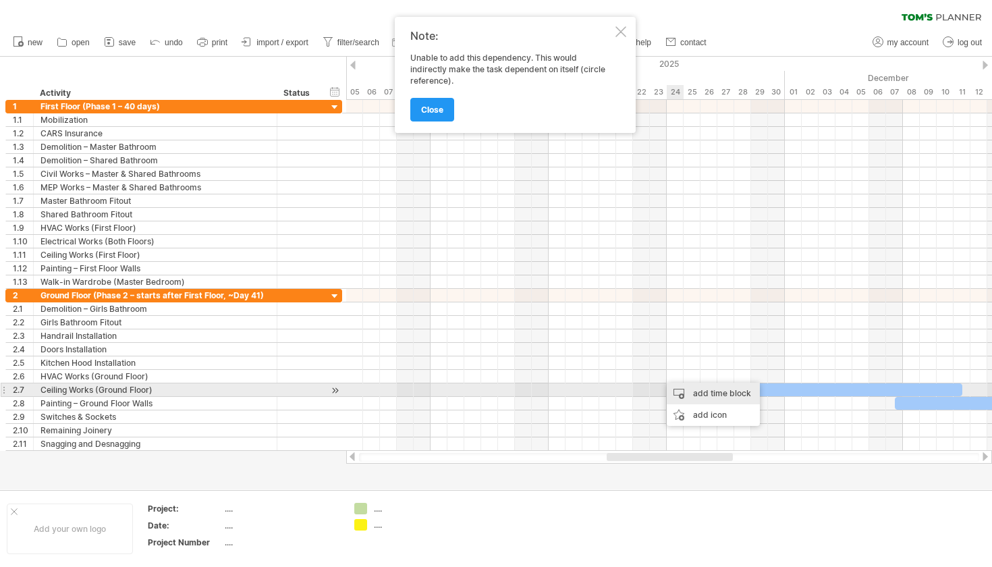
click at [683, 384] on div "add time block" at bounding box center [713, 394] width 93 height 22
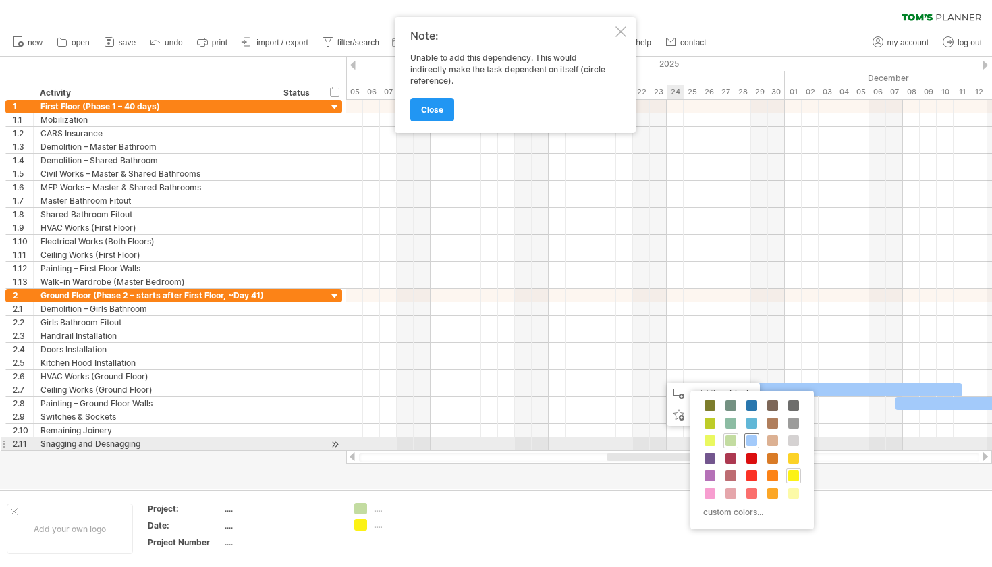
click at [749, 442] on span at bounding box center [751, 440] width 11 height 11
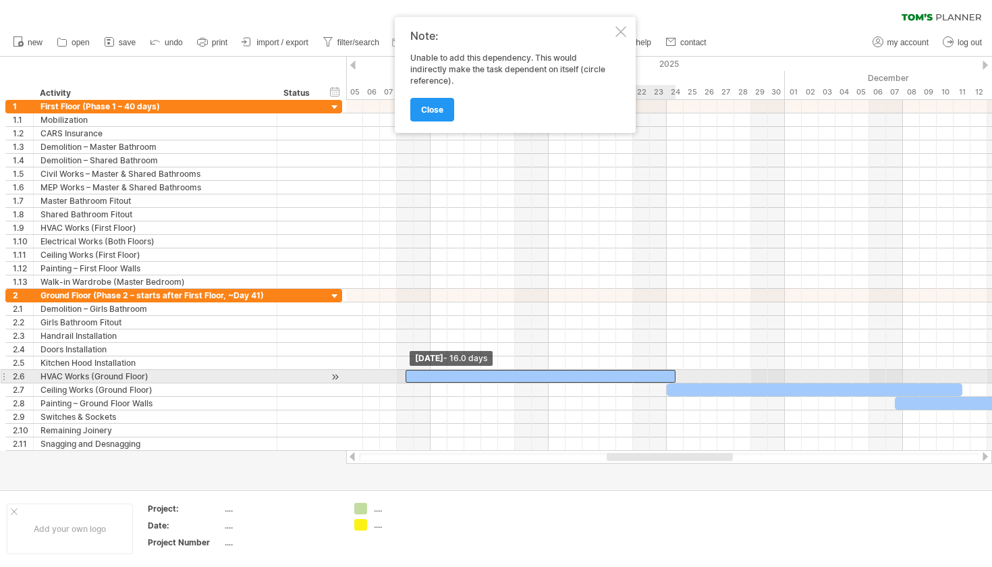
drag, startPoint x: 657, startPoint y: 374, endPoint x: 403, endPoint y: 379, distance: 253.7
click at [403, 379] on span at bounding box center [405, 376] width 5 height 13
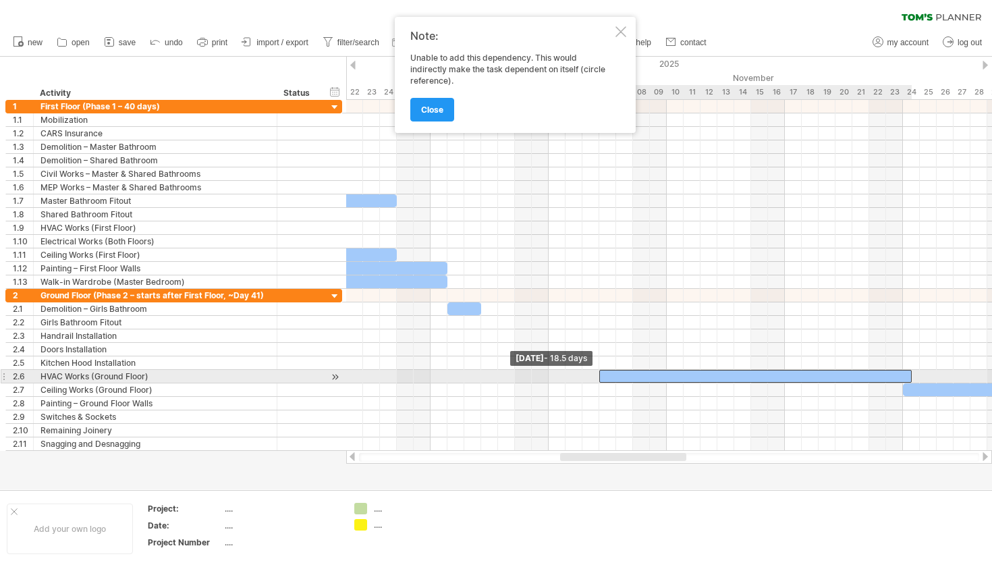
drag, startPoint x: 642, startPoint y: 374, endPoint x: 601, endPoint y: 376, distance: 40.5
click at [601, 376] on span at bounding box center [598, 376] width 5 height 13
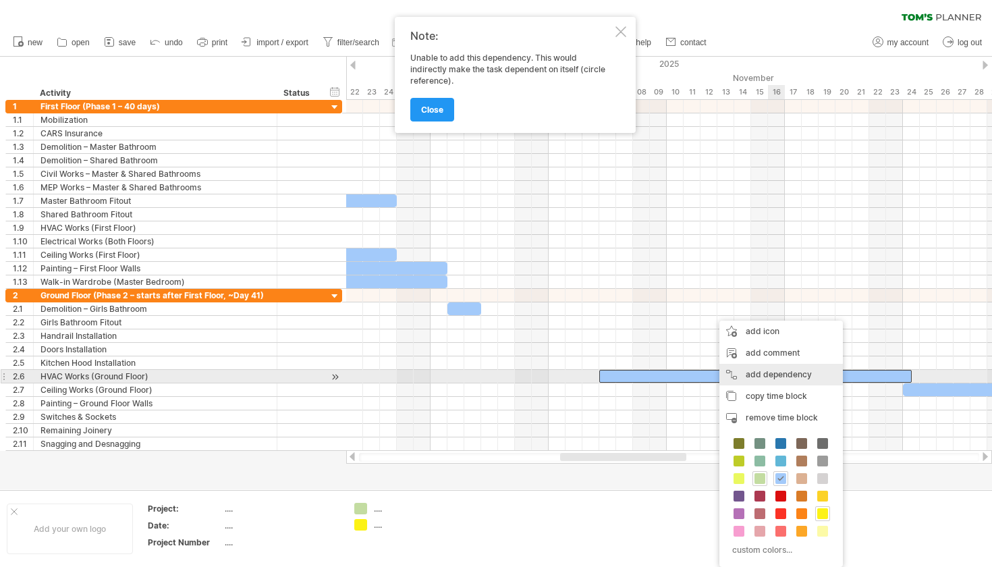
click at [768, 372] on div "add dependency You can use dependencies when you require tasks to be done in a …" at bounding box center [780, 375] width 123 height 22
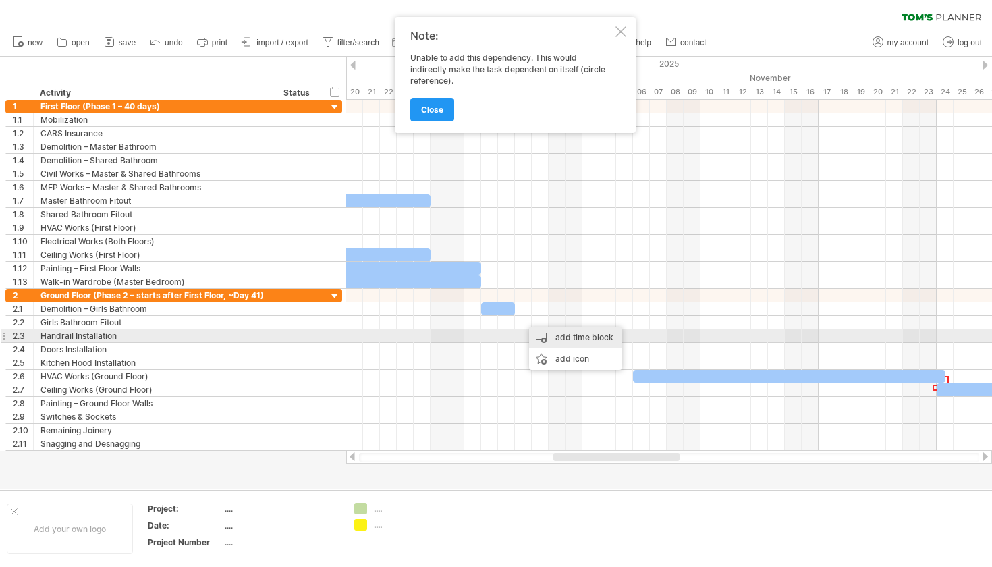
click at [553, 336] on div "add time block" at bounding box center [575, 338] width 93 height 22
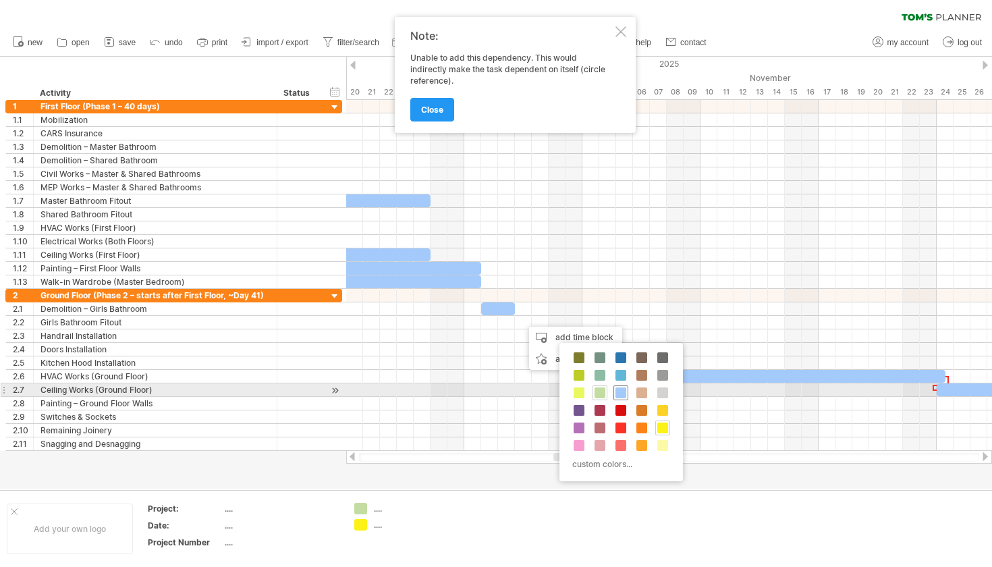
click at [619, 393] on span at bounding box center [620, 392] width 11 height 11
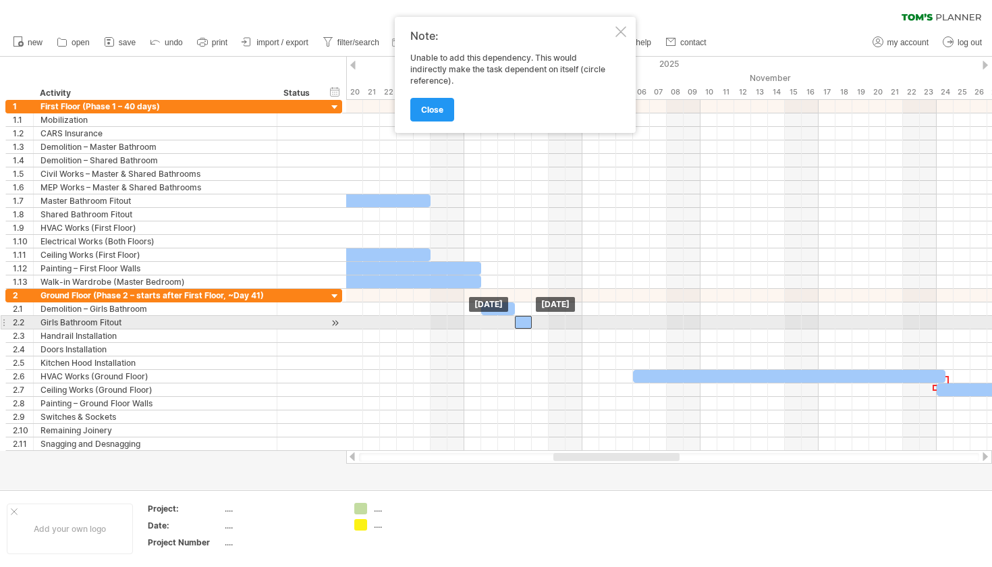
click at [527, 323] on div at bounding box center [523, 322] width 17 height 13
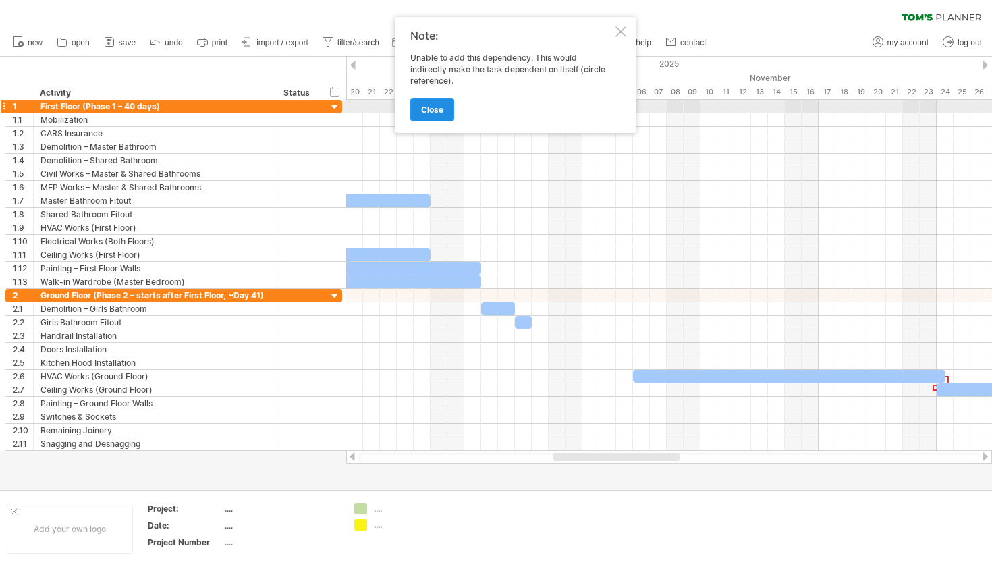
click at [432, 107] on span "close" at bounding box center [432, 110] width 22 height 10
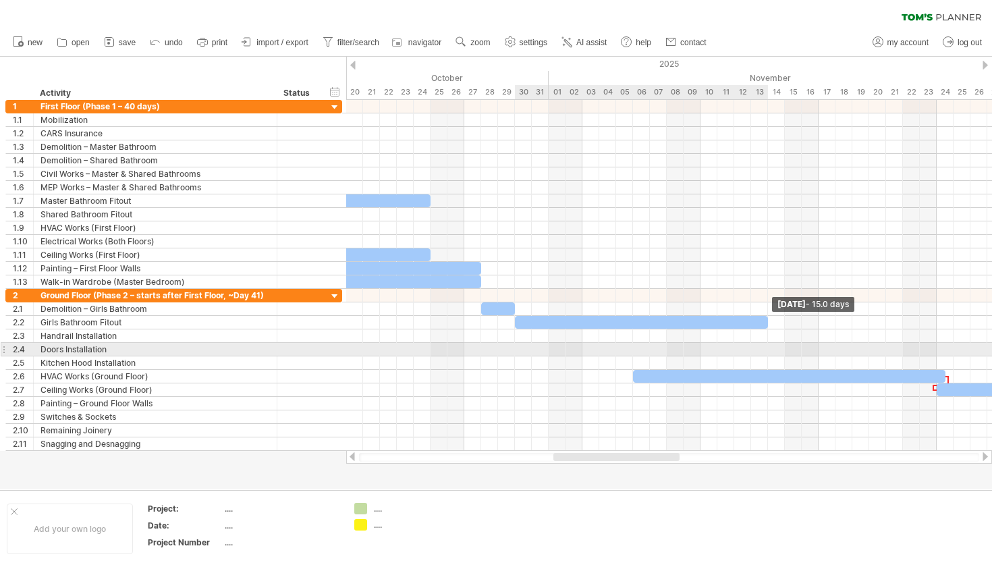
drag, startPoint x: 530, startPoint y: 320, endPoint x: 762, endPoint y: 342, distance: 233.8
click at [762, 342] on div "[DATE] - 15.0 days [DATE]" at bounding box center [669, 275] width 646 height 351
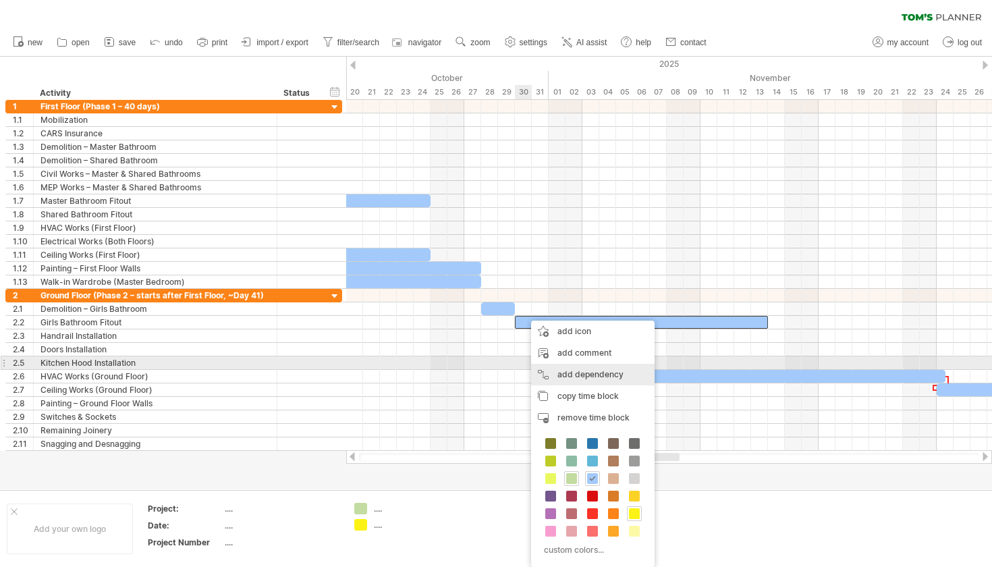
click at [559, 366] on div "add dependency You can use dependencies when you require tasks to be done in a …" at bounding box center [592, 375] width 123 height 22
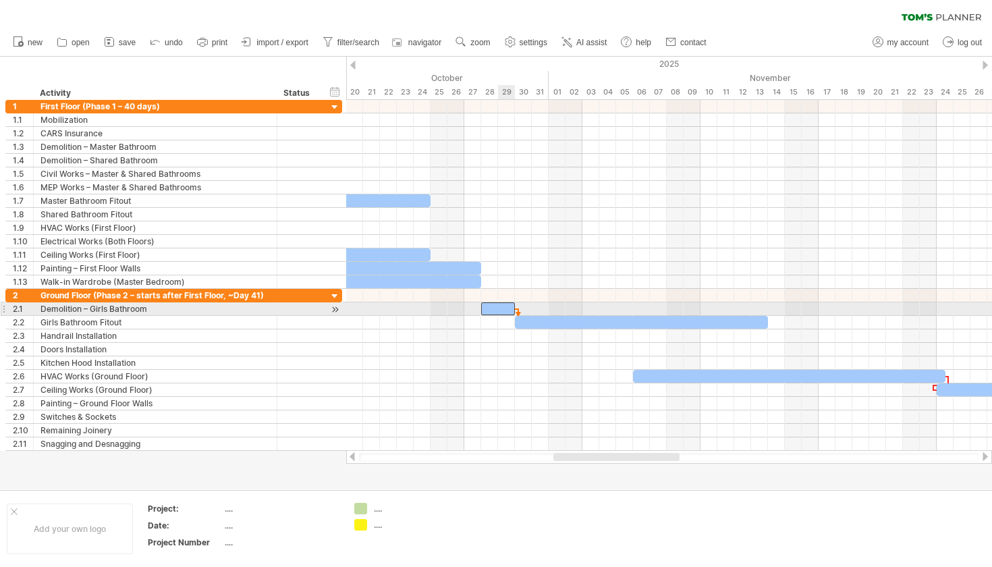
click at [514, 302] on span at bounding box center [514, 308] width 5 height 13
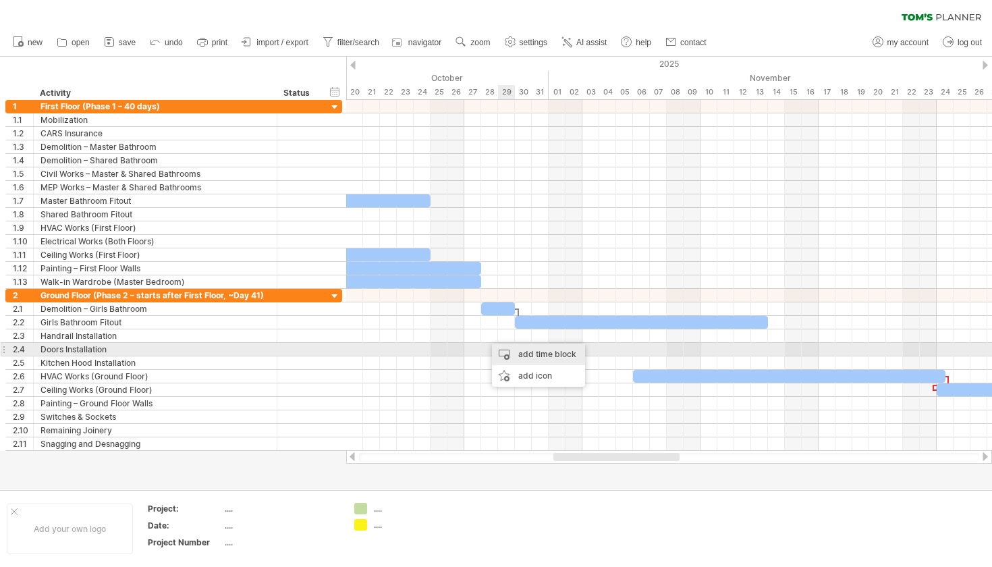
click at [506, 349] on div "add time block" at bounding box center [538, 354] width 93 height 22
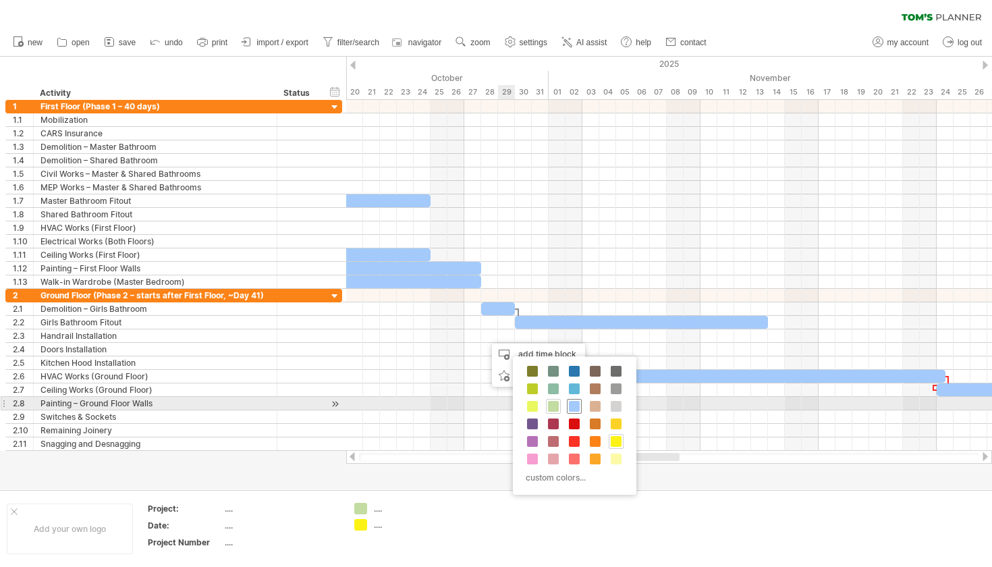
click at [569, 400] on div at bounding box center [574, 406] width 15 height 15
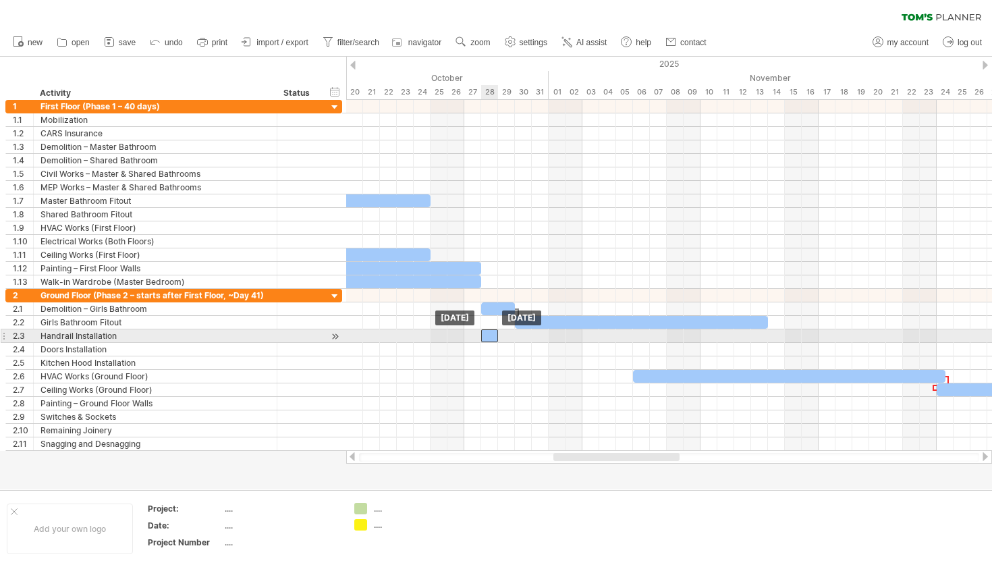
click at [495, 333] on div at bounding box center [489, 335] width 17 height 13
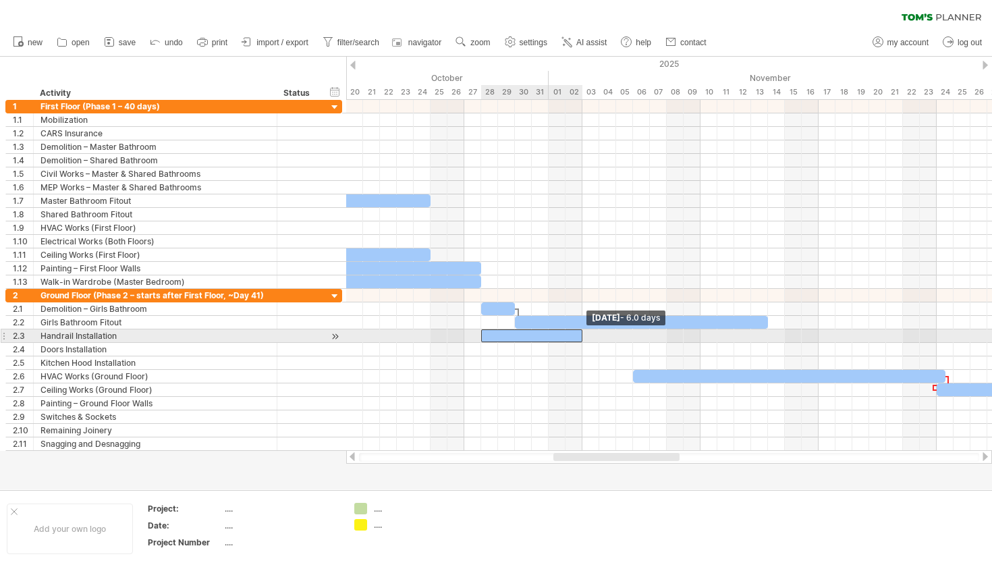
drag, startPoint x: 496, startPoint y: 333, endPoint x: 582, endPoint y: 334, distance: 86.4
click at [582, 334] on span at bounding box center [582, 335] width 5 height 13
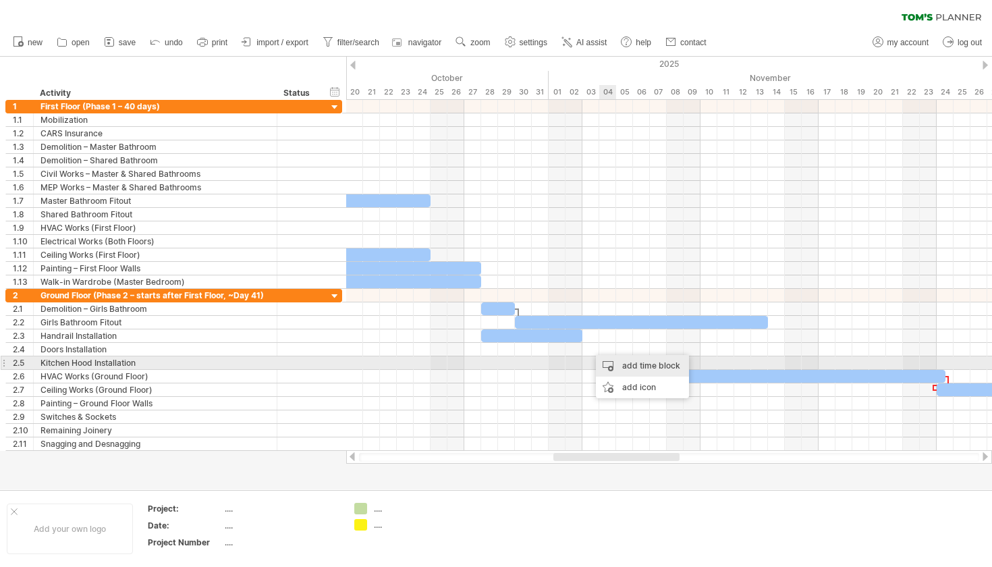
click at [612, 358] on div "add time block" at bounding box center [642, 366] width 93 height 22
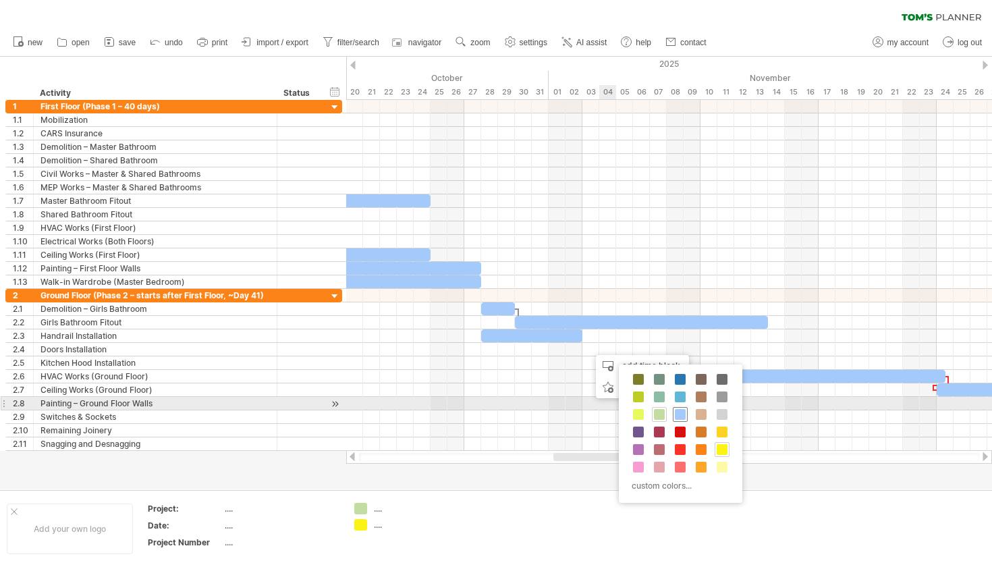
click at [676, 410] on span at bounding box center [680, 414] width 11 height 11
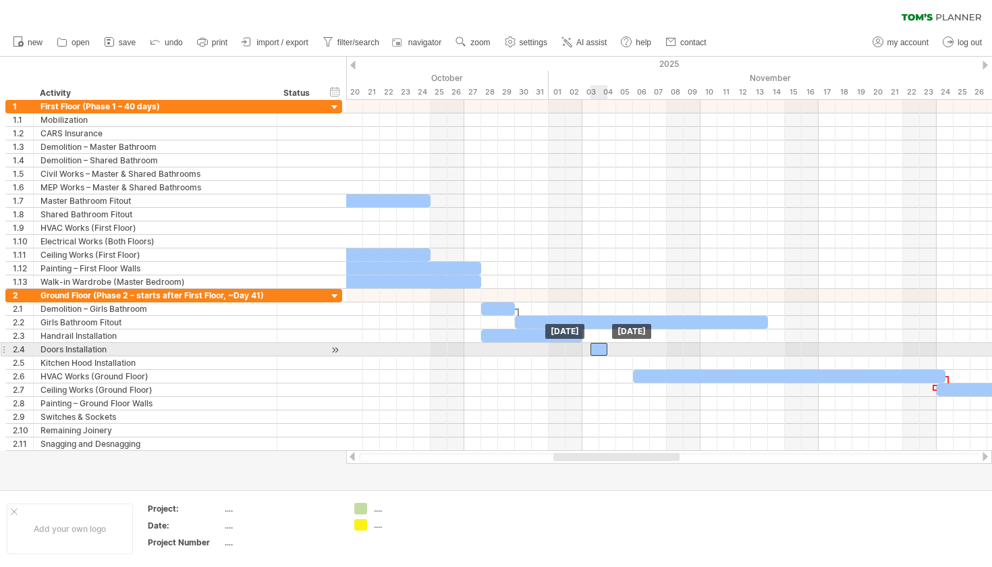
click at [600, 348] on div at bounding box center [598, 349] width 17 height 13
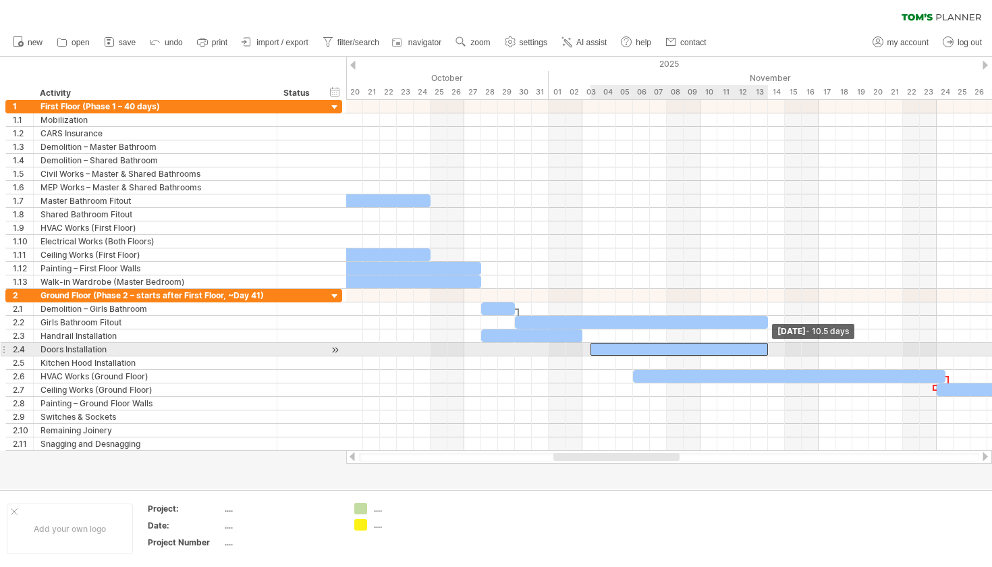
drag, startPoint x: 607, startPoint y: 348, endPoint x: 762, endPoint y: 348, distance: 155.8
click at [762, 353] on div "[DATE] - 10.5 days [DATE]" at bounding box center [669, 275] width 646 height 351
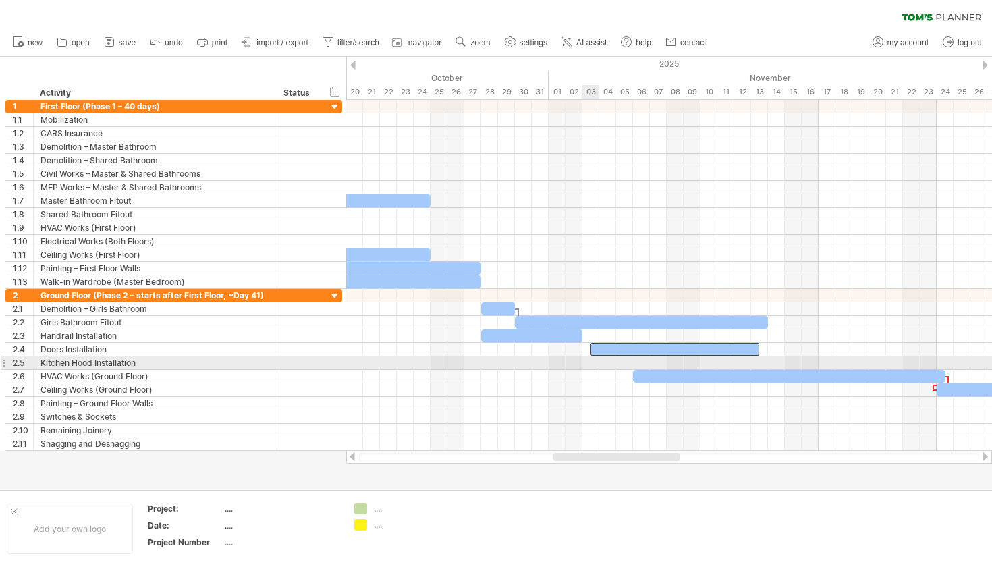
click at [586, 364] on div at bounding box center [669, 362] width 646 height 13
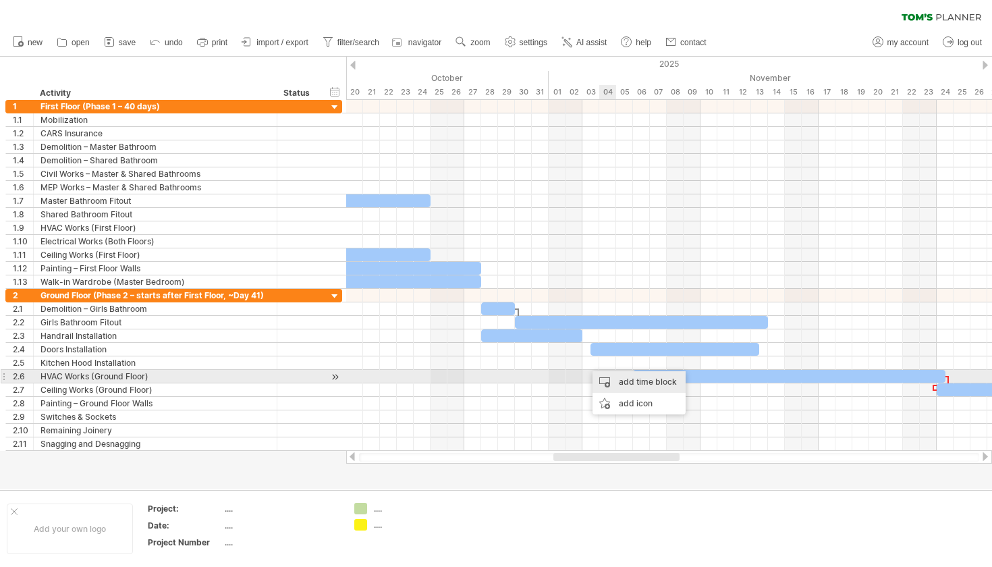
click at [614, 376] on div "add time block" at bounding box center [638, 382] width 93 height 22
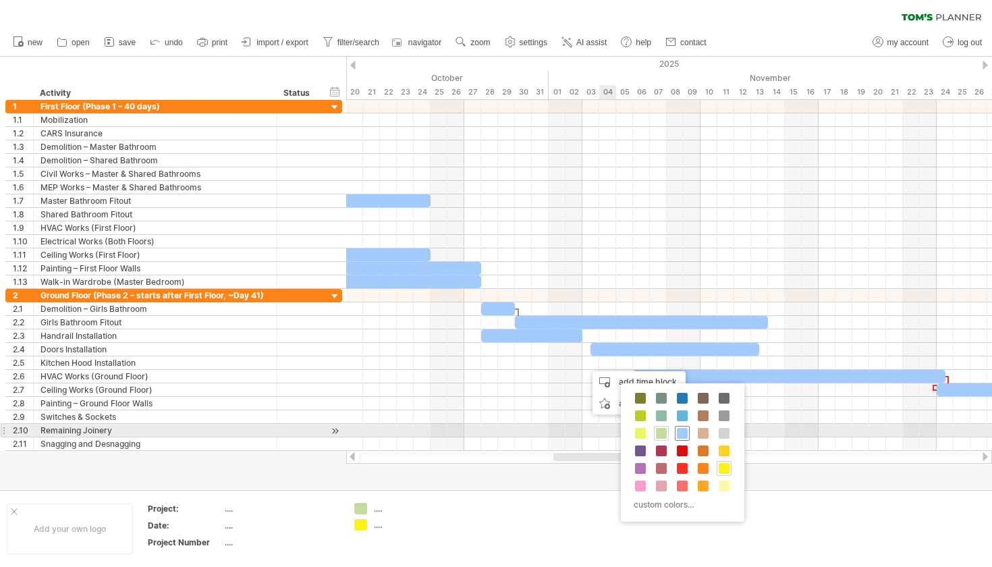
click at [679, 431] on span at bounding box center [682, 433] width 11 height 11
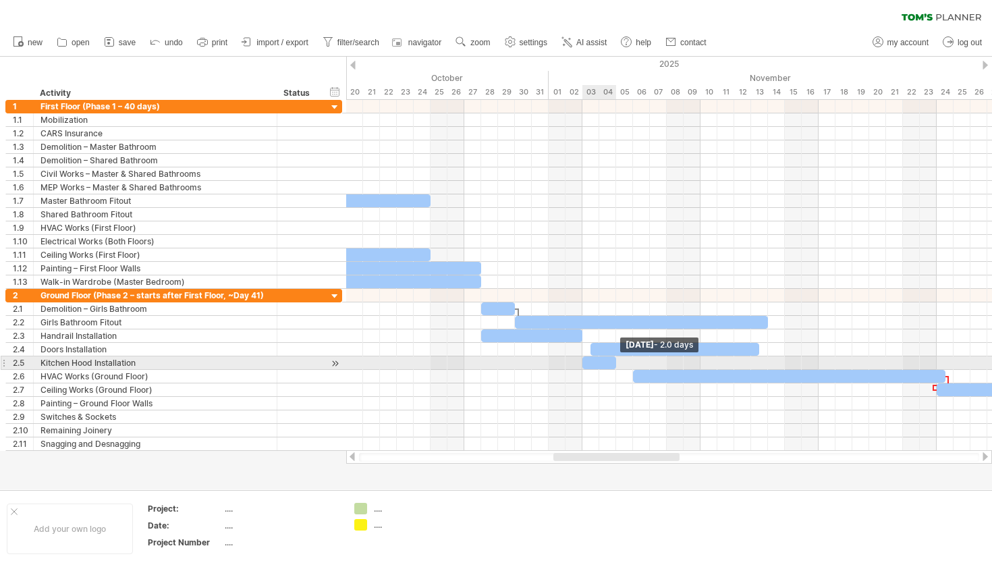
drag, startPoint x: 599, startPoint y: 362, endPoint x: 614, endPoint y: 362, distance: 14.8
click at [614, 362] on span at bounding box center [615, 362] width 5 height 13
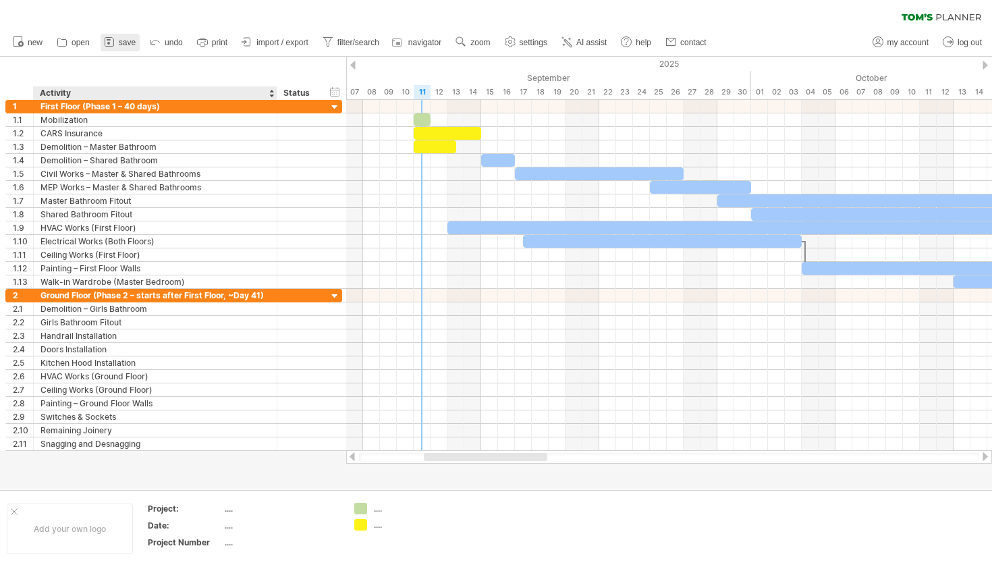
click at [122, 49] on link "save" at bounding box center [120, 43] width 39 height 18
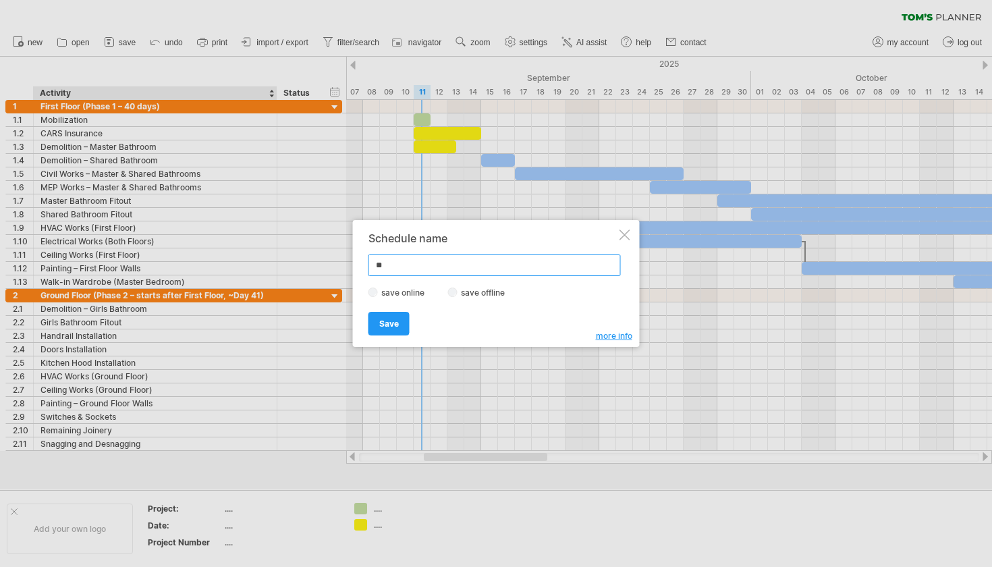
type input "*"
type input "**********"
click at [384, 320] on span "Save" at bounding box center [389, 323] width 20 height 10
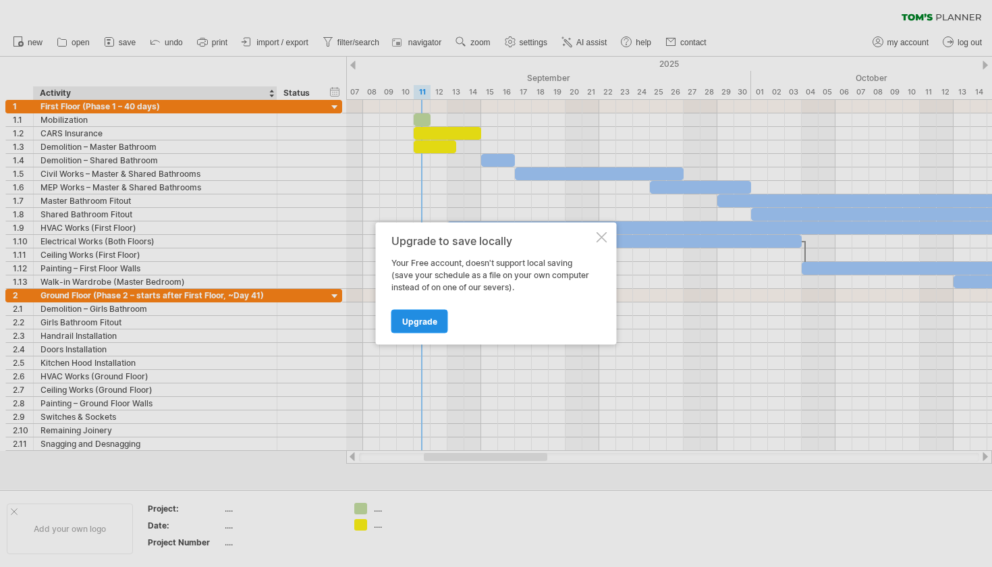
click at [424, 322] on span "Upgrade" at bounding box center [419, 321] width 35 height 10
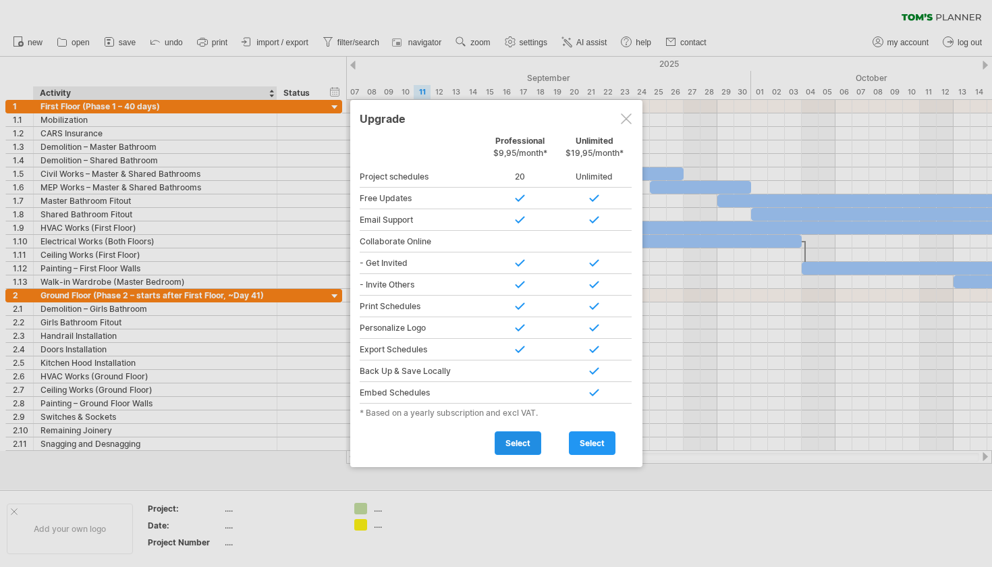
click at [505, 442] on span "select" at bounding box center [517, 443] width 25 height 10
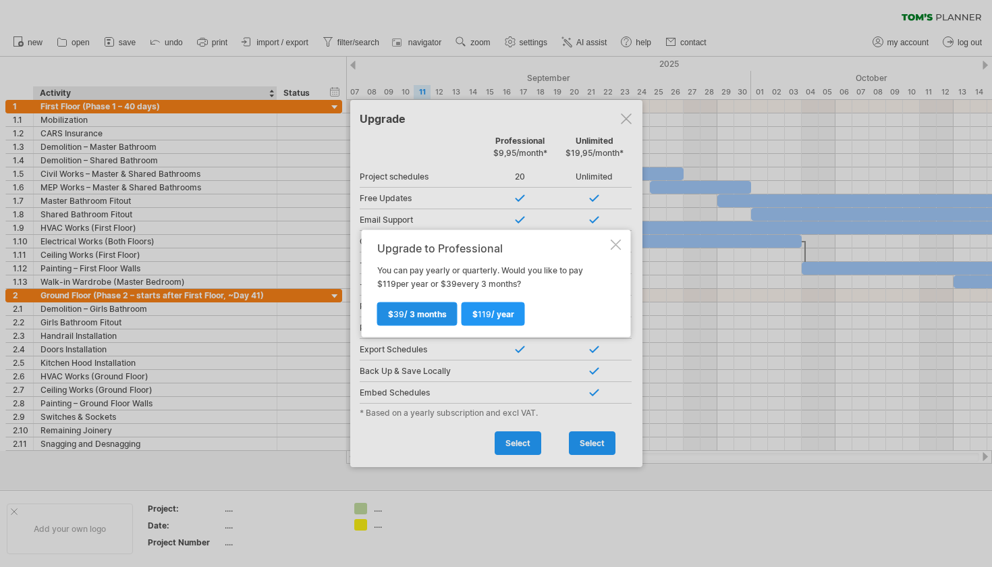
click at [427, 317] on span "$ 39 / 3 months" at bounding box center [417, 314] width 59 height 10
